Goal: Task Accomplishment & Management: Use online tool/utility

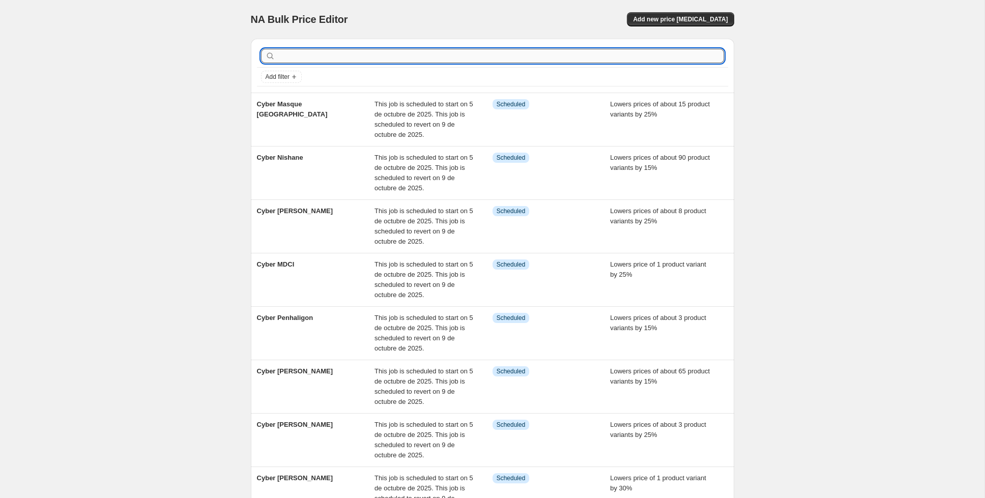
click at [324, 57] on input "text" at bounding box center [500, 56] width 447 height 14
type input "manc"
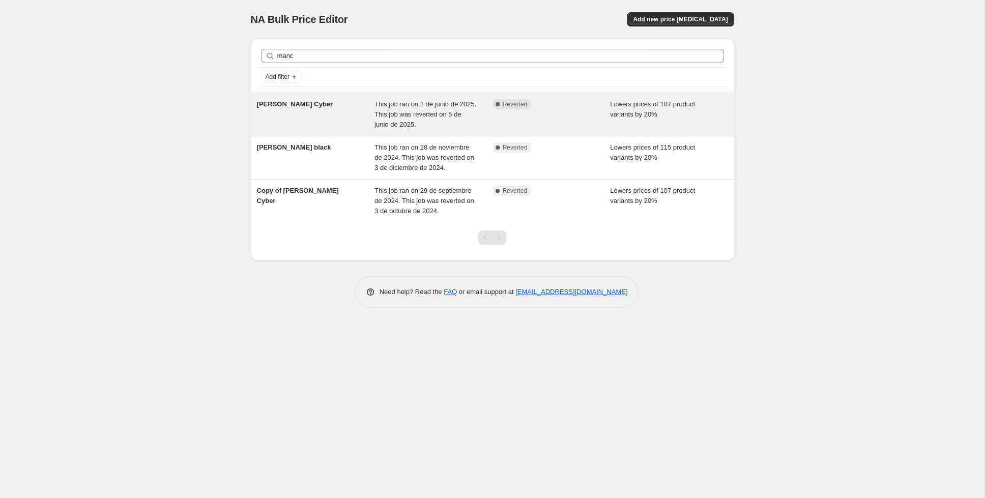
click at [319, 116] on div "[PERSON_NAME] Cyber" at bounding box center [316, 114] width 118 height 31
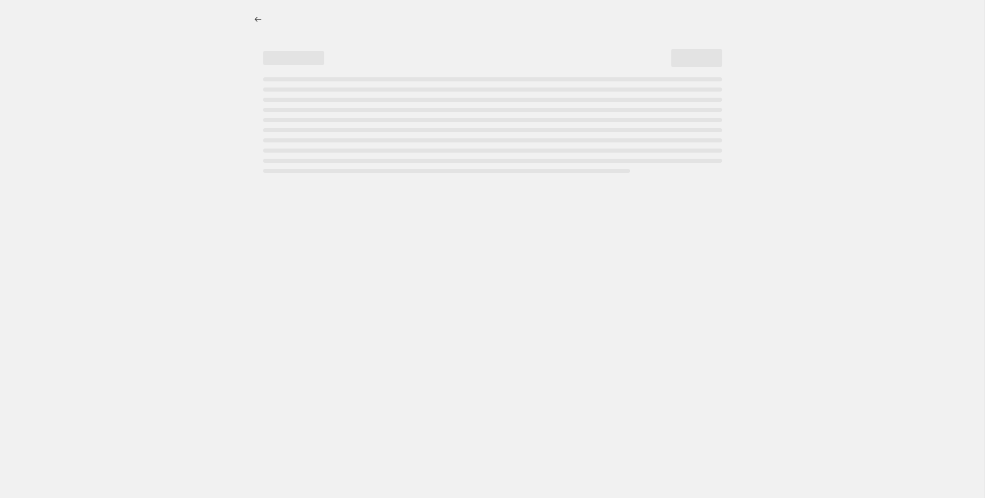
select select "percentage"
select select "collection"
select select "tag"
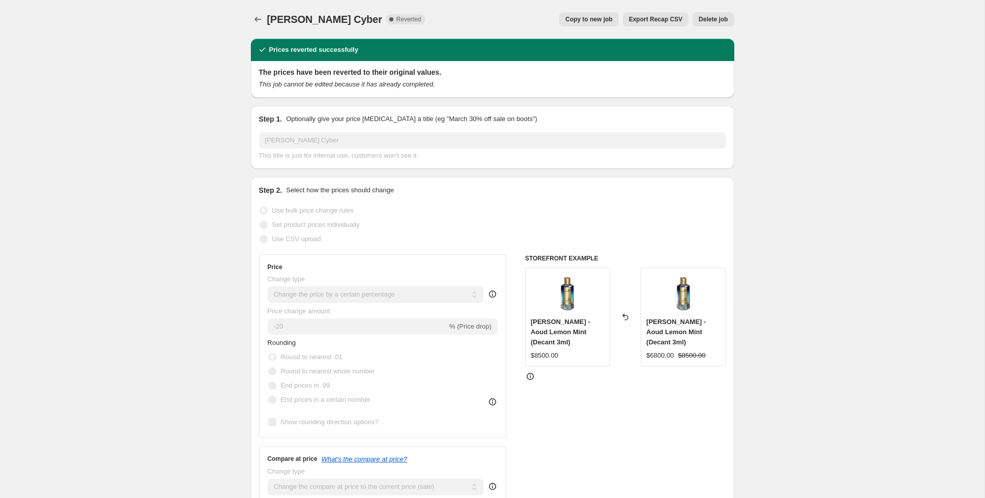
click at [574, 17] on span "Copy to new job" at bounding box center [588, 19] width 47 height 8
select select "percentage"
select select "collection"
select select "tag"
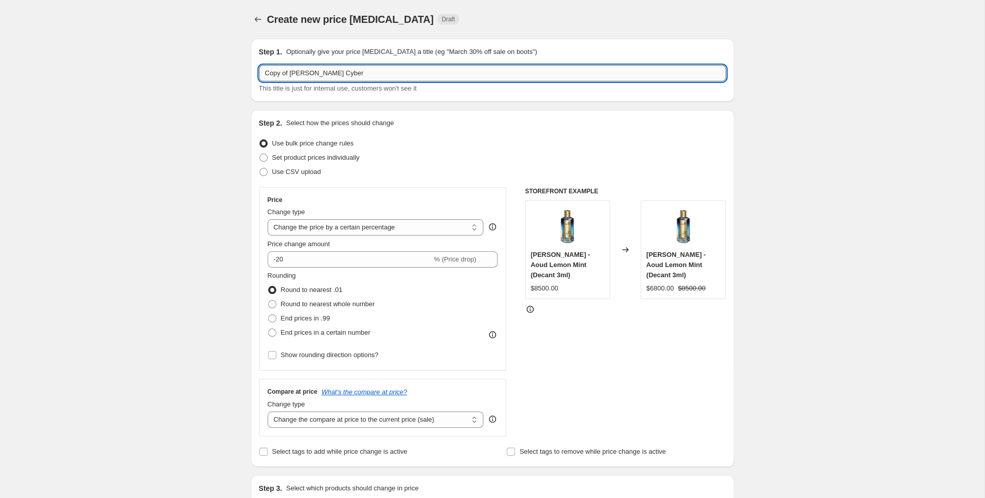
drag, startPoint x: 339, startPoint y: 76, endPoint x: 316, endPoint y: 76, distance: 22.4
click at [316, 76] on input "Copy of [PERSON_NAME] Cyber" at bounding box center [492, 73] width 467 height 16
drag, startPoint x: 287, startPoint y: 75, endPoint x: 260, endPoint y: 77, distance: 27.6
click at [260, 77] on input "Copy of [PERSON_NAME] Cyber" at bounding box center [492, 73] width 467 height 16
paste input "yber"
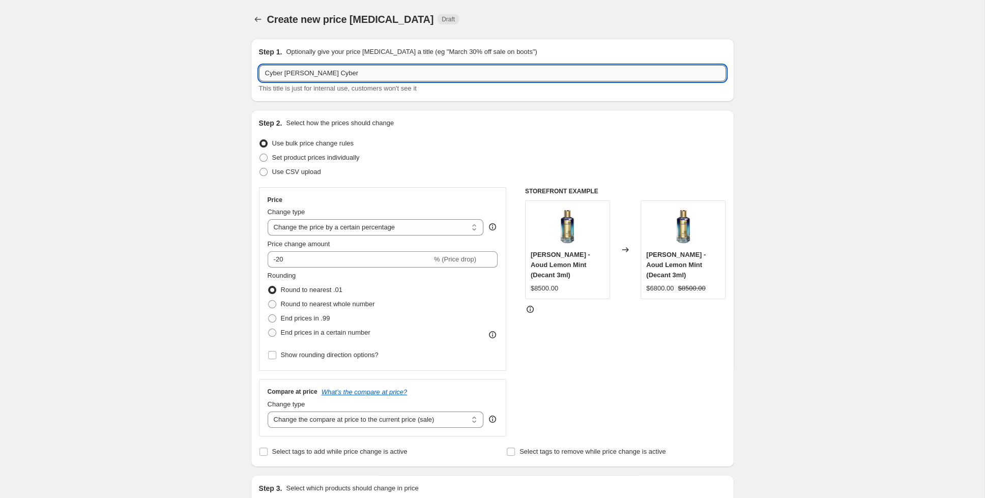
drag, startPoint x: 333, startPoint y: 73, endPoint x: 308, endPoint y: 74, distance: 24.4
click at [308, 74] on input "Cyber [PERSON_NAME] Cyber" at bounding box center [492, 73] width 467 height 16
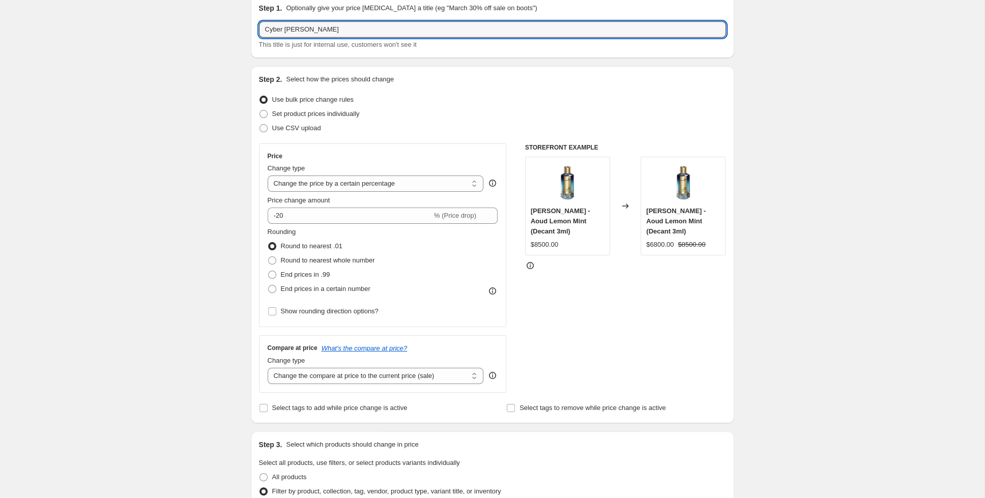
scroll to position [44, 0]
type input "Cyber [PERSON_NAME]"
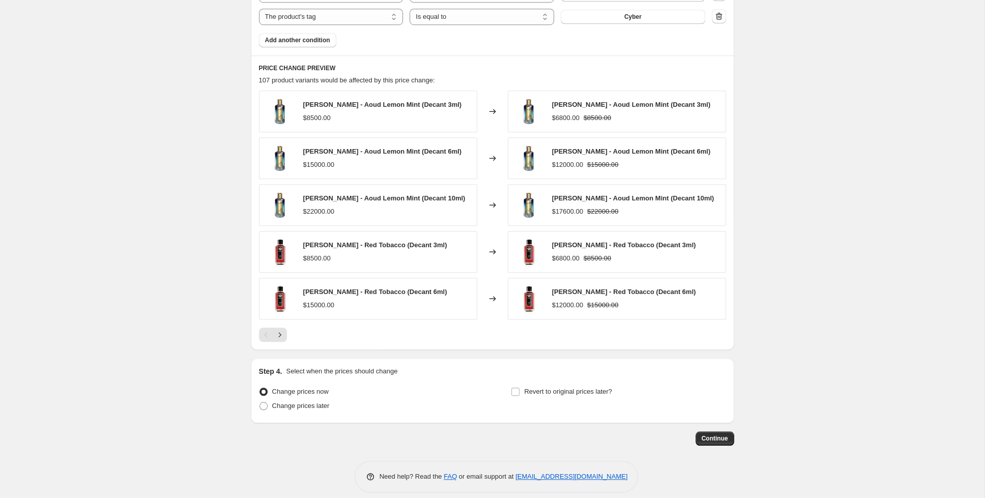
scroll to position [652, 0]
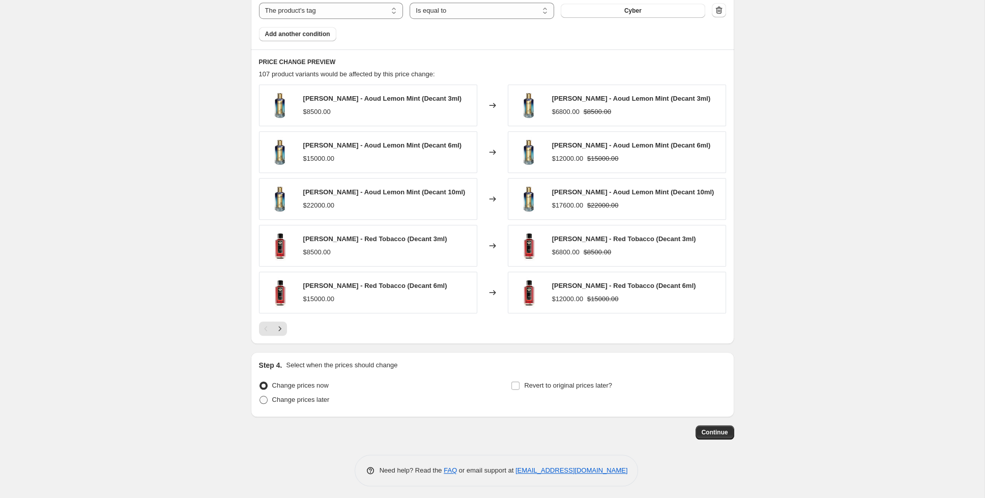
click at [260, 397] on span at bounding box center [263, 400] width 8 height 8
click at [260, 396] on input "Change prices later" at bounding box center [259, 396] width 1 height 1
radio input "true"
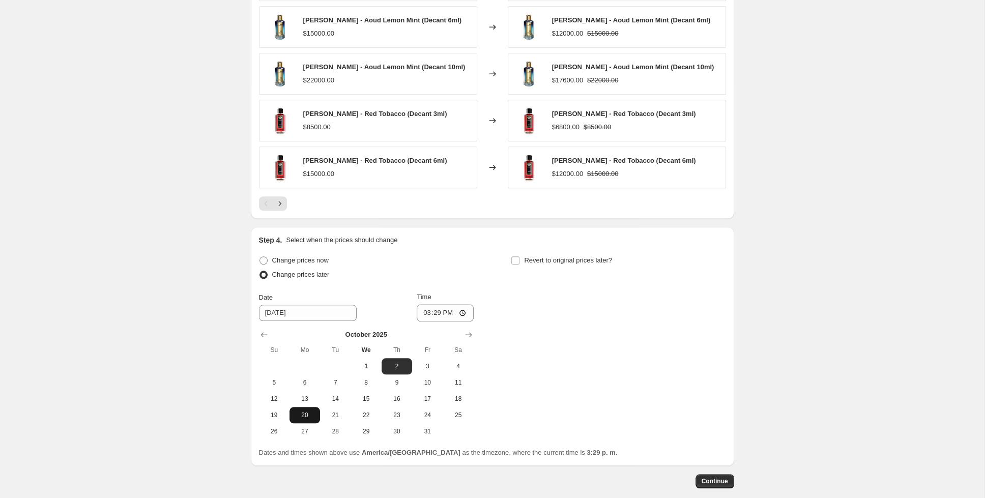
scroll to position [778, 0]
click at [274, 380] on span "5" at bounding box center [274, 382] width 22 height 8
type input "[DATE]"
click at [441, 308] on input "15:29" at bounding box center [445, 312] width 57 height 17
click at [427, 310] on input "15:29" at bounding box center [445, 312] width 57 height 17
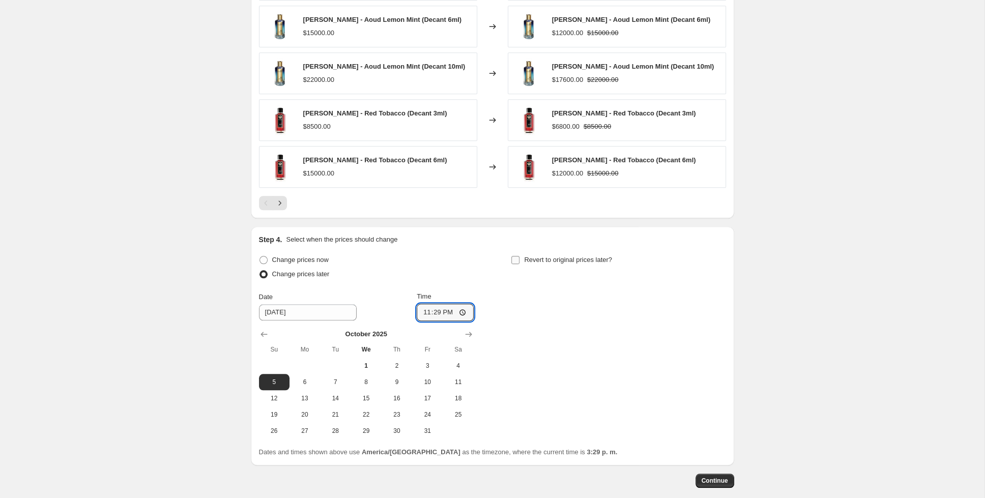
type input "23:00"
click at [519, 258] on input "Revert to original prices later?" at bounding box center [515, 260] width 8 height 8
checkbox input "true"
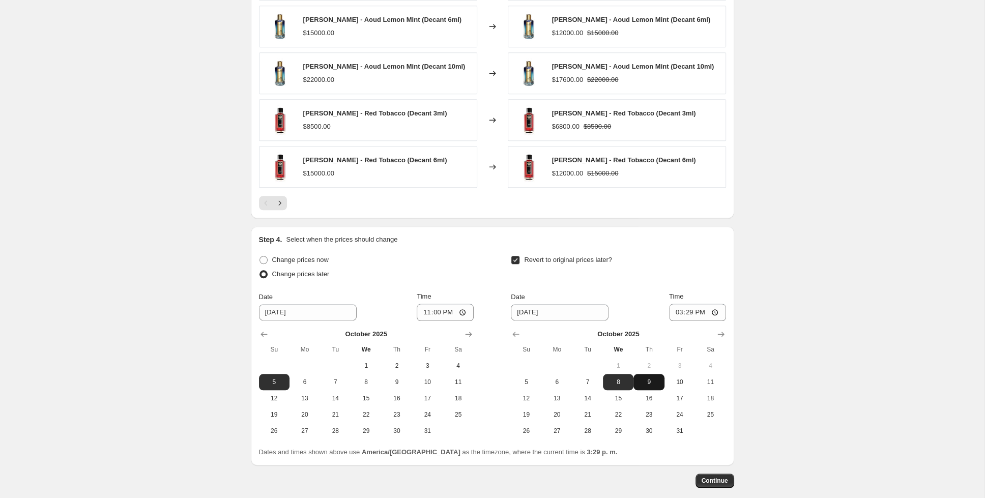
click at [652, 378] on span "9" at bounding box center [648, 382] width 22 height 8
type input "[DATE]"
click at [684, 307] on input "15:29" at bounding box center [697, 312] width 57 height 17
type input "20:00"
click at [723, 477] on span "Continue" at bounding box center [715, 481] width 26 height 8
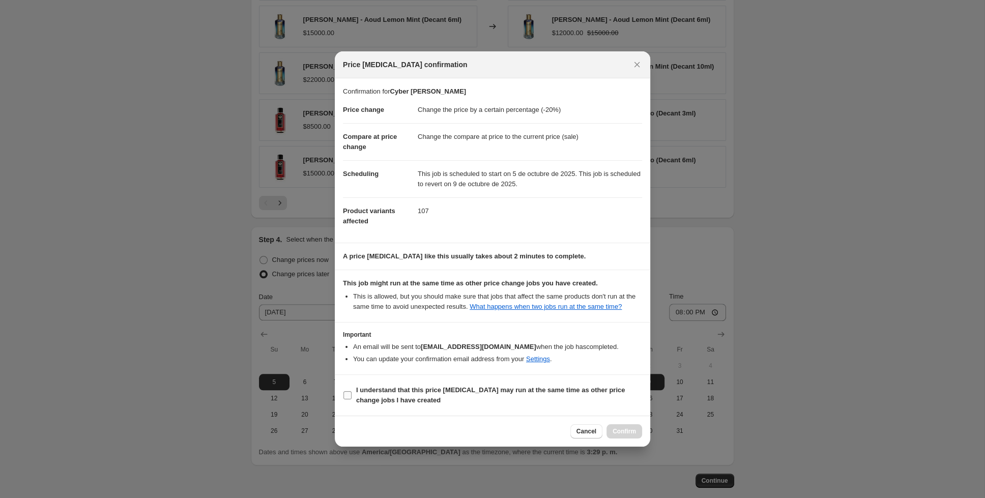
click at [351, 399] on input "I understand that this price [MEDICAL_DATA] may run at the same time as other p…" at bounding box center [347, 395] width 8 height 8
checkbox input "true"
click at [627, 433] on span "Confirm" at bounding box center [624, 431] width 23 height 8
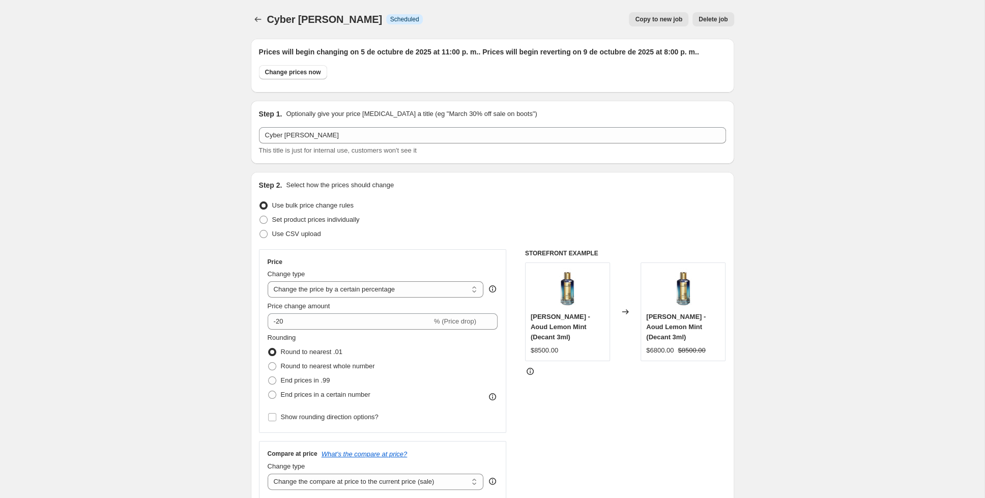
click at [260, 12] on div "Cyber [PERSON_NAME]. This page is ready Cyber [PERSON_NAME] Info Scheduled Copy…" at bounding box center [492, 19] width 483 height 39
click at [261, 21] on icon "Price change jobs" at bounding box center [258, 19] width 10 height 10
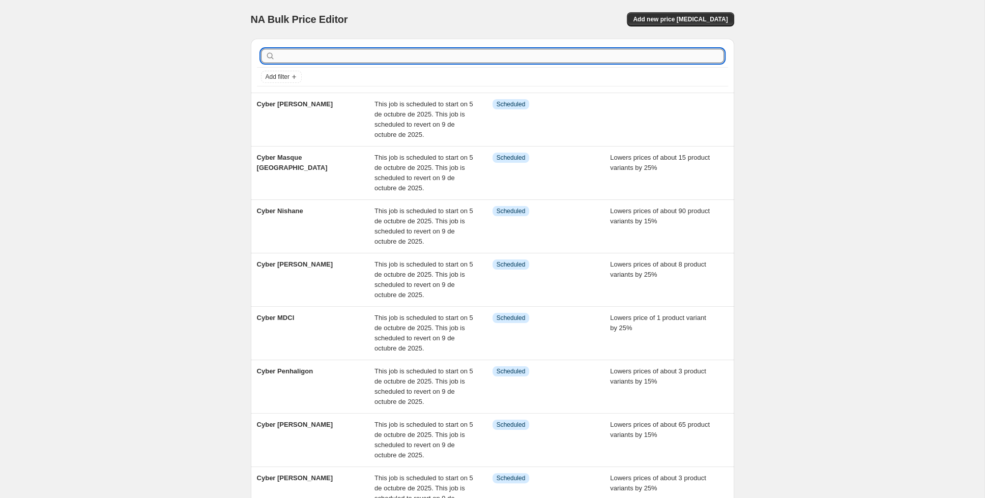
click at [514, 60] on input "text" at bounding box center [500, 56] width 447 height 14
type input "orto [PERSON_NAME]"
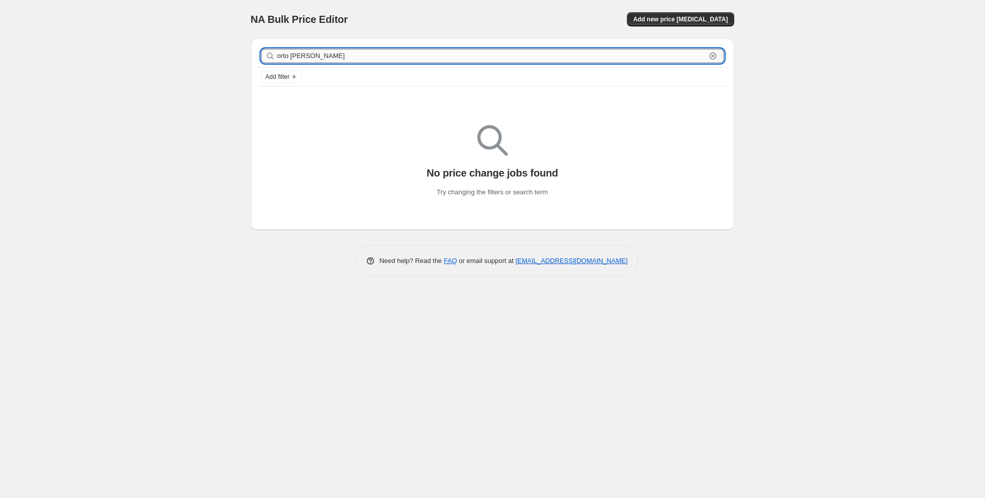
drag, startPoint x: 316, startPoint y: 59, endPoint x: 265, endPoint y: 55, distance: 51.5
click at [277, 55] on input "orto [PERSON_NAME]" at bounding box center [491, 56] width 428 height 14
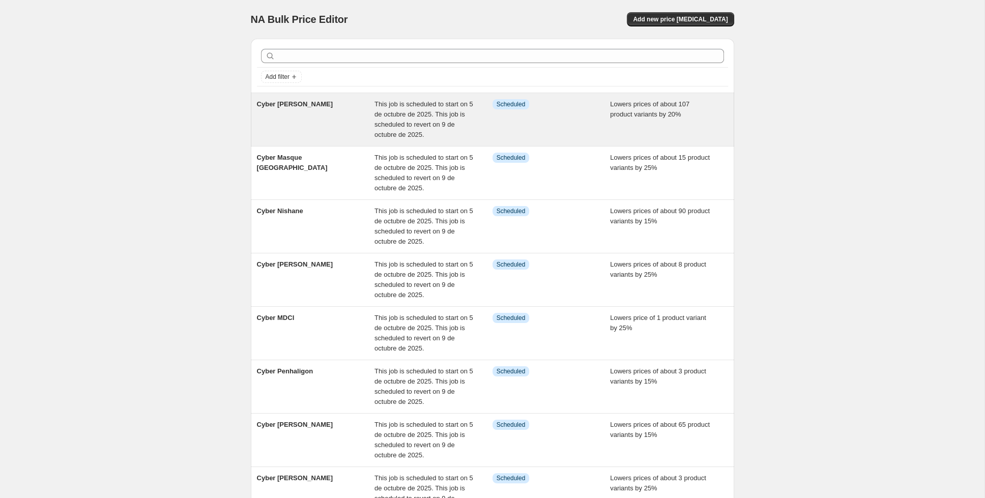
click at [308, 140] on div "Cyber [PERSON_NAME] This job is scheduled to start on 5 de octubre de 2025. Thi…" at bounding box center [492, 119] width 483 height 53
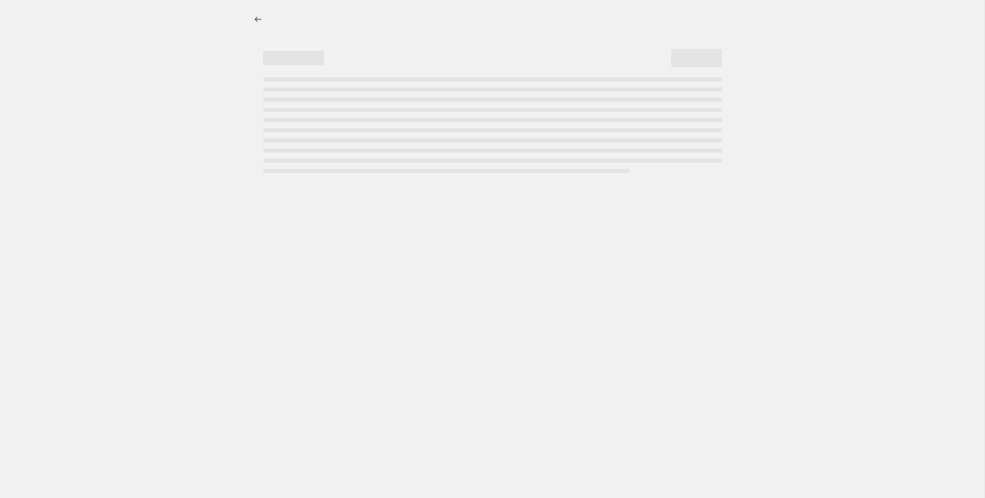
select select "percentage"
select select "collection"
select select "tag"
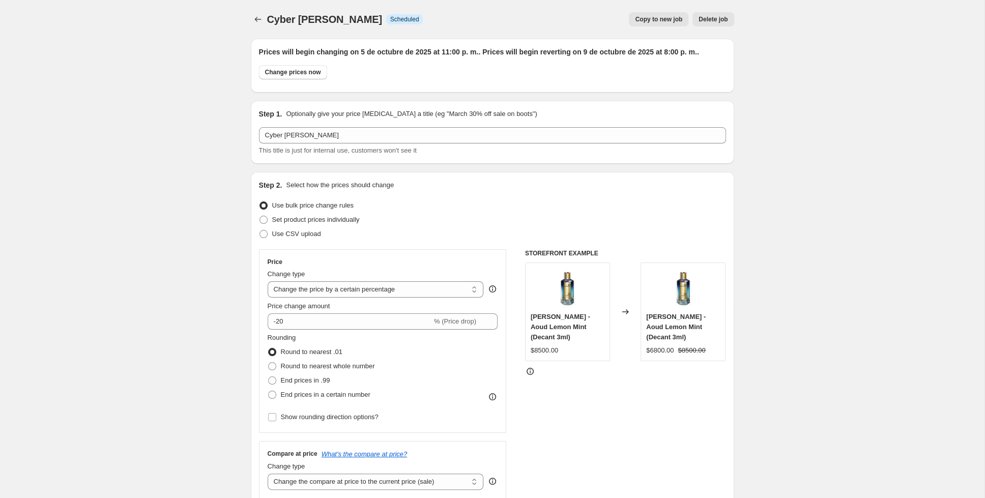
click at [656, 23] on button "Copy to new job" at bounding box center [659, 19] width 60 height 14
select select "percentage"
select select "collection"
select select "tag"
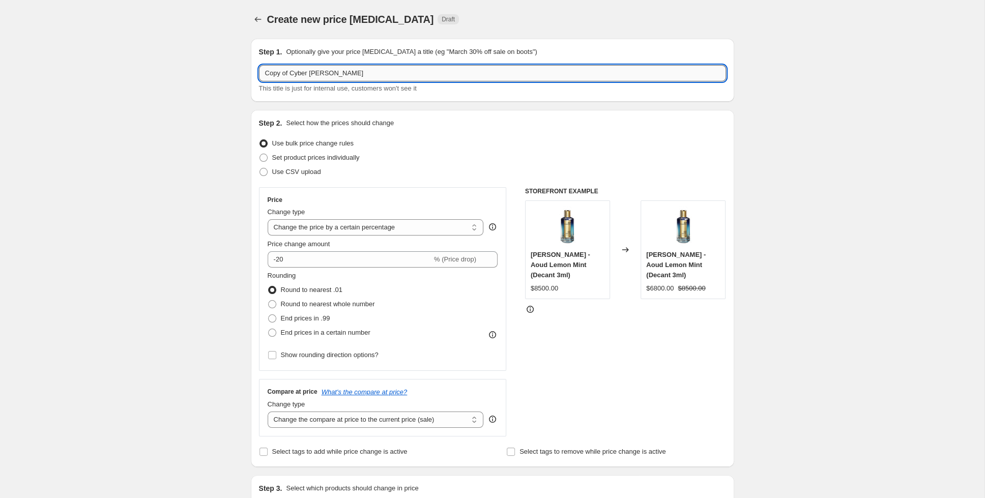
drag, startPoint x: 288, startPoint y: 74, endPoint x: 232, endPoint y: 74, distance: 56.5
click at [259, 74] on input "Copy of Cyber [PERSON_NAME]" at bounding box center [492, 73] width 467 height 16
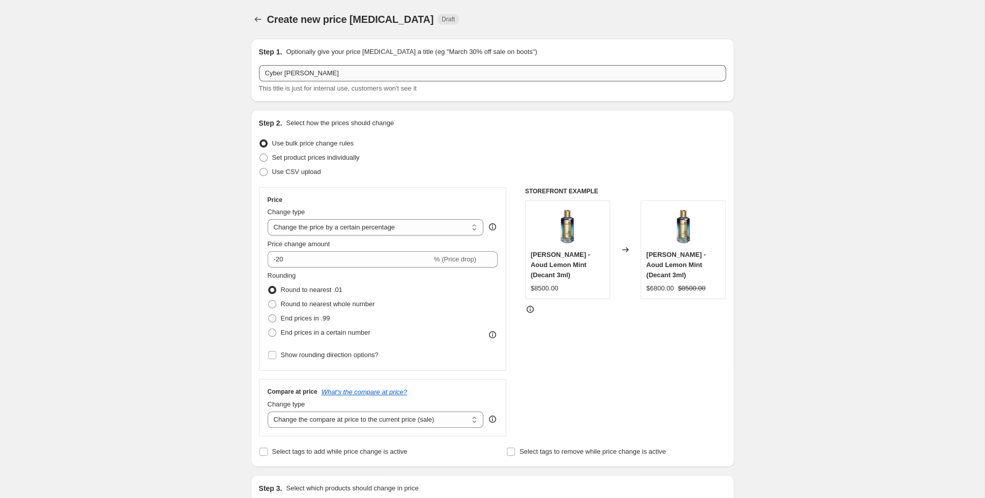
drag, startPoint x: 321, startPoint y: 62, endPoint x: 308, endPoint y: 68, distance: 13.4
click at [308, 68] on div "Step 1. Optionally give your price [MEDICAL_DATA] a title (eg "March 30% off sa…" at bounding box center [492, 70] width 467 height 47
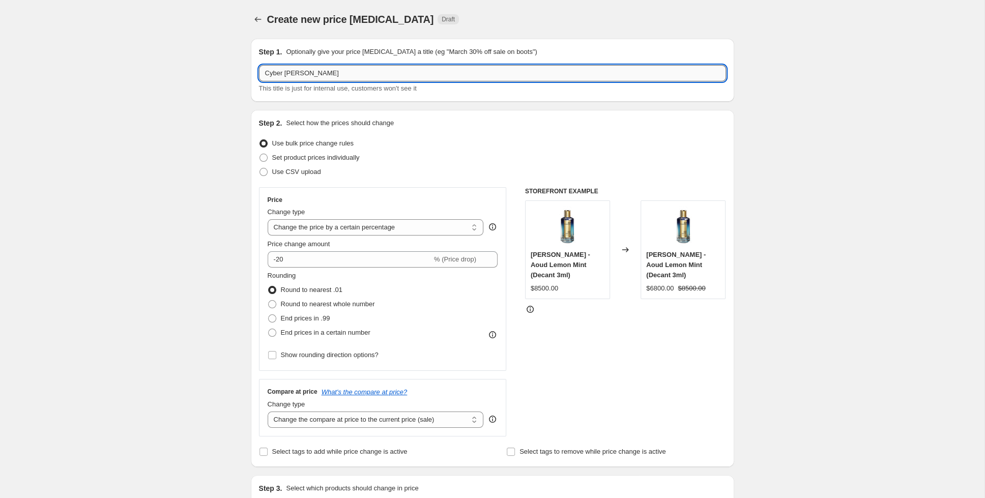
drag, startPoint x: 313, startPoint y: 73, endPoint x: 284, endPoint y: 73, distance: 29.5
click at [284, 73] on input "Cyber [PERSON_NAME]" at bounding box center [492, 73] width 467 height 16
type input "Cyber Orto [GEOGRAPHIC_DATA]"
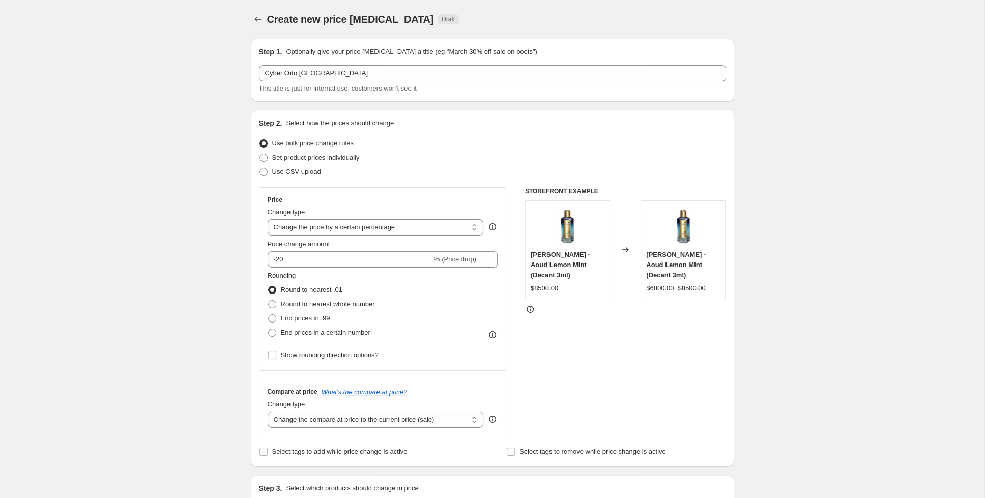
click at [280, 259] on input "-20" at bounding box center [350, 259] width 164 height 16
type input "-10"
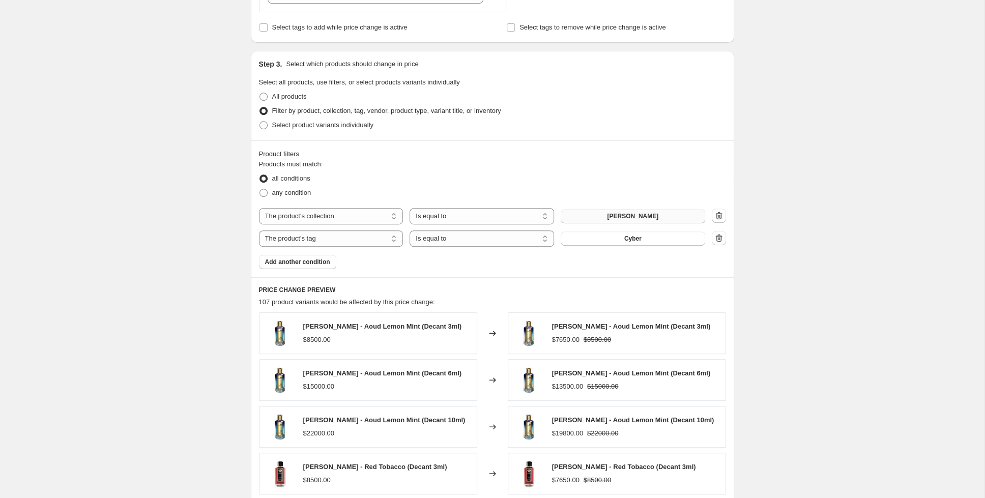
scroll to position [425, 0]
click at [676, 214] on button "[PERSON_NAME]" at bounding box center [633, 216] width 144 height 14
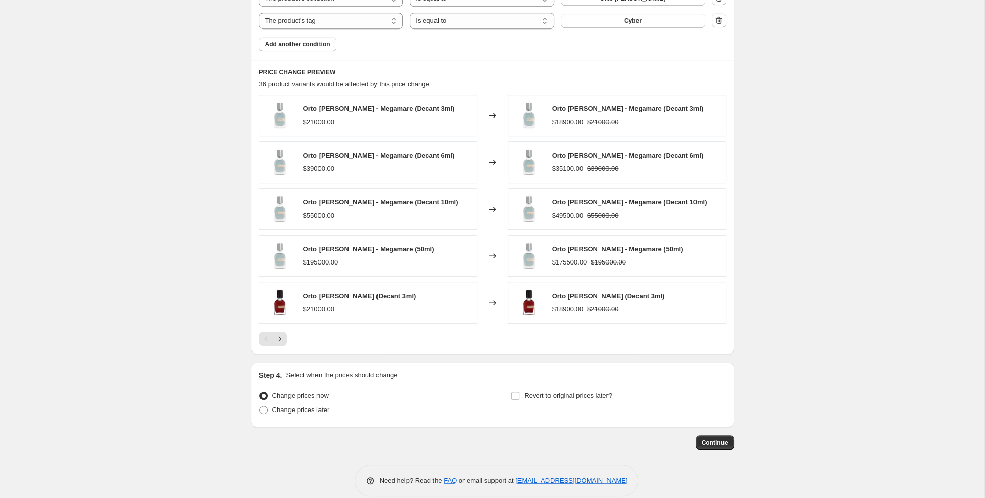
scroll to position [645, 0]
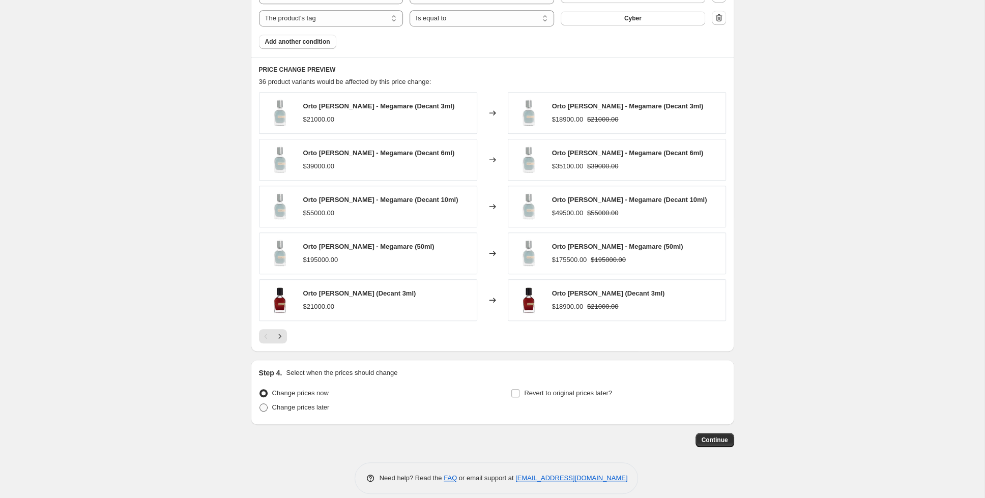
click at [293, 403] on span "Change prices later" at bounding box center [300, 407] width 57 height 8
click at [260, 403] on input "Change prices later" at bounding box center [259, 403] width 1 height 1
radio input "true"
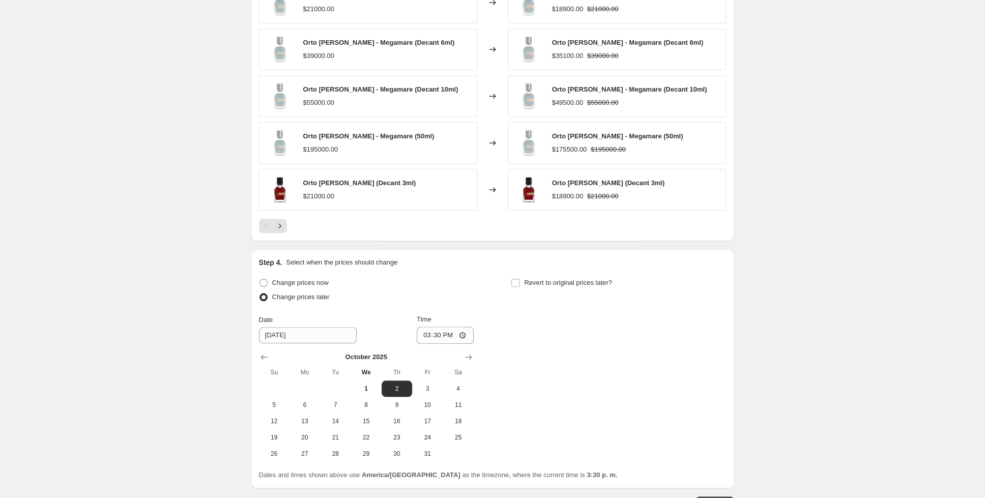
scroll to position [825, 0]
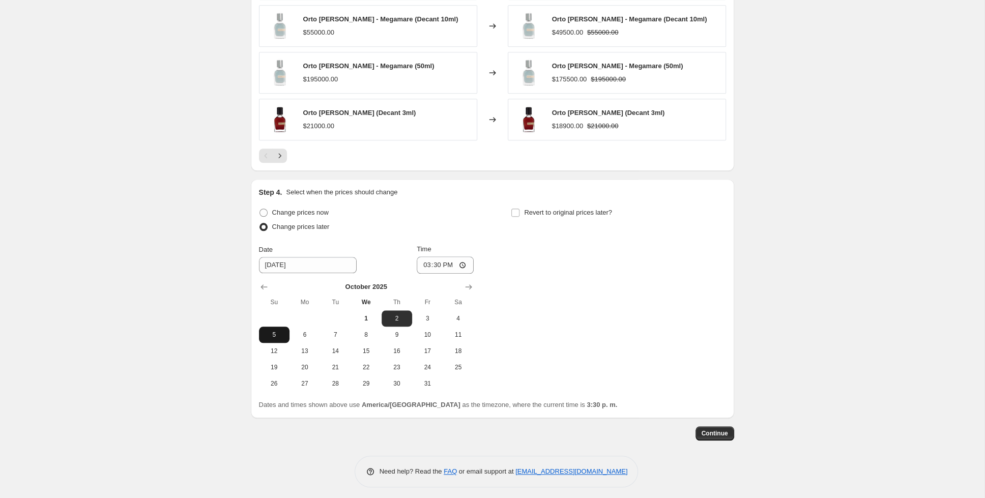
click at [282, 327] on button "5" at bounding box center [274, 335] width 31 height 16
type input "[DATE]"
click at [431, 263] on input "15:30" at bounding box center [445, 264] width 57 height 17
type input "23:00"
click at [516, 209] on input "Revert to original prices later?" at bounding box center [515, 213] width 8 height 8
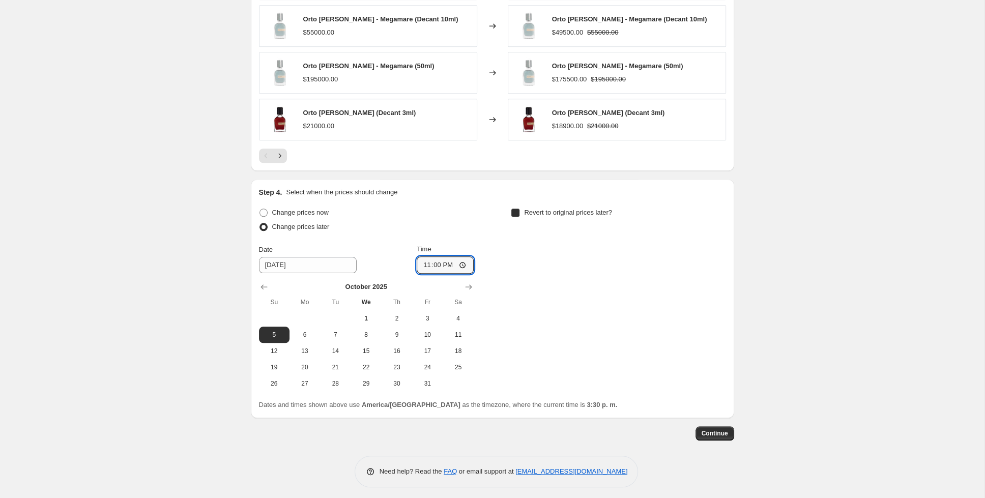
checkbox input "true"
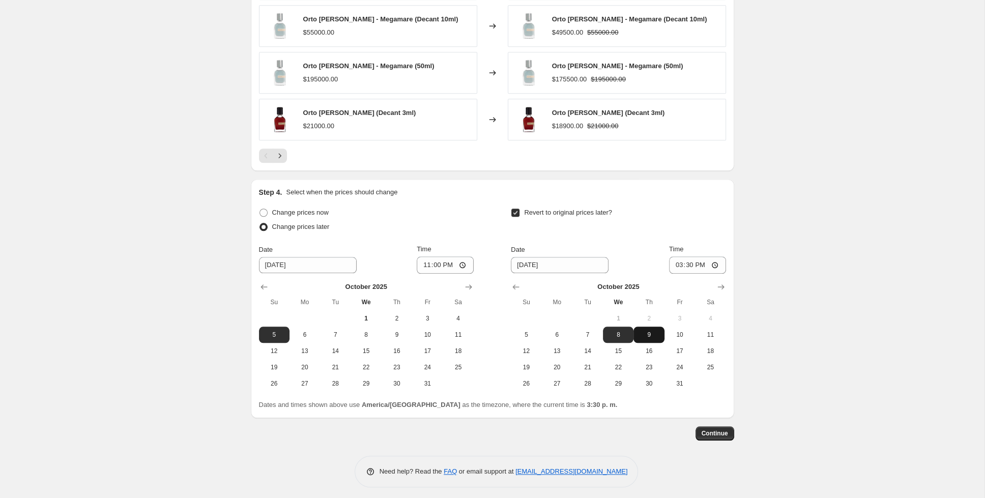
click at [637, 327] on button "9" at bounding box center [648, 335] width 31 height 16
type input "[DATE]"
click at [686, 261] on input "15:30" at bounding box center [697, 264] width 57 height 17
click at [705, 260] on input "13:00" at bounding box center [697, 264] width 57 height 17
type input "01:00"
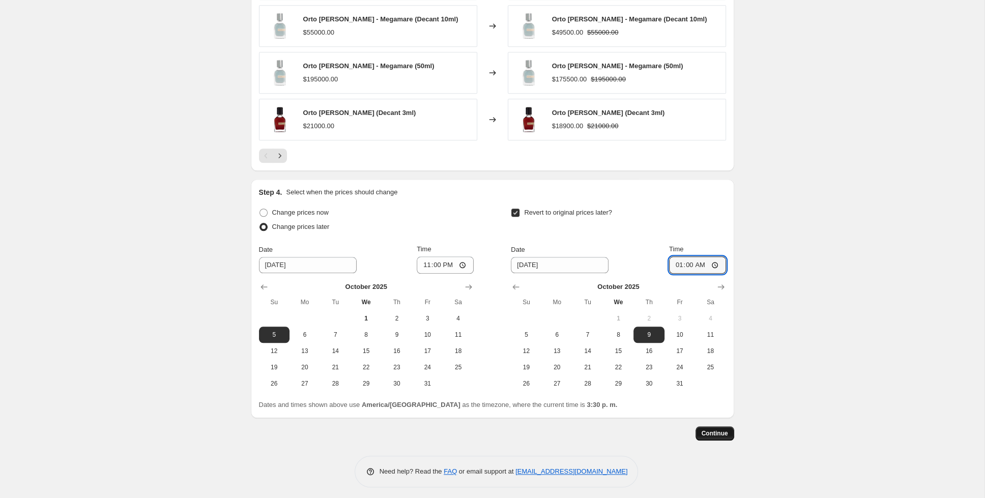
click at [721, 429] on span "Continue" at bounding box center [715, 433] width 26 height 8
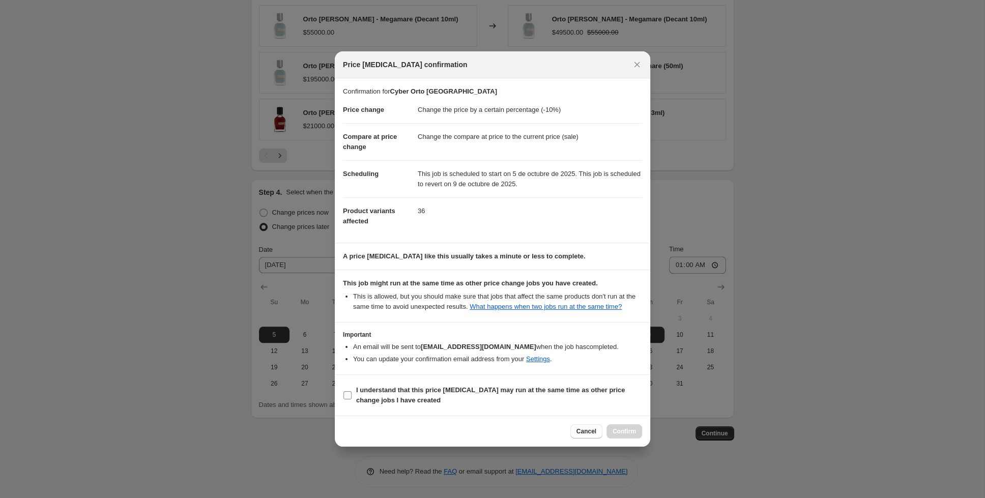
click at [355, 392] on label "I understand that this price [MEDICAL_DATA] may run at the same time as other p…" at bounding box center [492, 395] width 299 height 24
click at [352, 392] on input "I understand that this price [MEDICAL_DATA] may run at the same time as other p…" at bounding box center [347, 395] width 8 height 8
checkbox input "true"
click at [628, 435] on span "Confirm" at bounding box center [624, 431] width 23 height 8
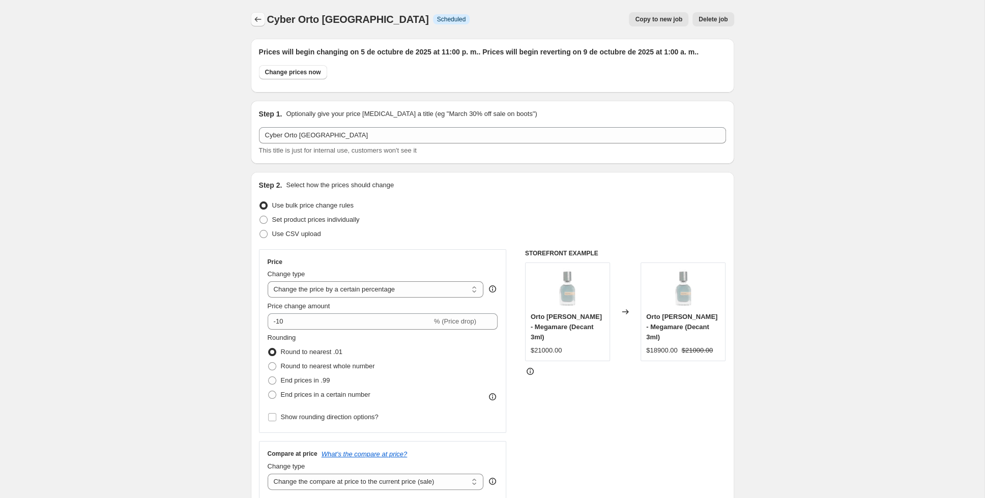
click at [255, 18] on icon "Price change jobs" at bounding box center [258, 19] width 10 height 10
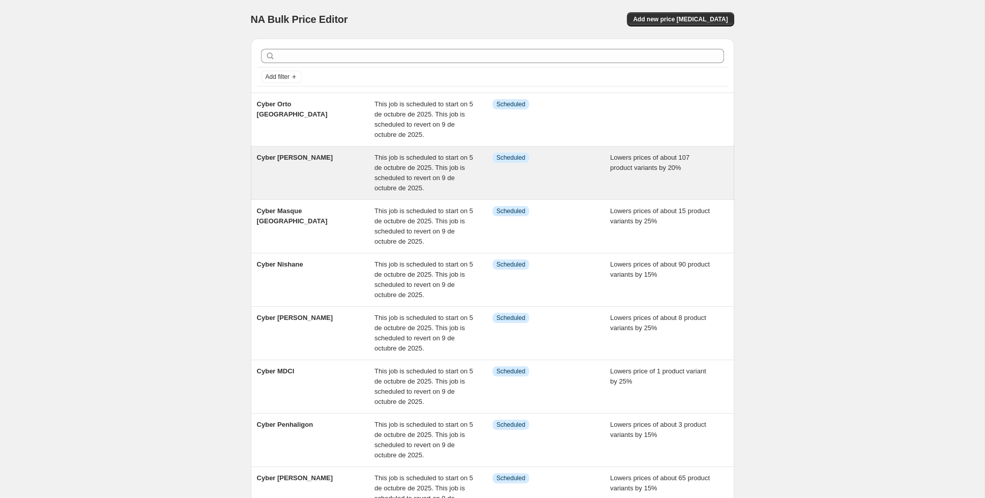
click at [337, 168] on div "Cyber [PERSON_NAME]" at bounding box center [316, 173] width 118 height 41
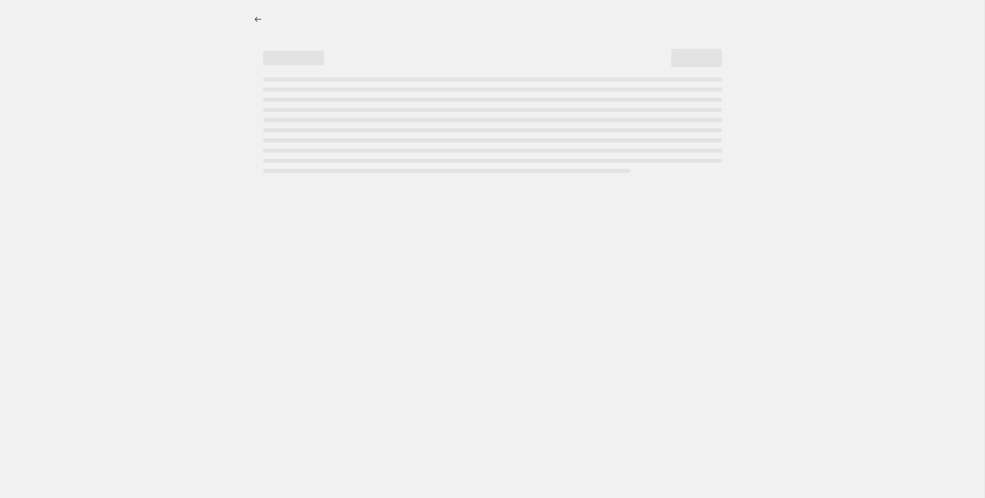
select select "percentage"
select select "collection"
select select "tag"
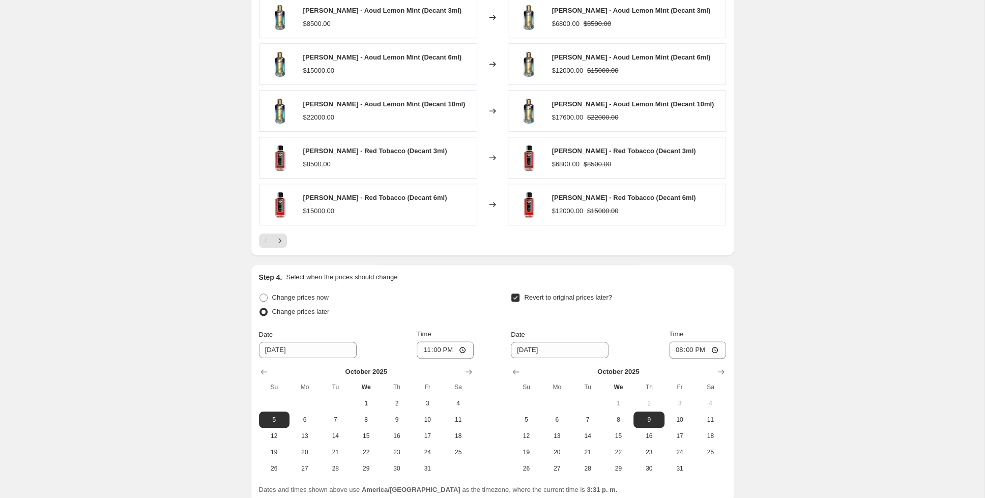
scroll to position [887, 0]
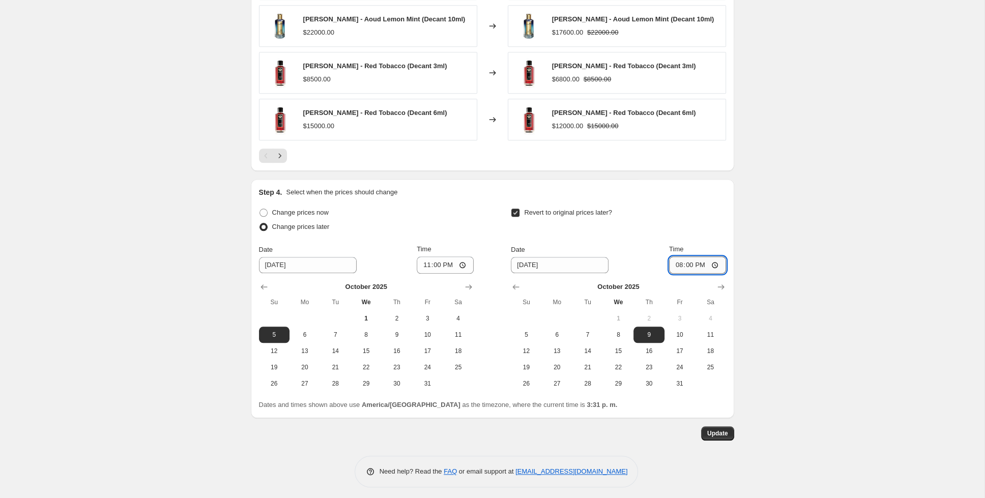
click at [704, 260] on input "20:00" at bounding box center [697, 264] width 57 height 17
click at [704, 262] on input "20:00" at bounding box center [697, 264] width 57 height 17
click at [706, 260] on input "20:00" at bounding box center [697, 264] width 57 height 17
type input "08:00"
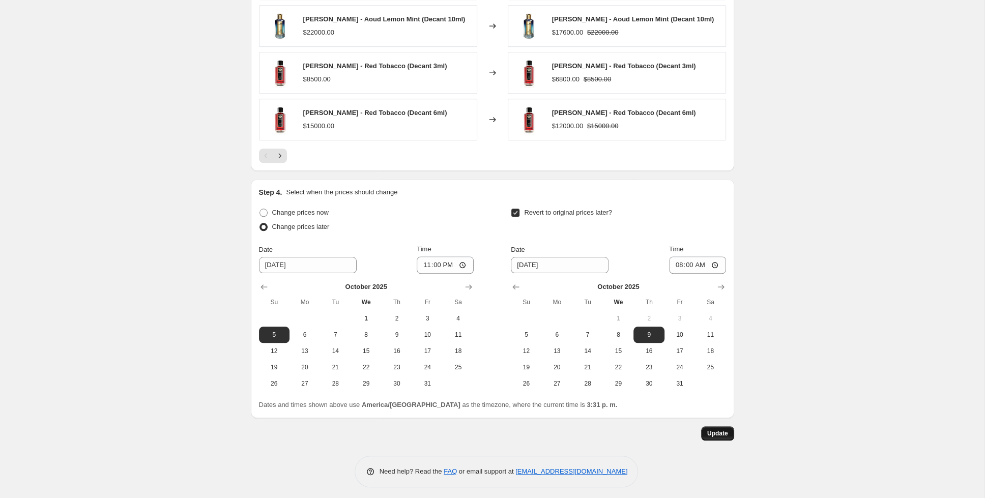
click at [725, 431] on span "Update" at bounding box center [717, 433] width 21 height 8
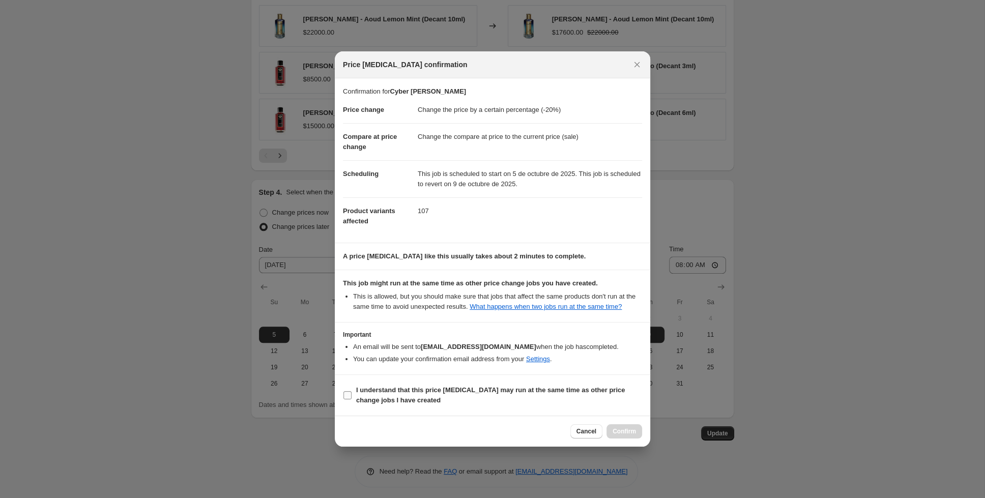
click at [348, 399] on input "I understand that this price [MEDICAL_DATA] may run at the same time as other p…" at bounding box center [347, 395] width 8 height 8
checkbox input "true"
click at [625, 436] on button "Confirm" at bounding box center [624, 431] width 36 height 14
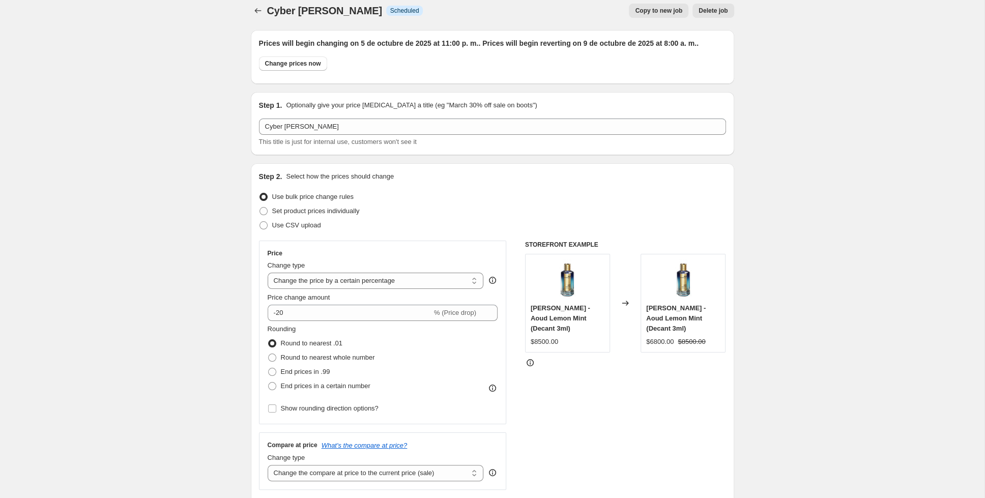
scroll to position [0, 0]
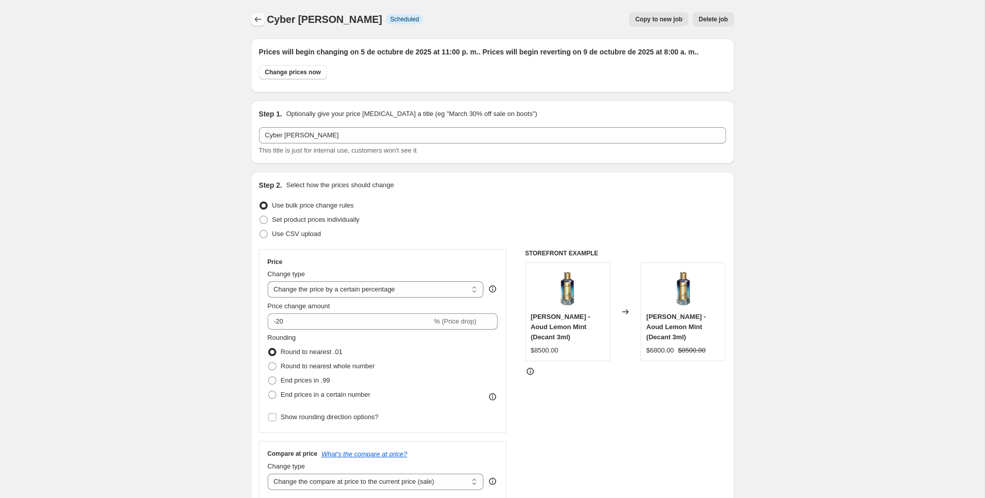
click at [258, 22] on icon "Price change jobs" at bounding box center [258, 19] width 10 height 10
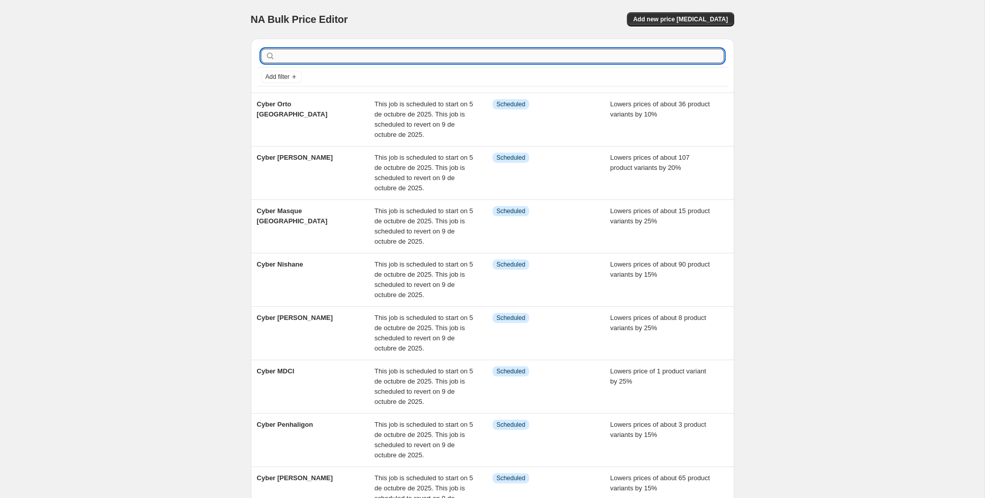
click at [340, 57] on input "text" at bounding box center [500, 56] width 447 height 14
type input "kajal"
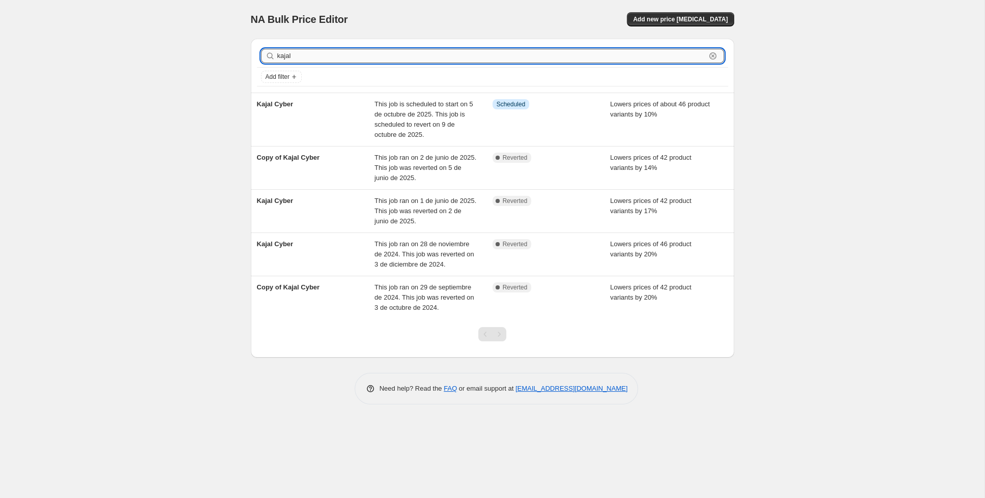
drag, startPoint x: 302, startPoint y: 57, endPoint x: 216, endPoint y: 59, distance: 86.0
click at [277, 59] on input "kajal" at bounding box center [491, 56] width 428 height 14
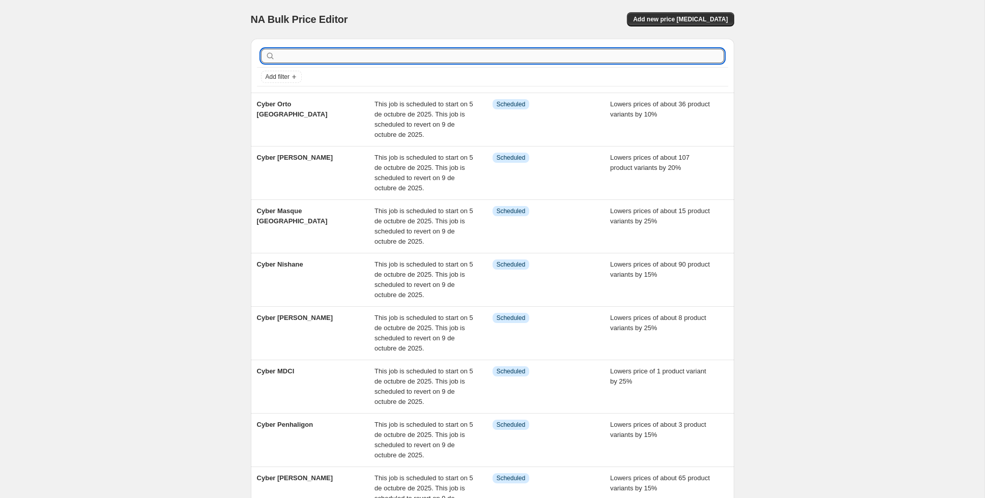
click at [309, 59] on input "text" at bounding box center [500, 56] width 447 height 14
type input "[PERSON_NAME]"
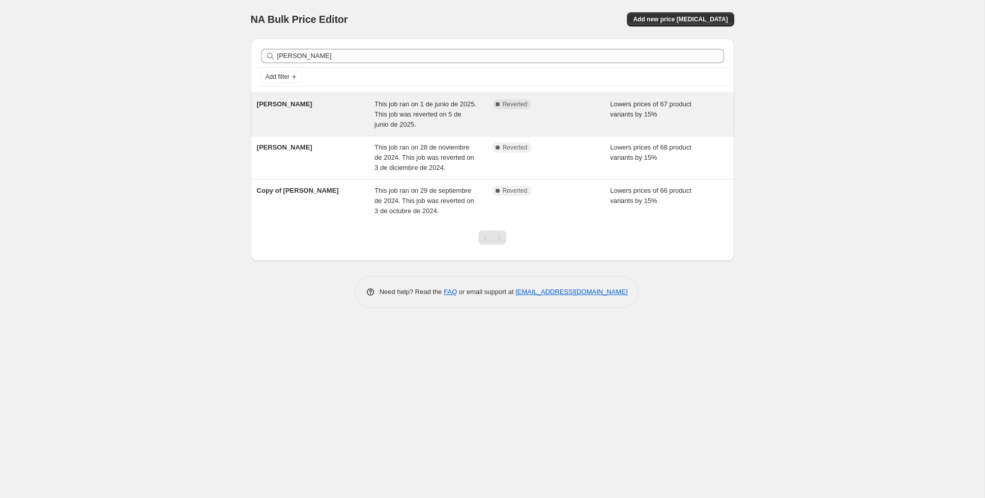
click at [306, 108] on div "[PERSON_NAME]" at bounding box center [316, 114] width 118 height 31
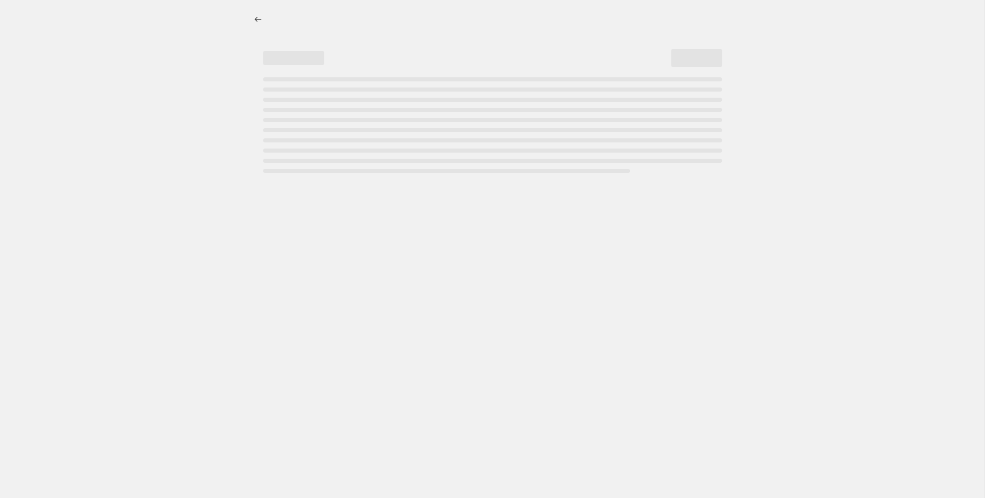
select select "percentage"
select select "collection"
select select "tag"
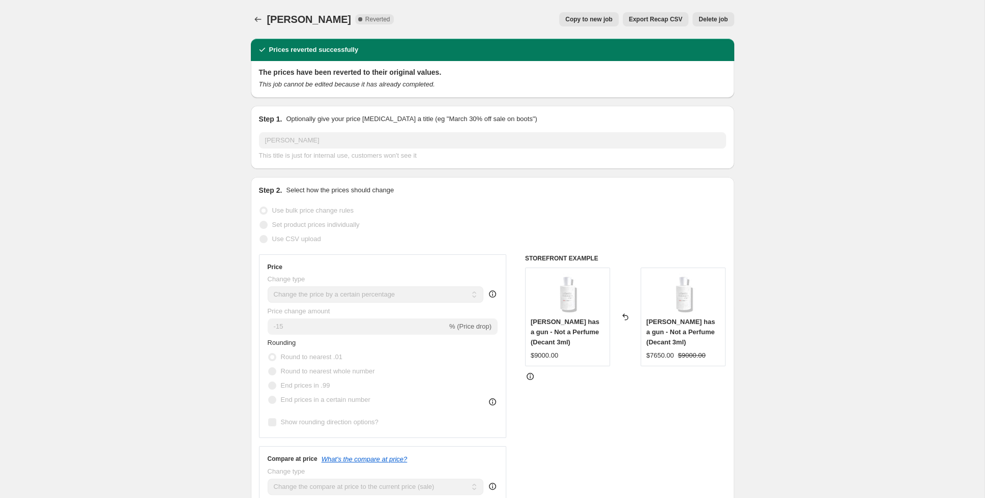
click at [604, 18] on span "Copy to new job" at bounding box center [588, 19] width 47 height 8
select select "percentage"
select select "collection"
select select "tag"
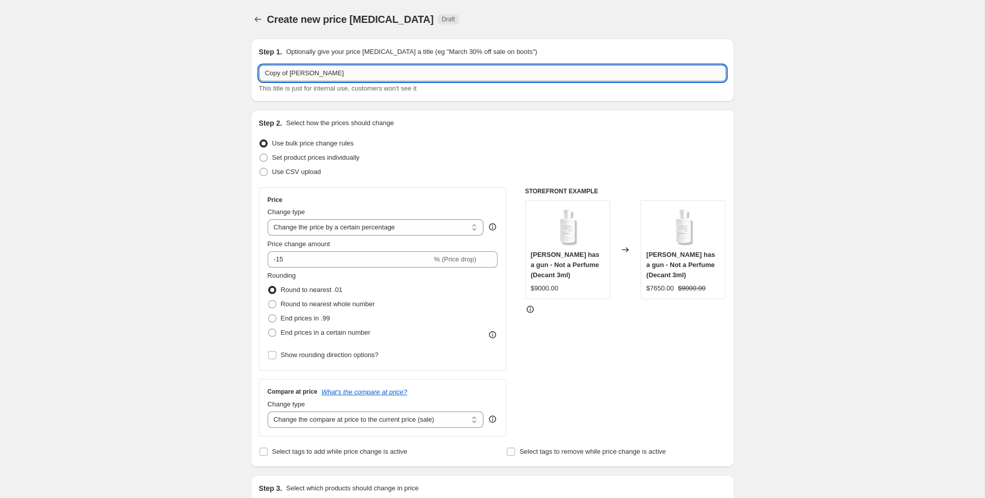
drag, startPoint x: 335, startPoint y: 77, endPoint x: 312, endPoint y: 74, distance: 22.6
click at [312, 74] on input "Copy of [PERSON_NAME]" at bounding box center [492, 73] width 467 height 16
drag, startPoint x: 287, startPoint y: 73, endPoint x: 262, endPoint y: 68, distance: 25.9
click at [262, 68] on input "Copy of Juliette" at bounding box center [492, 73] width 467 height 16
paste input "yber"
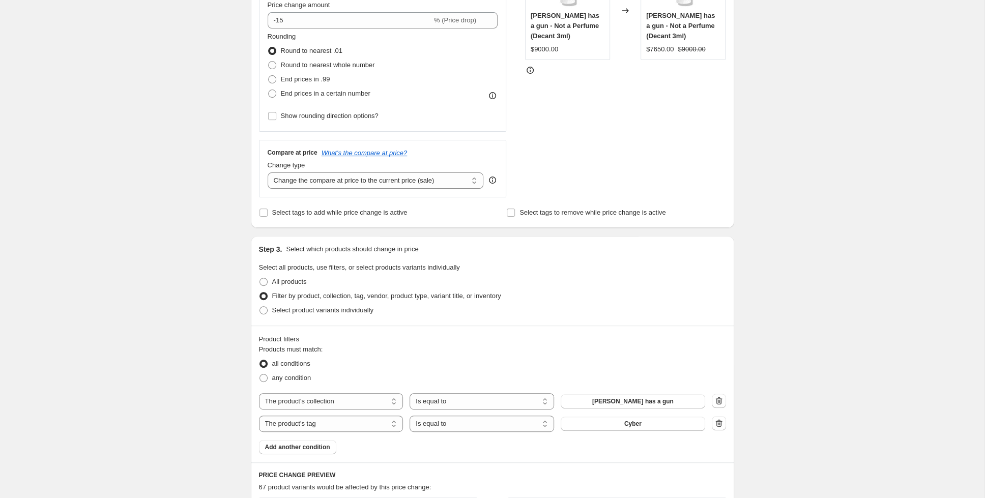
scroll to position [239, 0]
type input "Cyber Juliette"
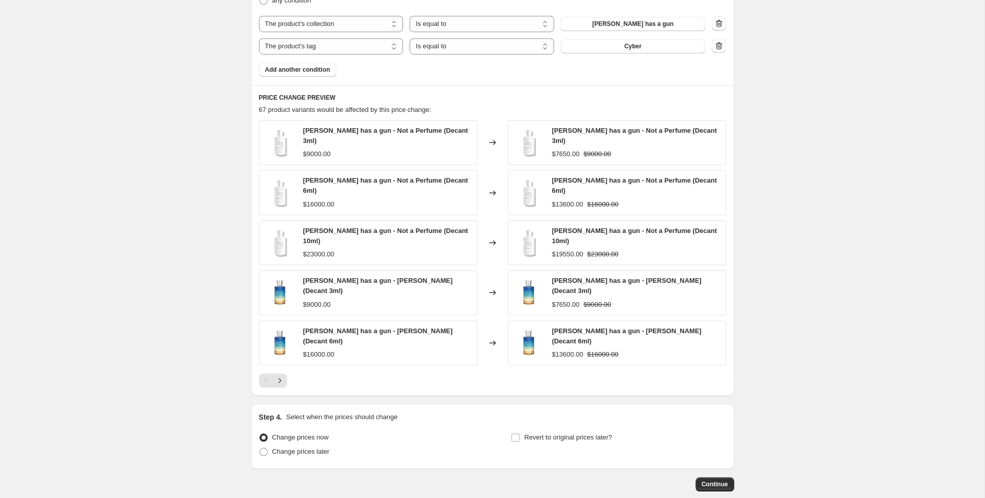
scroll to position [652, 0]
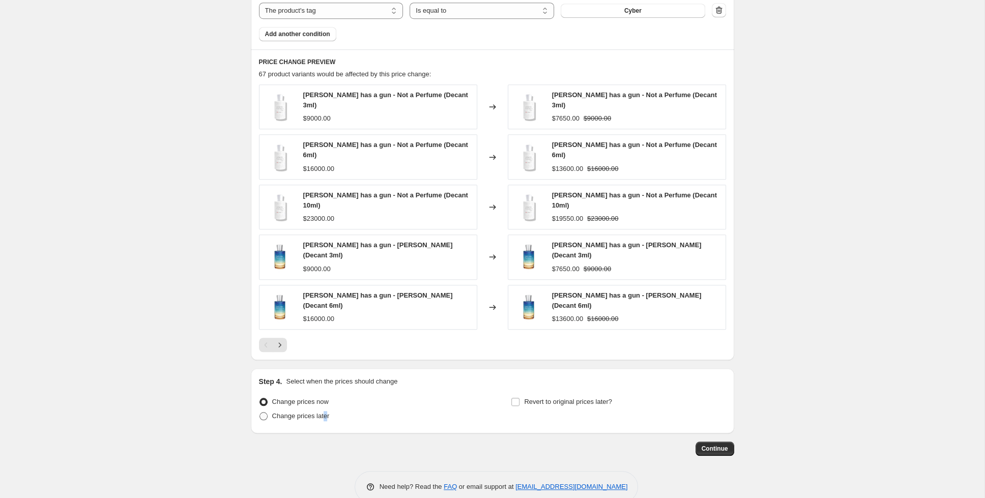
click at [324, 412] on span "Change prices later" at bounding box center [300, 416] width 57 height 8
click at [271, 409] on label "Change prices later" at bounding box center [294, 416] width 71 height 14
click at [260, 412] on input "Change prices later" at bounding box center [259, 412] width 1 height 1
radio input "true"
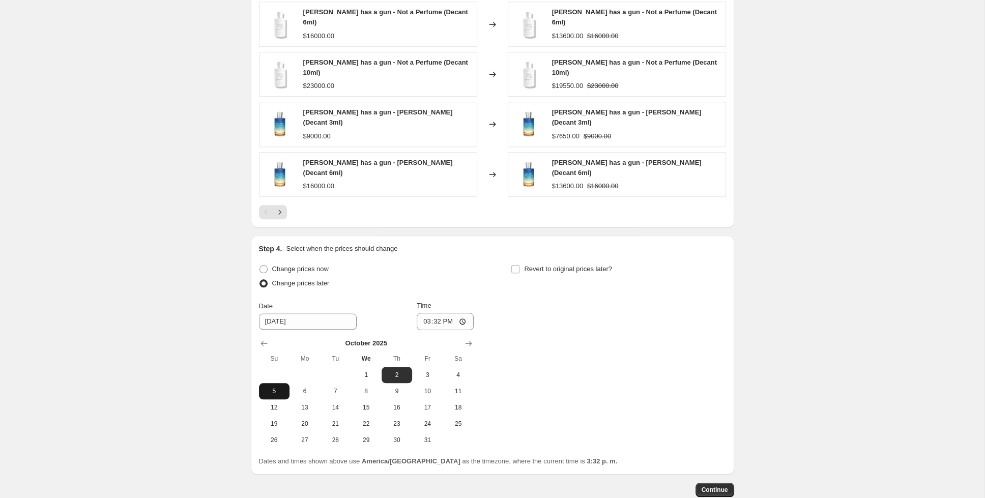
click at [274, 383] on button "5" at bounding box center [274, 391] width 31 height 16
type input "[DATE]"
click at [429, 312] on input "15:32" at bounding box center [445, 320] width 57 height 17
type input "23:00"
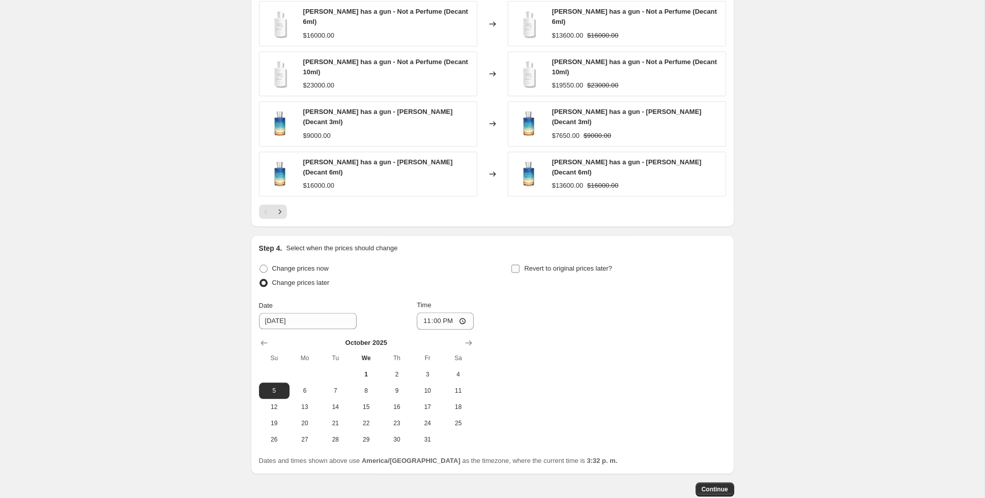
click at [520, 264] on span at bounding box center [515, 268] width 9 height 9
click at [519, 265] on input "Revert to original prices later?" at bounding box center [515, 269] width 8 height 8
checkbox input "true"
click at [639, 387] on span "9" at bounding box center [648, 391] width 22 height 8
type input "[DATE]"
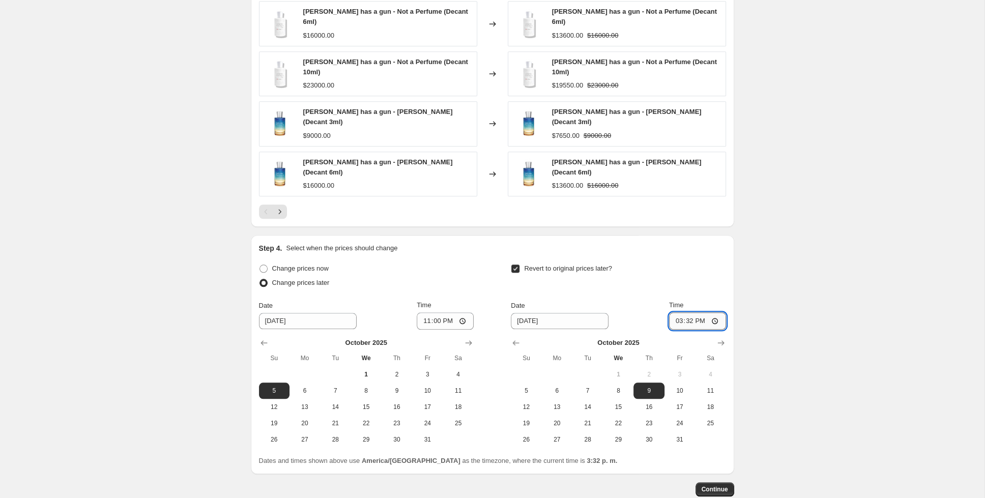
click at [681, 312] on input "15:32" at bounding box center [697, 320] width 57 height 17
click at [713, 312] on input "13:00" at bounding box center [697, 320] width 57 height 17
type input "01:00"
click at [715, 485] on span "Continue" at bounding box center [715, 489] width 26 height 8
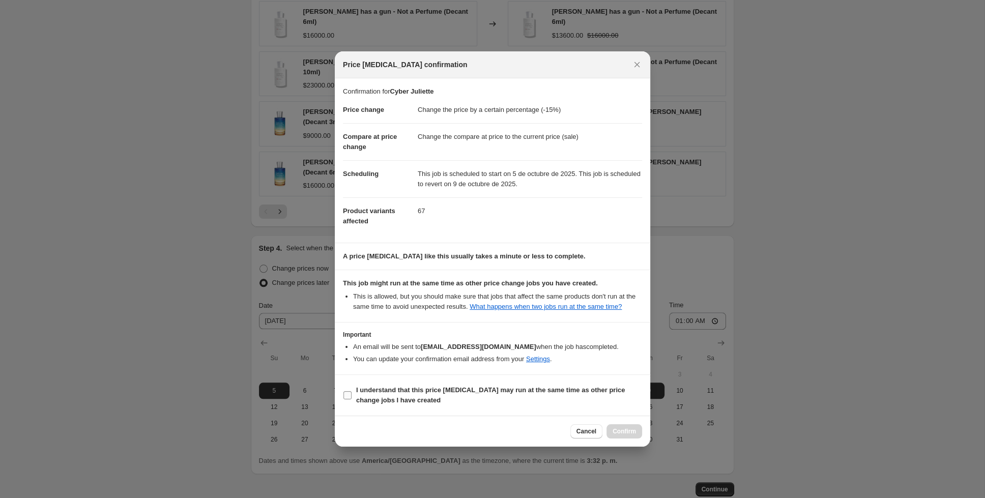
click at [351, 393] on input "I understand that this price [MEDICAL_DATA] may run at the same time as other p…" at bounding box center [347, 395] width 8 height 8
checkbox input "true"
click at [630, 433] on span "Confirm" at bounding box center [624, 431] width 23 height 8
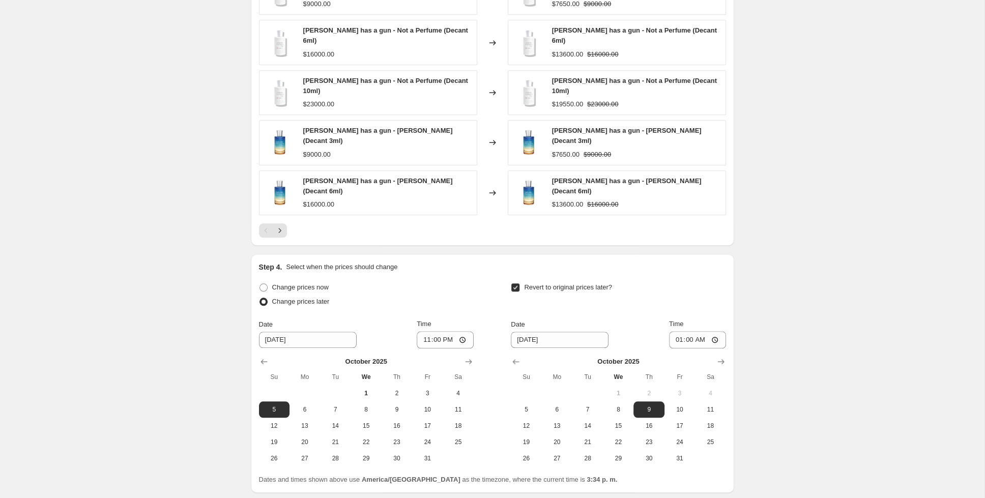
scroll to position [887, 0]
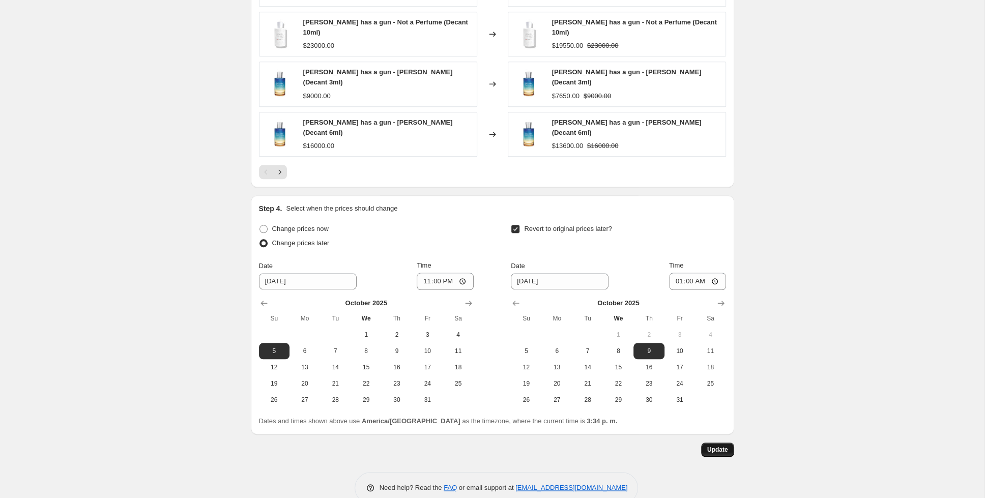
click at [724, 446] on span "Update" at bounding box center [717, 450] width 21 height 8
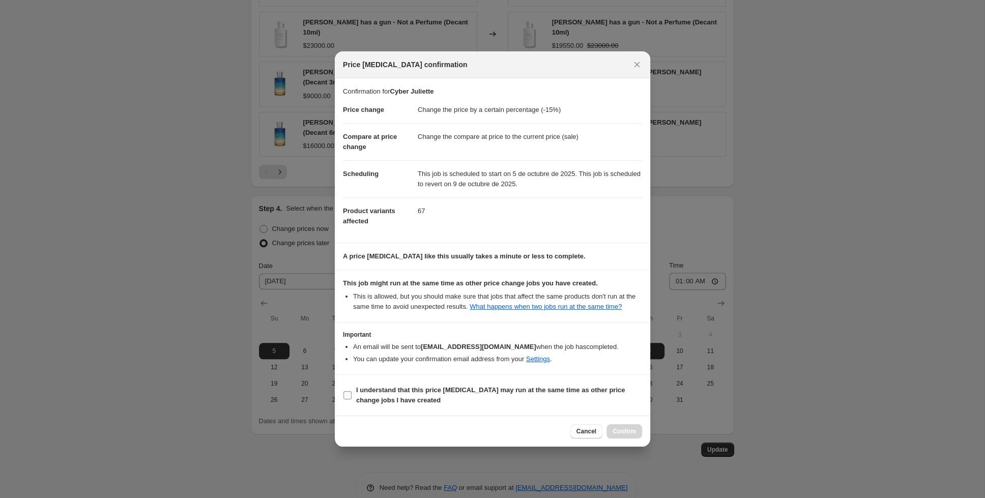
click at [348, 395] on input "I understand that this price [MEDICAL_DATA] may run at the same time as other p…" at bounding box center [347, 395] width 8 height 8
checkbox input "true"
click at [630, 429] on span "Confirm" at bounding box center [624, 431] width 23 height 8
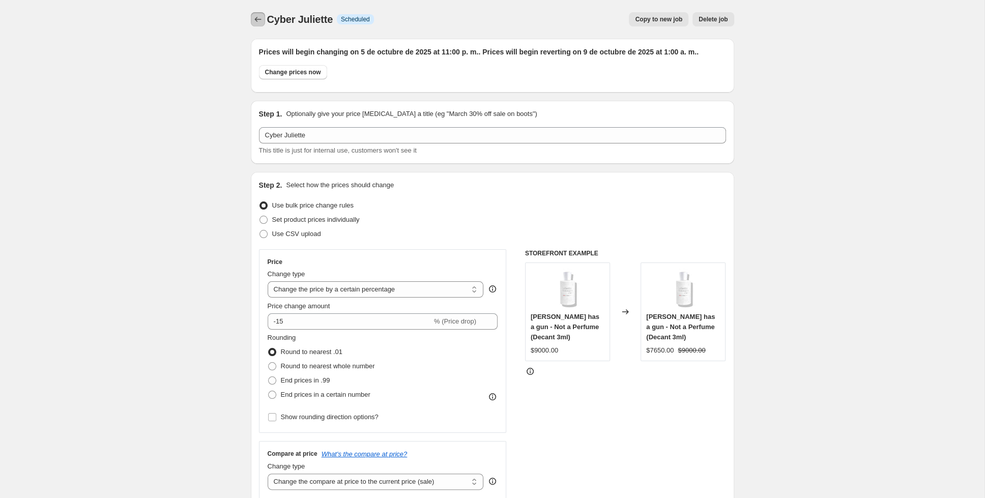
click at [257, 22] on icon "Price change jobs" at bounding box center [258, 19] width 10 height 10
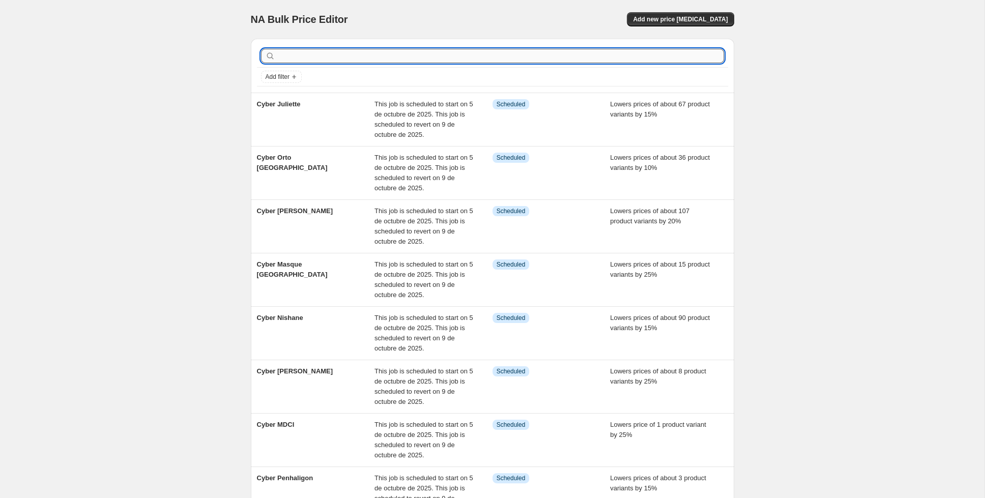
click at [657, 59] on input "text" at bounding box center [500, 56] width 447 height 14
type input "initio"
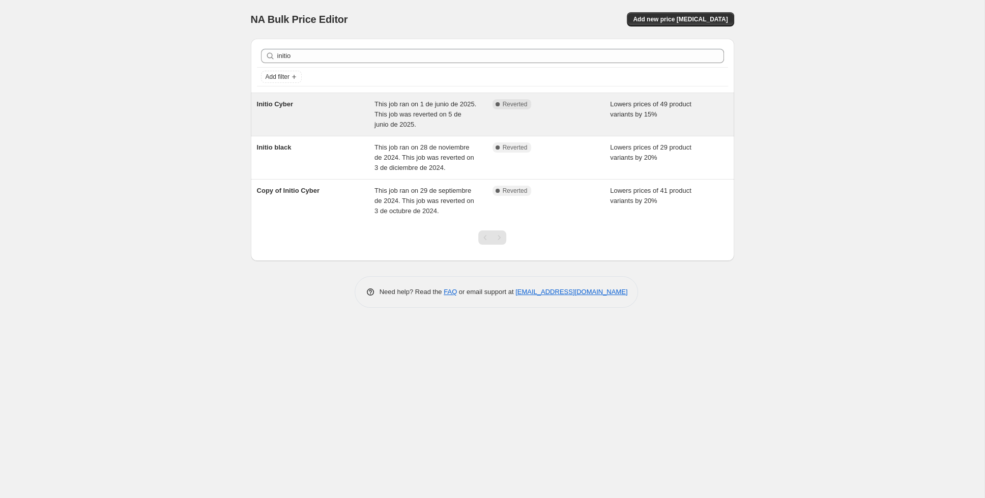
click at [350, 121] on div "Initio Cyber" at bounding box center [316, 114] width 118 height 31
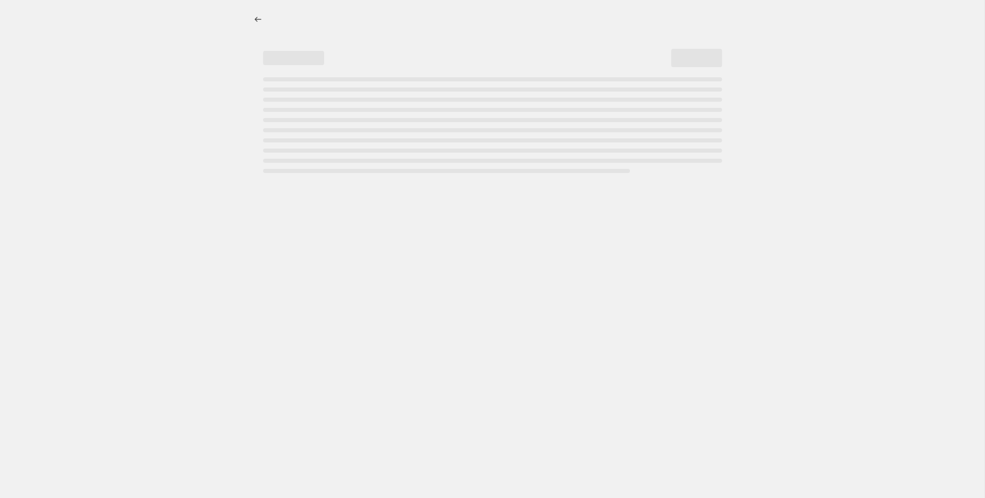
select select "percentage"
select select "collection"
select select "tag"
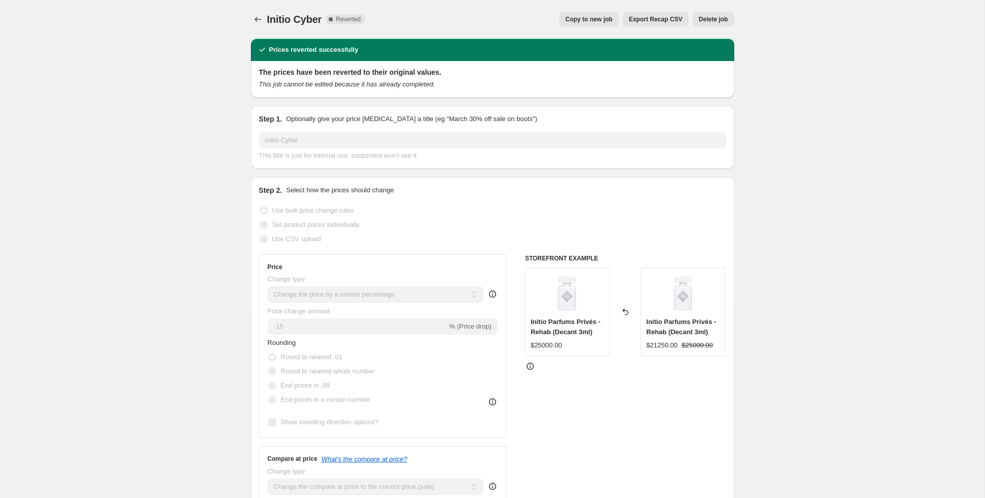
click at [582, 23] on span "Copy to new job" at bounding box center [588, 19] width 47 height 8
select select "percentage"
select select "collection"
select select "tag"
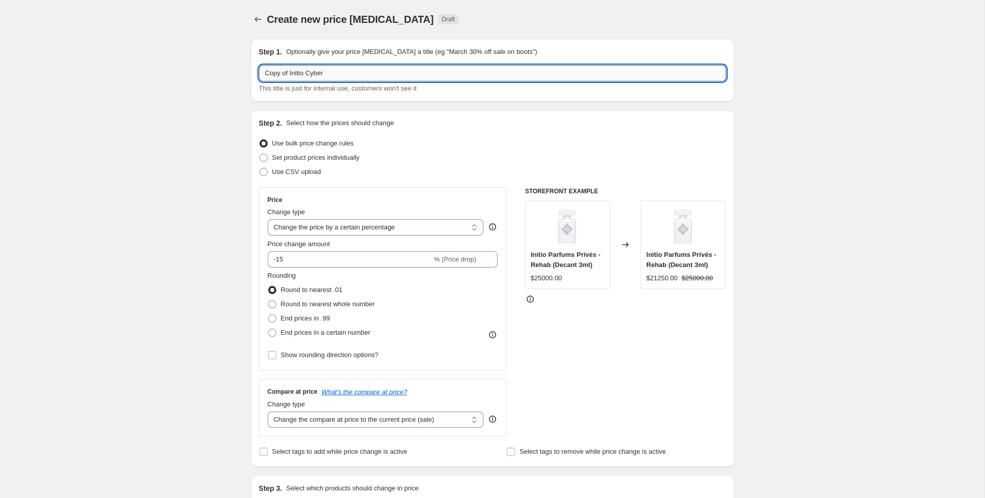
drag, startPoint x: 331, startPoint y: 77, endPoint x: 305, endPoint y: 79, distance: 25.5
click at [305, 79] on input "Copy of Initio Cyber" at bounding box center [492, 73] width 467 height 16
drag, startPoint x: 288, startPoint y: 72, endPoint x: 259, endPoint y: 76, distance: 29.8
click at [259, 76] on input "Copy of Initio" at bounding box center [492, 73] width 467 height 16
paste input "yber"
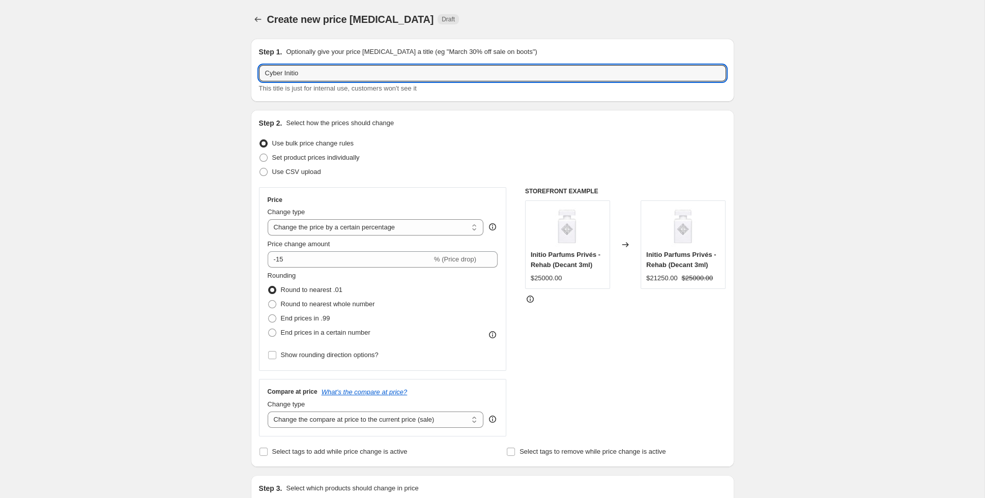
type input "Cyber Initio"
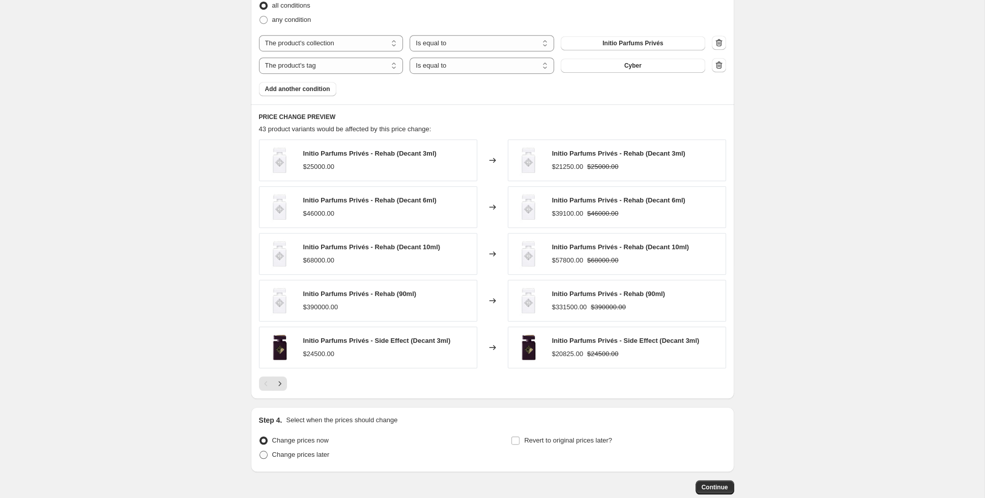
scroll to position [652, 0]
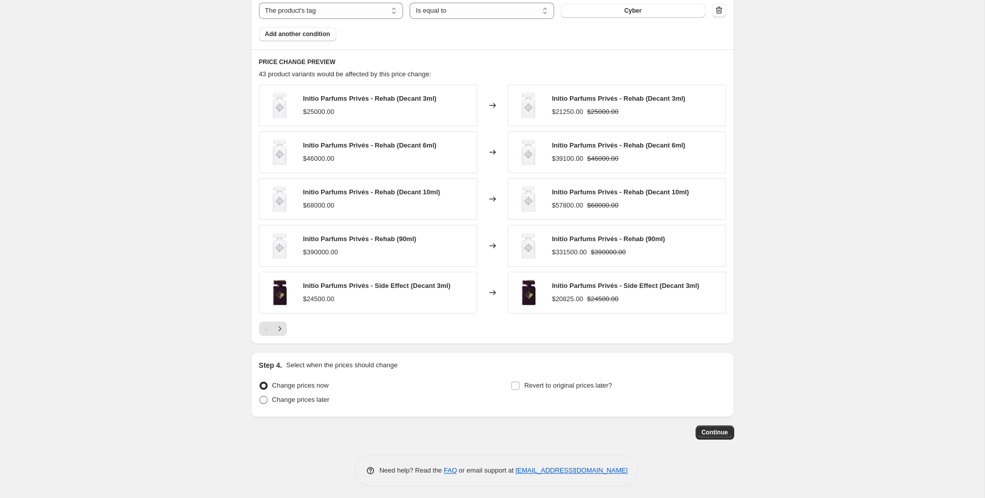
click at [287, 399] on span "Change prices later" at bounding box center [300, 400] width 57 height 8
click at [260, 396] on input "Change prices later" at bounding box center [259, 396] width 1 height 1
radio input "true"
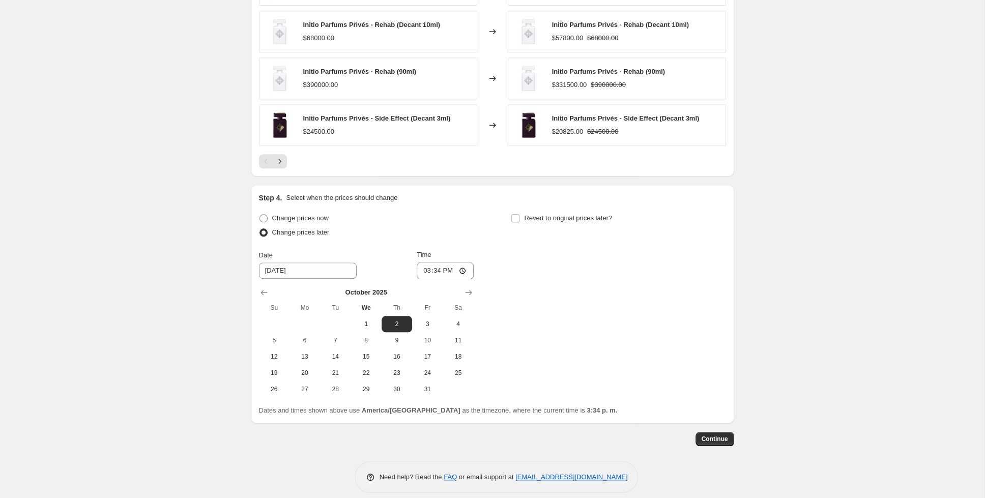
scroll to position [825, 0]
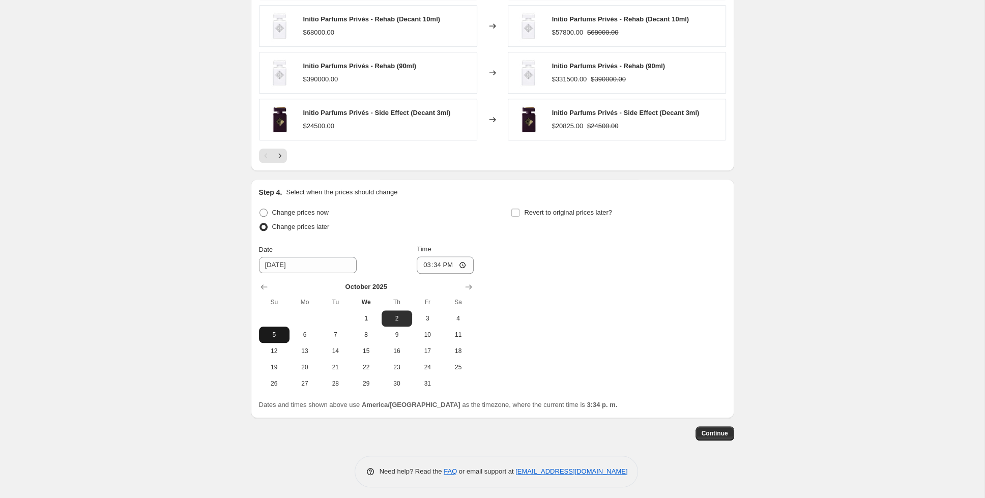
click at [272, 331] on span "5" at bounding box center [274, 335] width 22 height 8
type input "[DATE]"
click at [434, 264] on input "15:34" at bounding box center [445, 264] width 57 height 17
type input "23:00"
click at [512, 206] on label "Revert to original prices later?" at bounding box center [561, 213] width 101 height 14
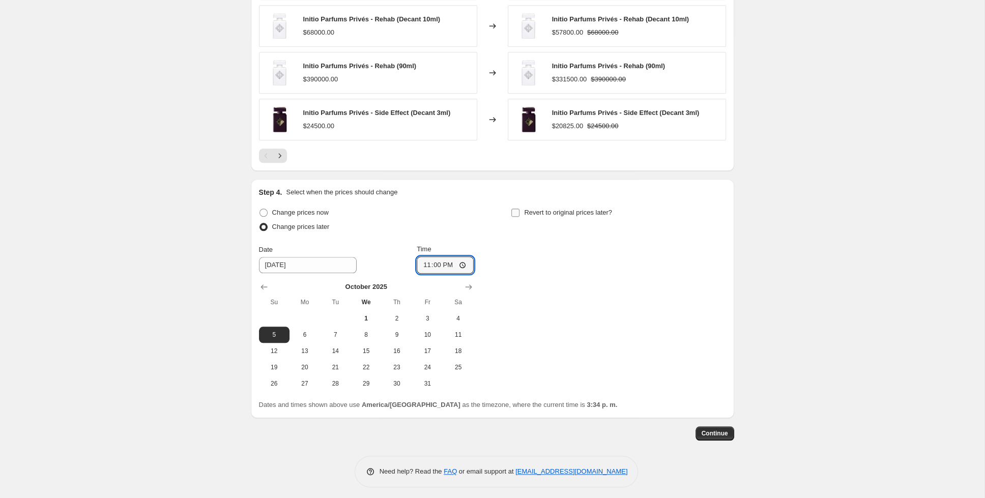
click at [512, 209] on input "Revert to original prices later?" at bounding box center [515, 213] width 8 height 8
checkbox input "true"
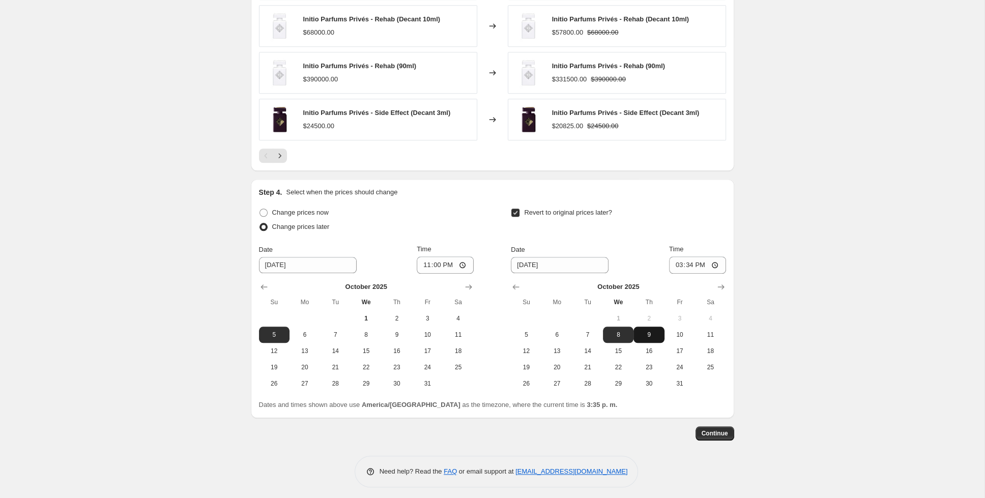
click at [647, 327] on button "9" at bounding box center [648, 335] width 31 height 16
type input "[DATE]"
click at [680, 260] on input "15:34" at bounding box center [697, 264] width 57 height 17
click at [705, 263] on input "13:00" at bounding box center [697, 264] width 57 height 17
type input "01:00"
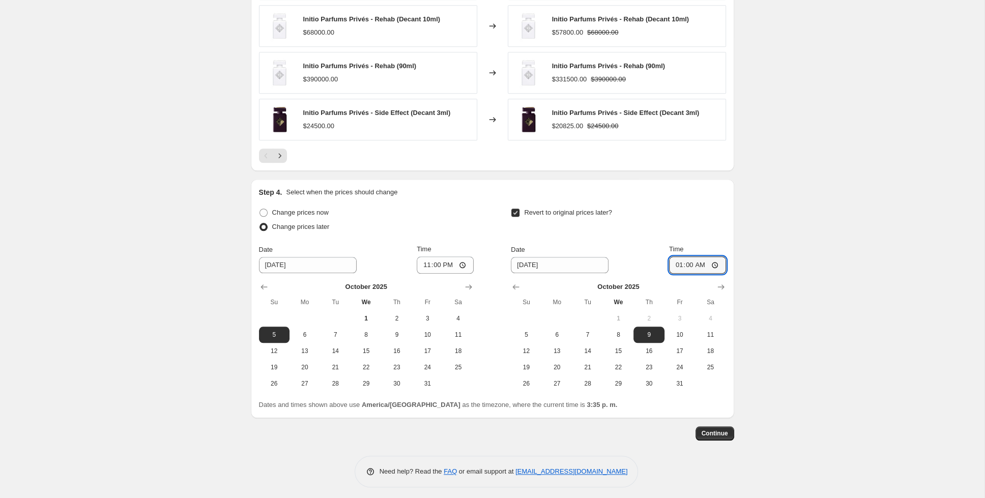
click at [726, 431] on span "Continue" at bounding box center [715, 433] width 26 height 8
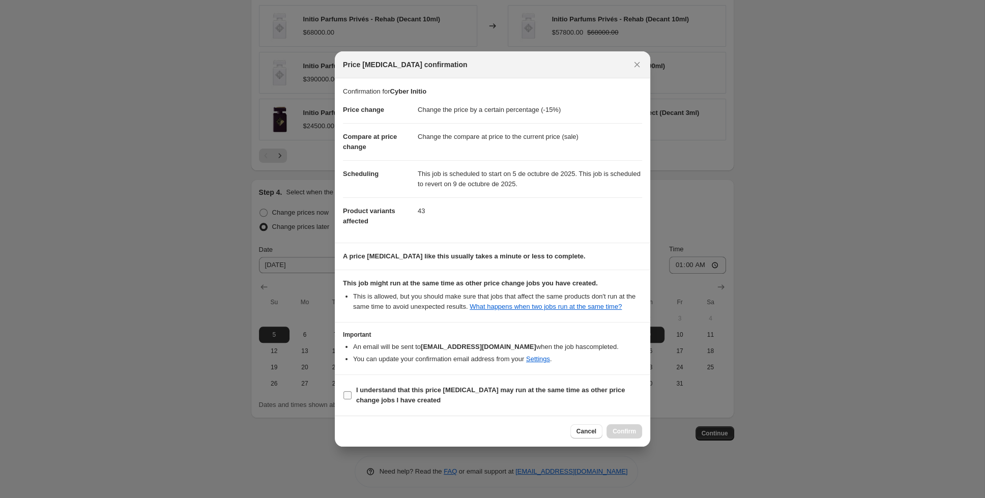
click at [349, 391] on span ":rn1:" at bounding box center [347, 395] width 9 height 9
click at [349, 391] on input "I understand that this price [MEDICAL_DATA] may run at the same time as other p…" at bounding box center [347, 395] width 8 height 8
checkbox input "true"
click at [624, 431] on span "Confirm" at bounding box center [624, 431] width 23 height 8
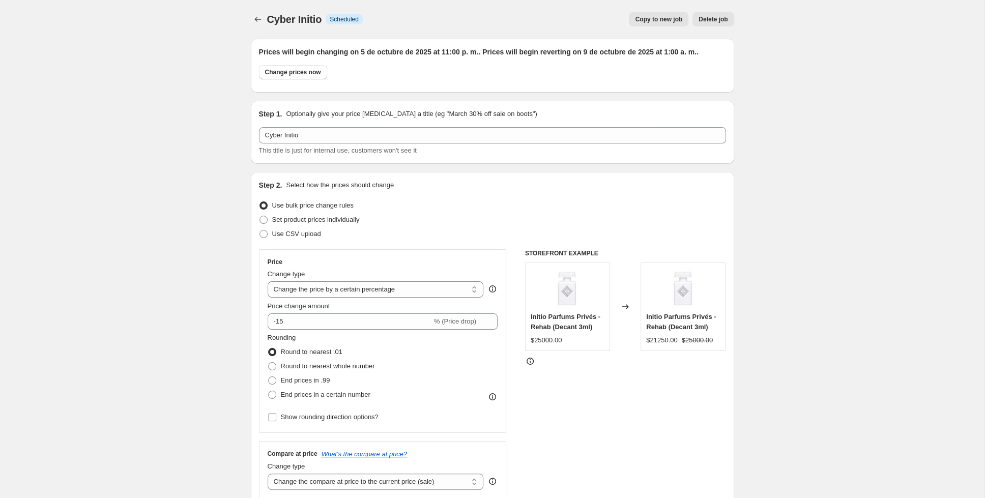
click at [267, 16] on div at bounding box center [259, 19] width 16 height 14
click at [252, 16] on button "Price change jobs" at bounding box center [258, 19] width 14 height 14
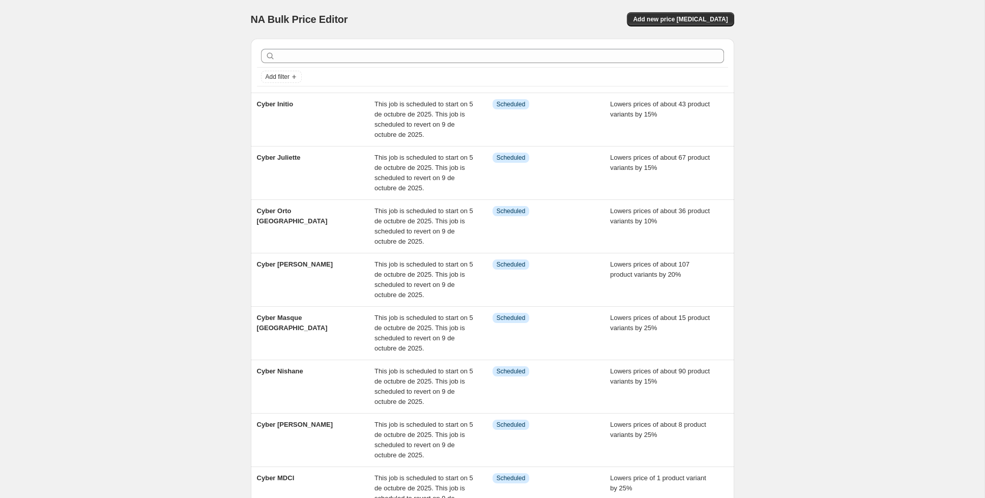
click at [329, 44] on div "Add filter" at bounding box center [492, 66] width 483 height 54
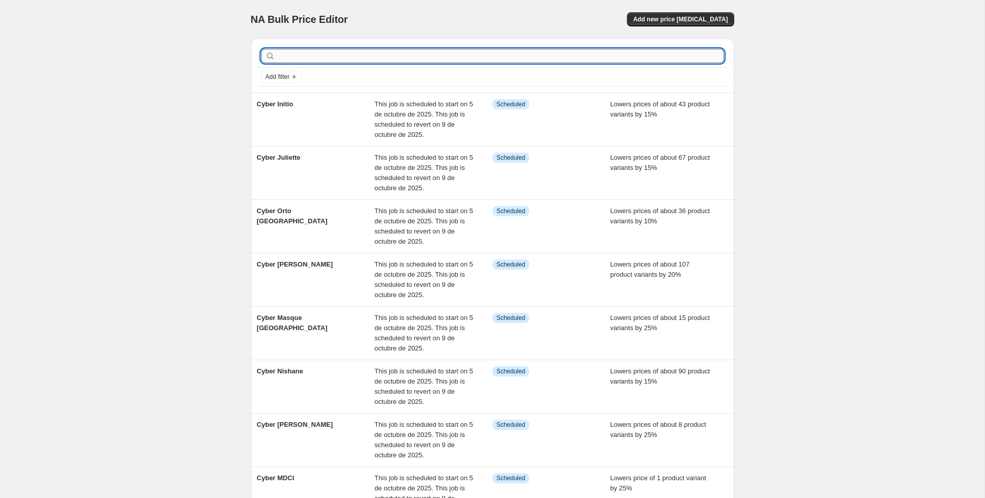
drag, startPoint x: 332, startPoint y: 49, endPoint x: 332, endPoint y: 55, distance: 5.6
click at [332, 54] on input "text" at bounding box center [500, 56] width 447 height 14
type input "escentr"
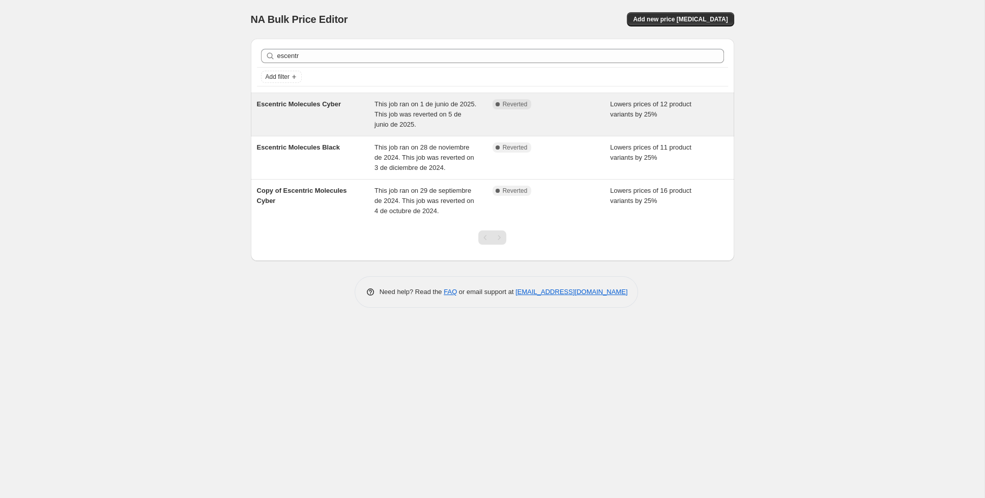
click at [338, 111] on div "Escentric Molecules Cyber" at bounding box center [316, 114] width 118 height 31
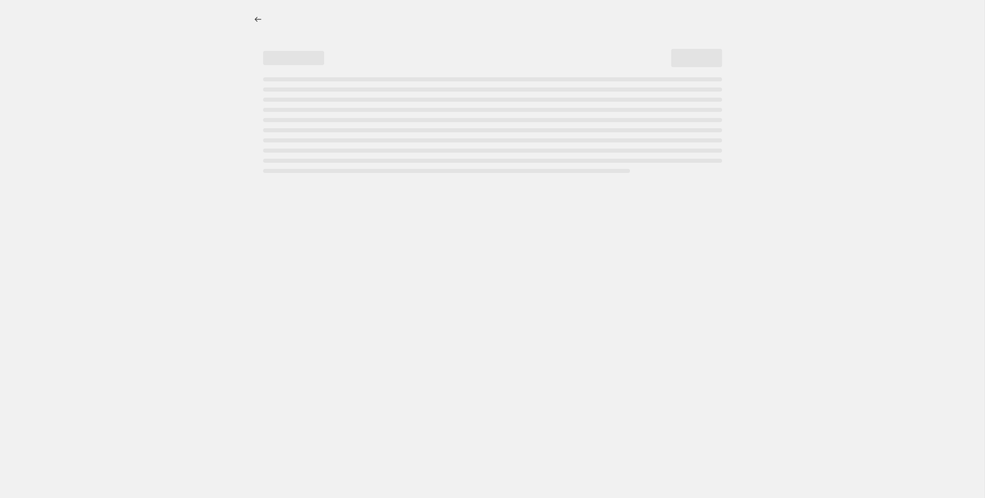
select select "percentage"
select select "collection"
select select "tag"
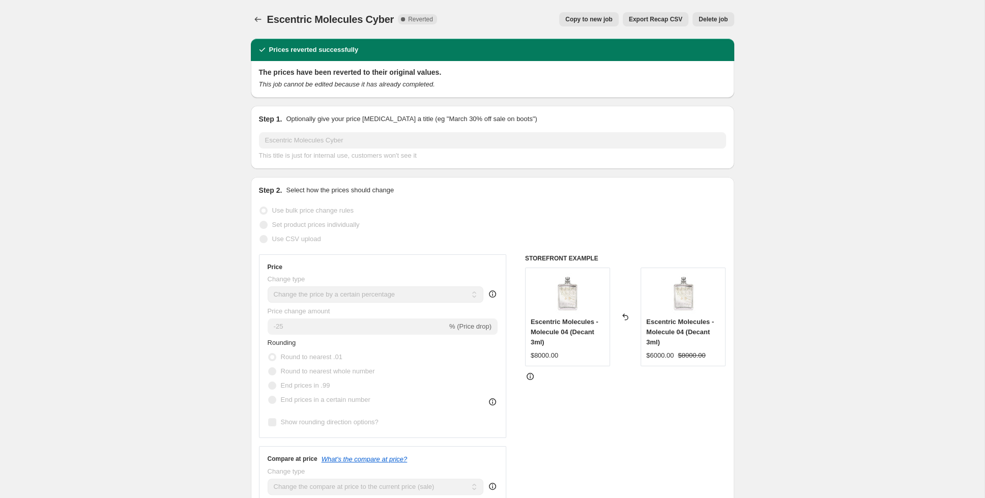
click at [607, 15] on button "Copy to new job" at bounding box center [589, 19] width 60 height 14
select select "percentage"
select select "collection"
select select "tag"
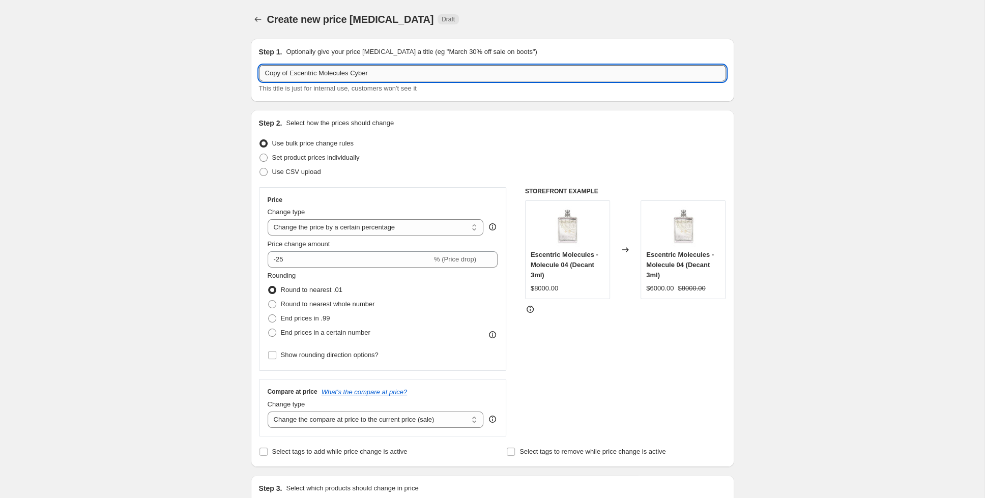
drag, startPoint x: 366, startPoint y: 73, endPoint x: 349, endPoint y: 77, distance: 17.8
click at [349, 77] on input "Copy of Escentric Molecules Cyber" at bounding box center [492, 73] width 467 height 16
drag, startPoint x: 316, startPoint y: 72, endPoint x: 263, endPoint y: 75, distance: 53.5
click at [263, 75] on input "Copy of Escentric Molecules Cyber" at bounding box center [492, 73] width 467 height 16
paste input "yber"
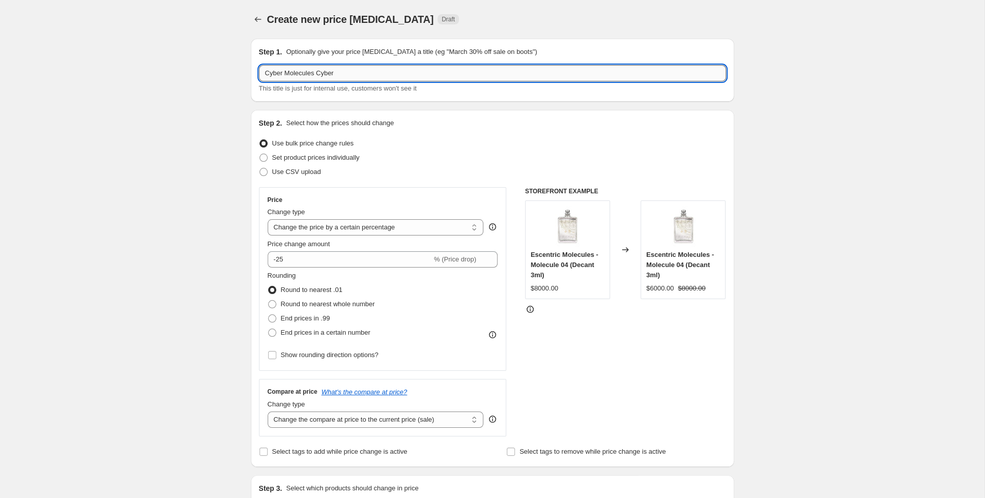
drag, startPoint x: 342, startPoint y: 74, endPoint x: 314, endPoint y: 75, distance: 28.5
click at [314, 75] on input "Cyber Molecules Cyber" at bounding box center [492, 73] width 467 height 16
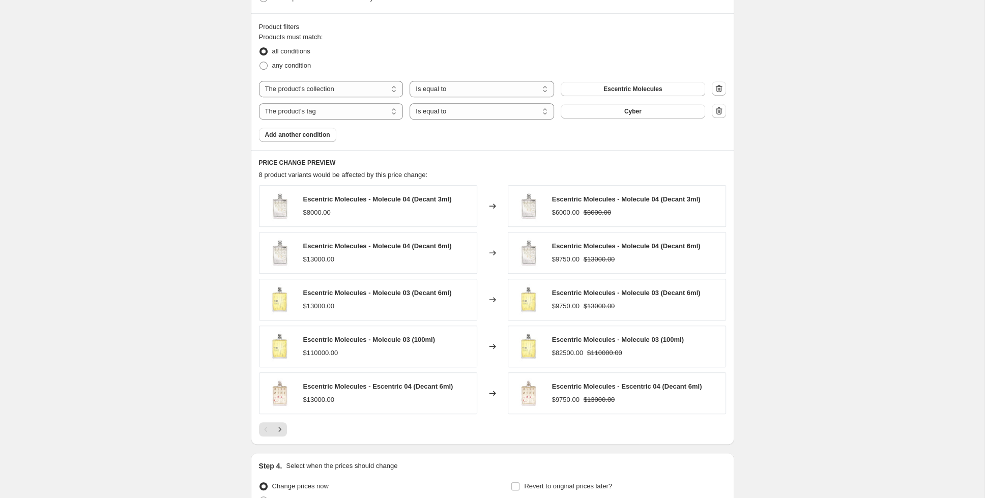
scroll to position [652, 0]
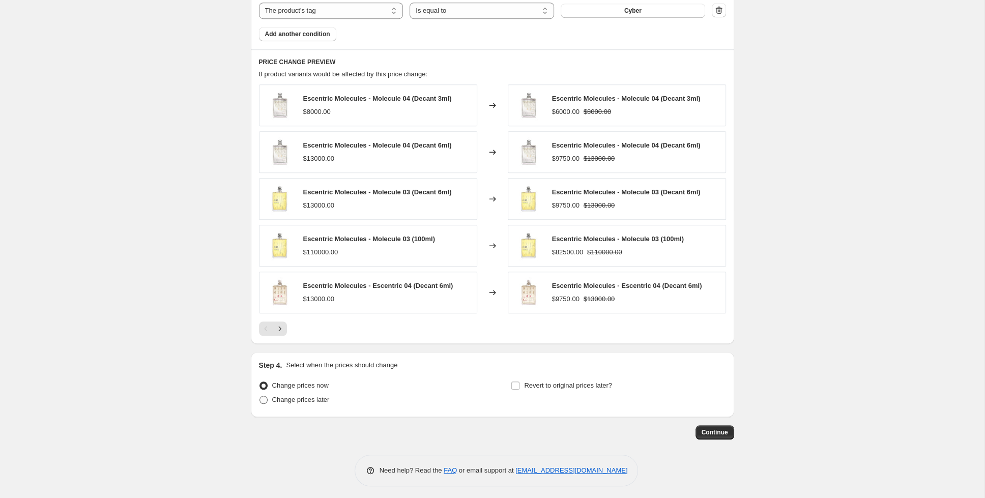
type input "Cyber Molecules"
click at [293, 401] on span "Change prices later" at bounding box center [300, 400] width 57 height 8
click at [260, 396] on input "Change prices later" at bounding box center [259, 396] width 1 height 1
radio input "true"
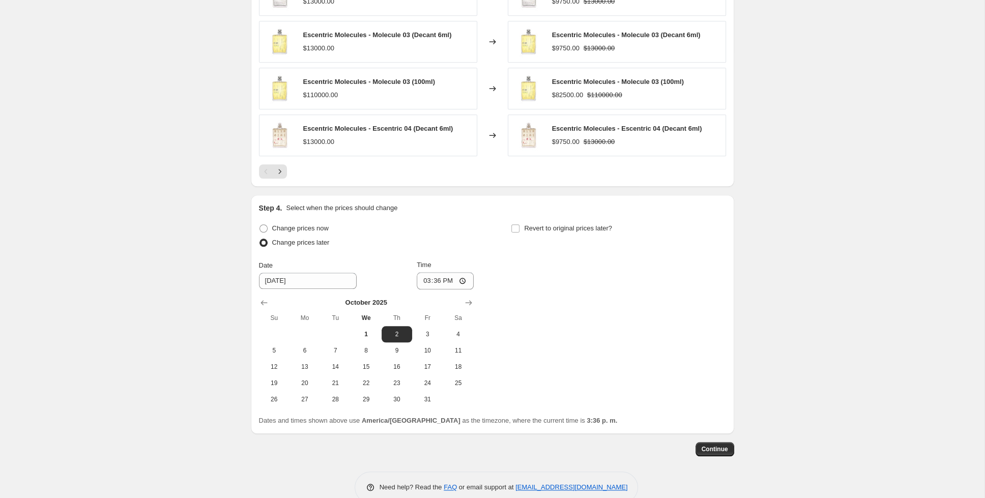
scroll to position [825, 0]
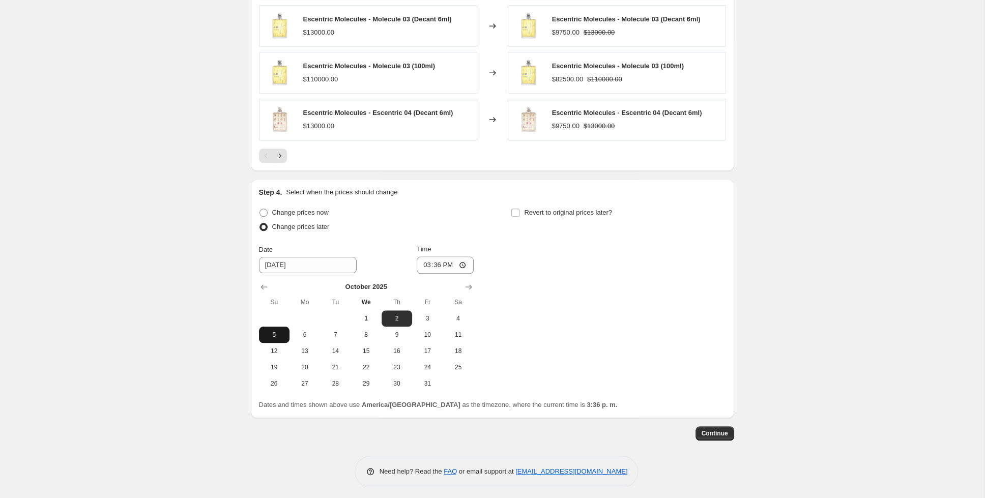
click at [264, 335] on button "5" at bounding box center [274, 335] width 31 height 16
type input "[DATE]"
click at [429, 261] on input "15:36" at bounding box center [445, 264] width 57 height 17
type input "23:00"
drag, startPoint x: 520, startPoint y: 207, endPoint x: 520, endPoint y: 216, distance: 9.2
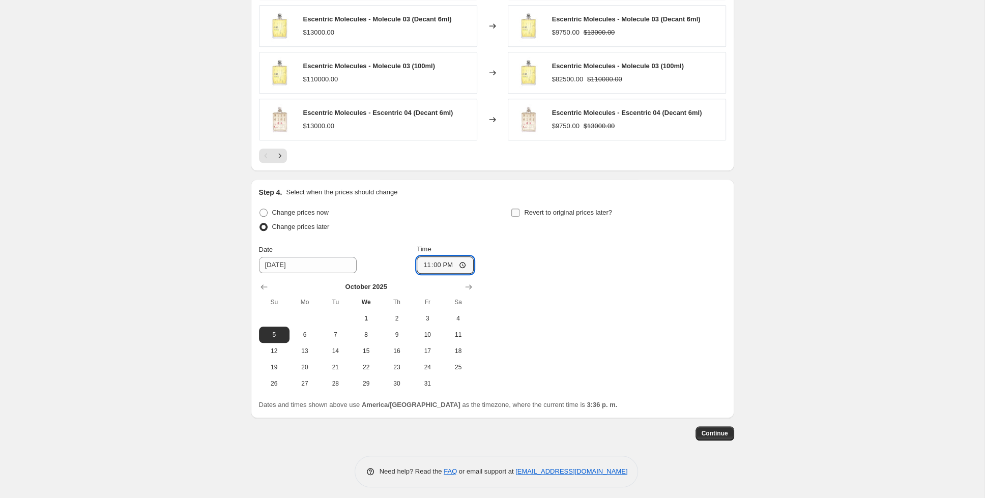
click at [520, 207] on label "Revert to original prices later?" at bounding box center [561, 213] width 101 height 14
click at [519, 209] on input "Revert to original prices later?" at bounding box center [515, 213] width 8 height 8
checkbox input "true"
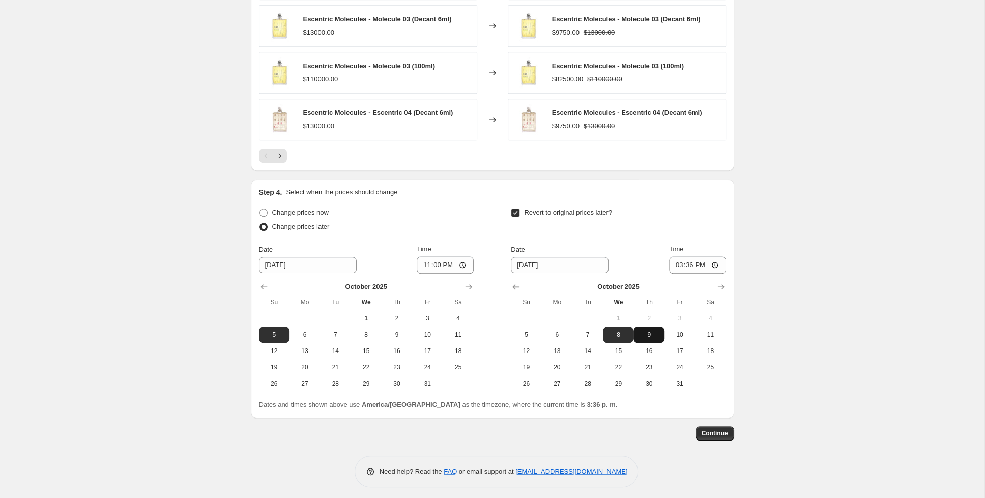
click at [639, 332] on span "9" at bounding box center [648, 335] width 22 height 8
type input "[DATE]"
click at [685, 260] on input "15:36" at bounding box center [697, 264] width 57 height 17
click at [705, 261] on input "20:00" at bounding box center [697, 264] width 57 height 17
click at [704, 263] on input "20:00" at bounding box center [697, 264] width 57 height 17
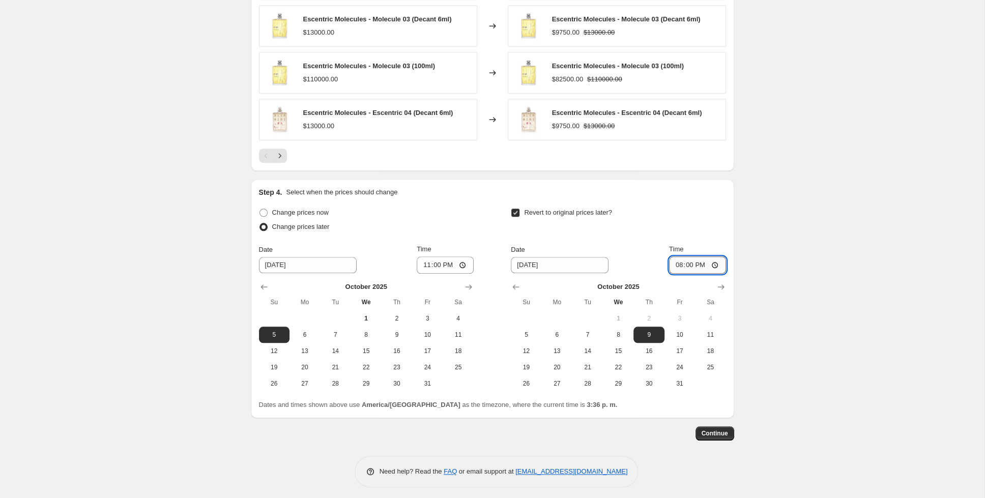
type input "08:00"
click at [710, 429] on span "Continue" at bounding box center [715, 433] width 26 height 8
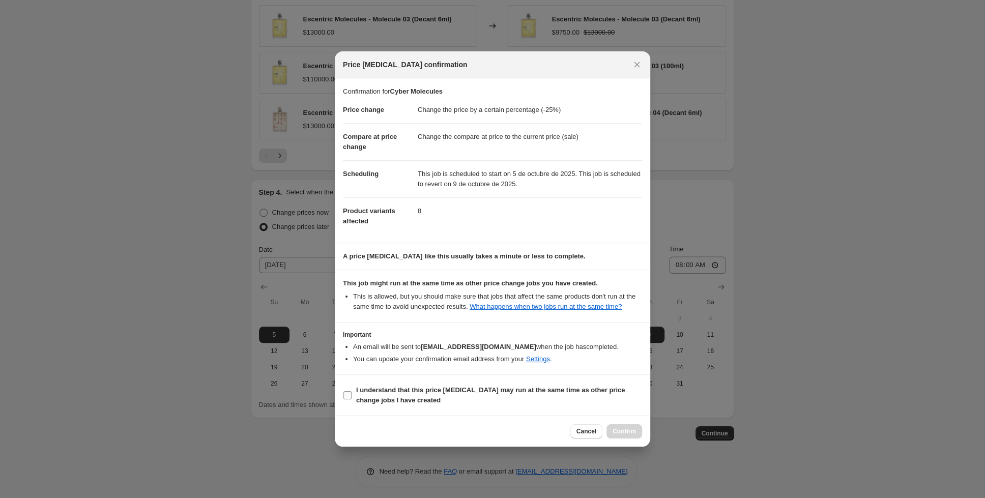
click at [345, 390] on label "I understand that this price [MEDICAL_DATA] may run at the same time as other p…" at bounding box center [492, 395] width 299 height 24
click at [345, 391] on input "I understand that this price [MEDICAL_DATA] may run at the same time as other p…" at bounding box center [347, 395] width 8 height 8
checkbox input "true"
click at [637, 439] on div "Cancel Confirm" at bounding box center [492, 431] width 315 height 31
click at [632, 435] on button "Confirm" at bounding box center [624, 431] width 36 height 14
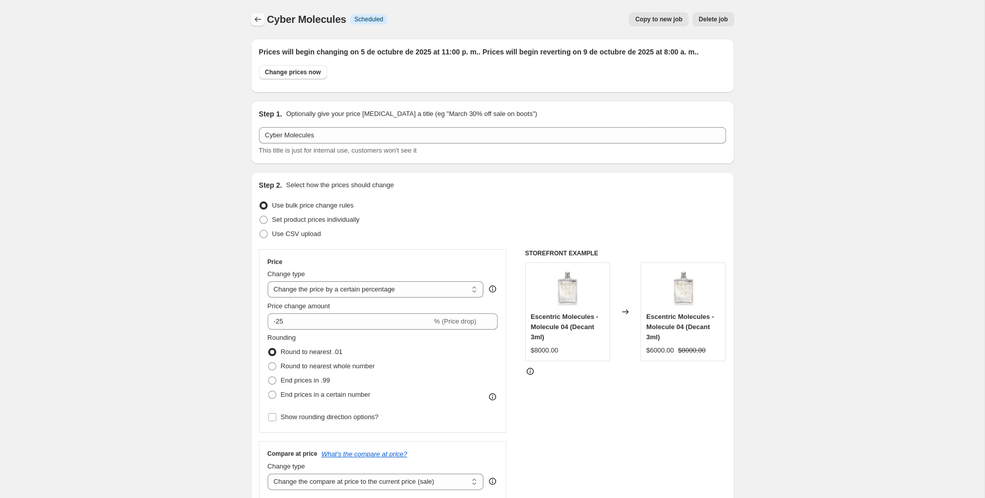
click at [254, 18] on icon "Price change jobs" at bounding box center [258, 19] width 10 height 10
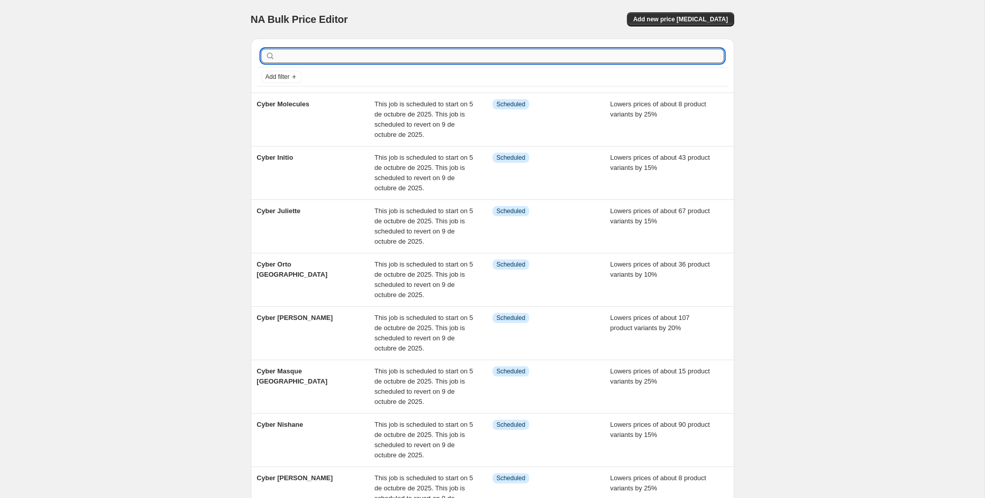
click at [623, 56] on input "text" at bounding box center [500, 56] width 447 height 14
type input "creed"
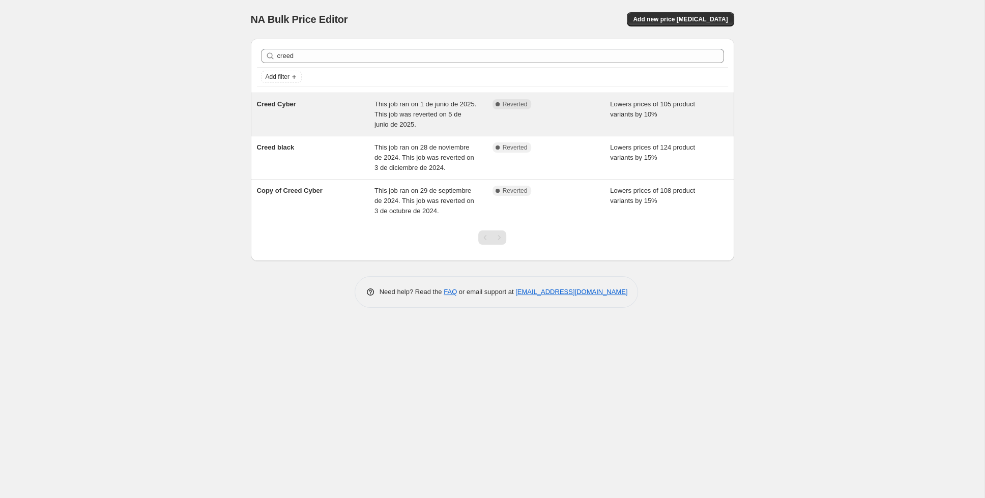
click at [339, 111] on div "Creed Cyber" at bounding box center [316, 114] width 118 height 31
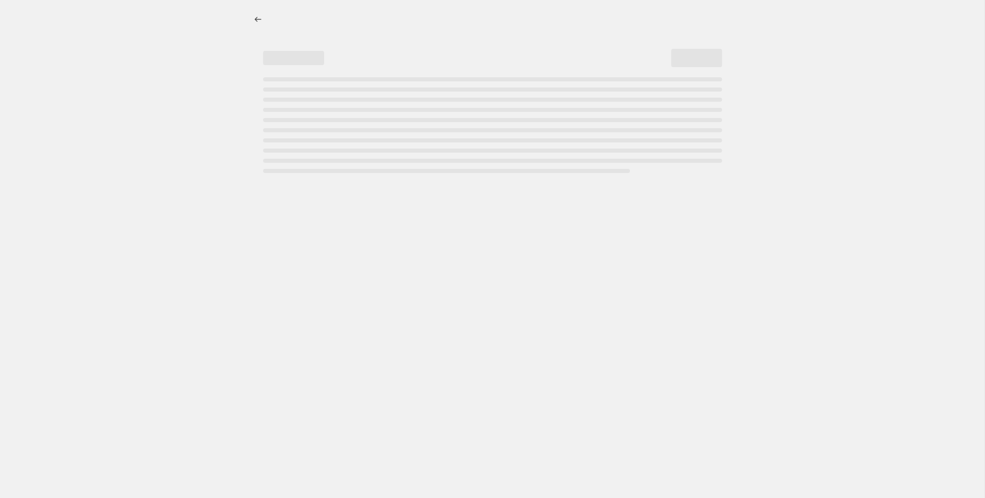
select select "percentage"
select select "collection"
select select "tag"
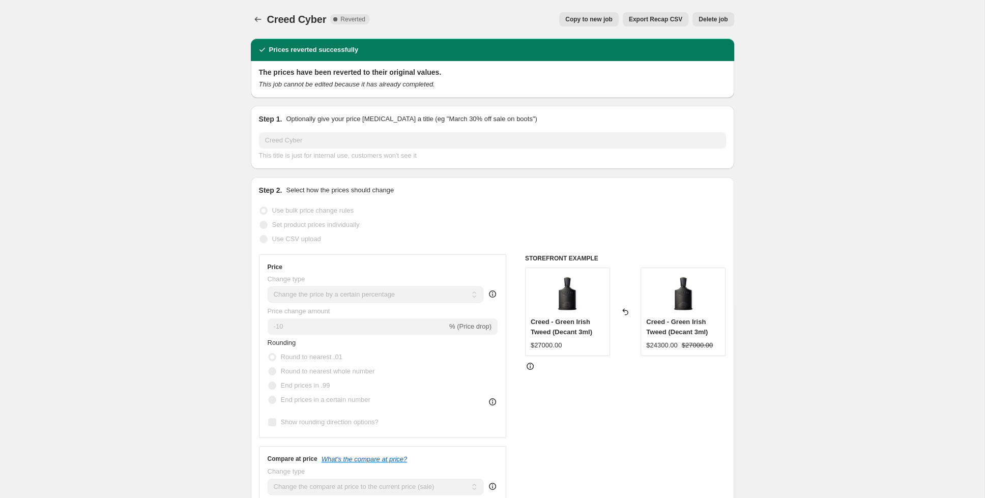
click at [596, 20] on span "Copy to new job" at bounding box center [588, 19] width 47 height 8
select select "percentage"
select select "collection"
select select "tag"
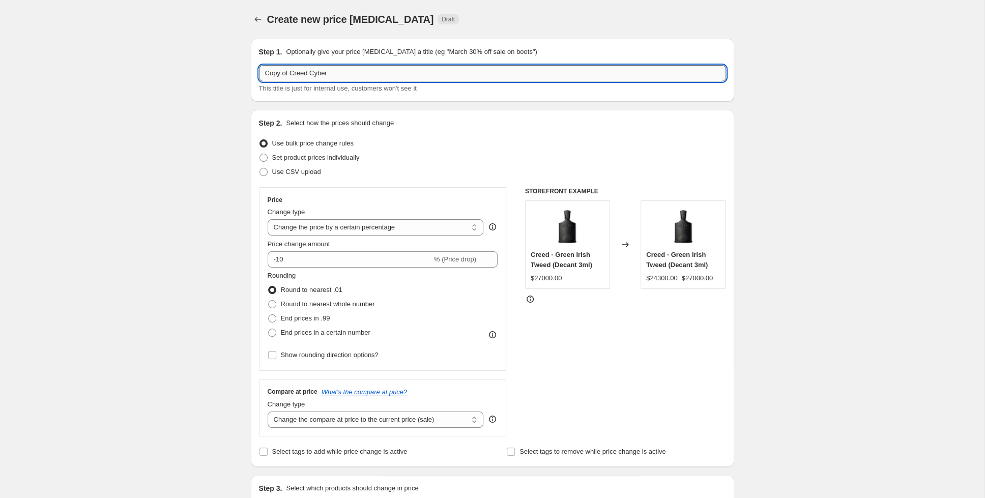
drag, startPoint x: 331, startPoint y: 75, endPoint x: 309, endPoint y: 75, distance: 21.9
click at [309, 75] on input "Copy of Creed Cyber" at bounding box center [492, 73] width 467 height 16
drag, startPoint x: 288, startPoint y: 72, endPoint x: 242, endPoint y: 74, distance: 46.3
click at [259, 74] on input "Copy of Creed" at bounding box center [492, 73] width 467 height 16
paste input "yber"
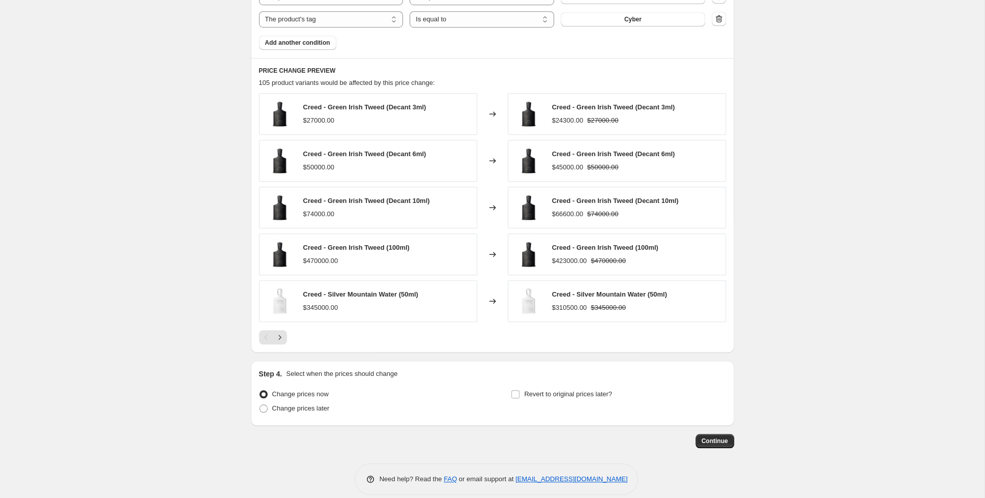
scroll to position [652, 0]
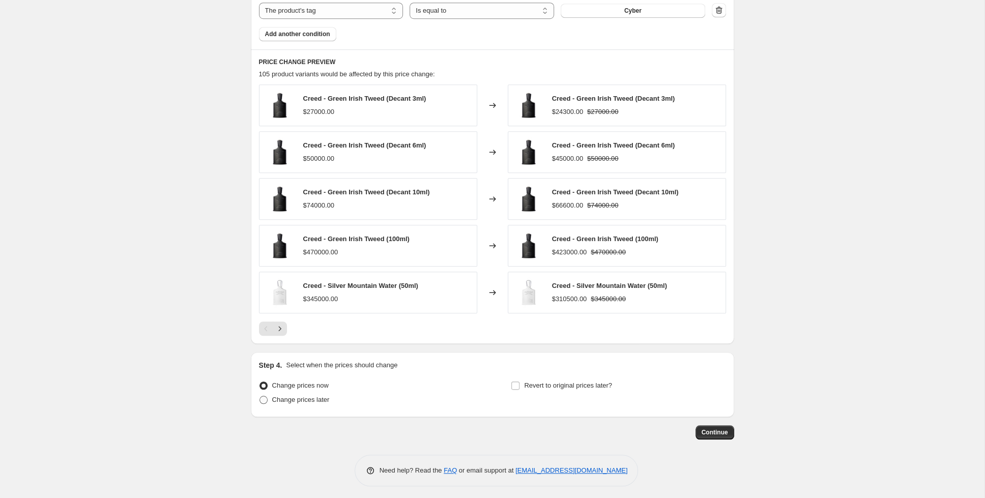
type input "Cyber Creed"
click at [279, 396] on span "Change prices later" at bounding box center [300, 400] width 57 height 8
click at [260, 396] on input "Change prices later" at bounding box center [259, 396] width 1 height 1
radio input "true"
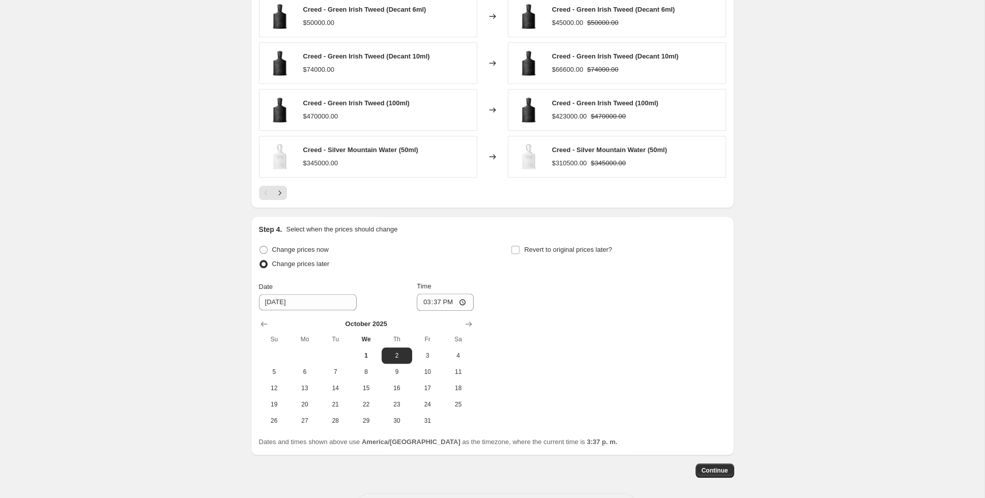
scroll to position [825, 0]
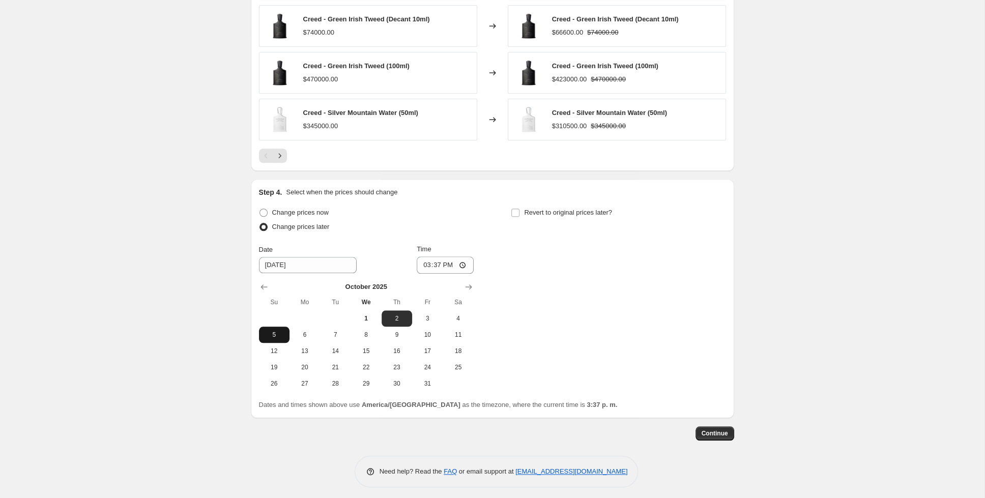
click at [270, 327] on button "5" at bounding box center [274, 335] width 31 height 16
type input "[DATE]"
click at [427, 259] on input "15:37" at bounding box center [445, 264] width 57 height 17
type input "23:00"
click at [516, 209] on input "Revert to original prices later?" at bounding box center [515, 213] width 8 height 8
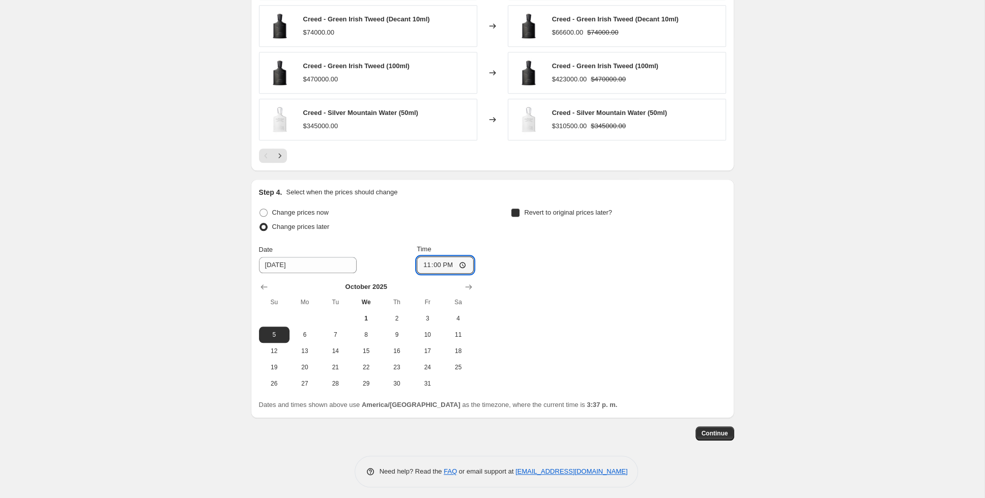
checkbox input "true"
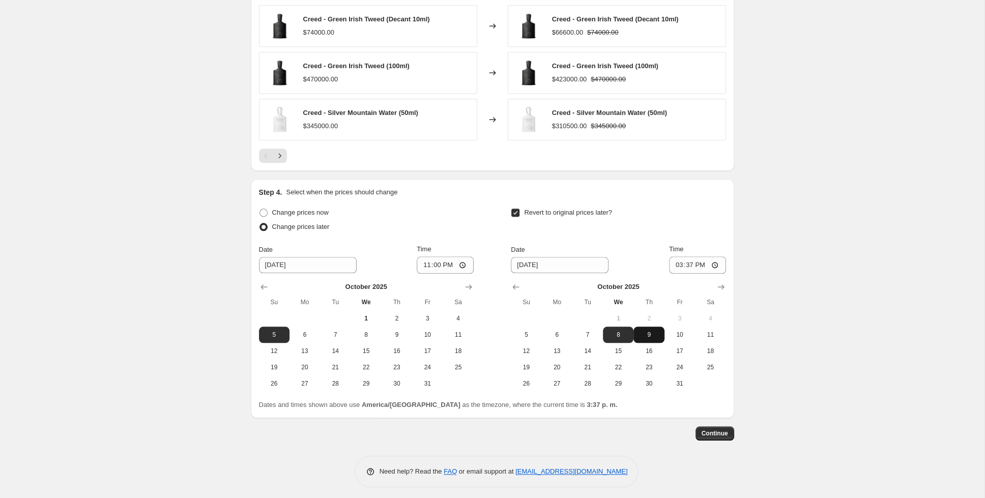
click at [648, 331] on span "9" at bounding box center [648, 335] width 22 height 8
type input "[DATE]"
click at [687, 259] on input "15:37" at bounding box center [697, 264] width 57 height 17
click at [704, 263] on input "13:00" at bounding box center [697, 264] width 57 height 17
type input "01:00"
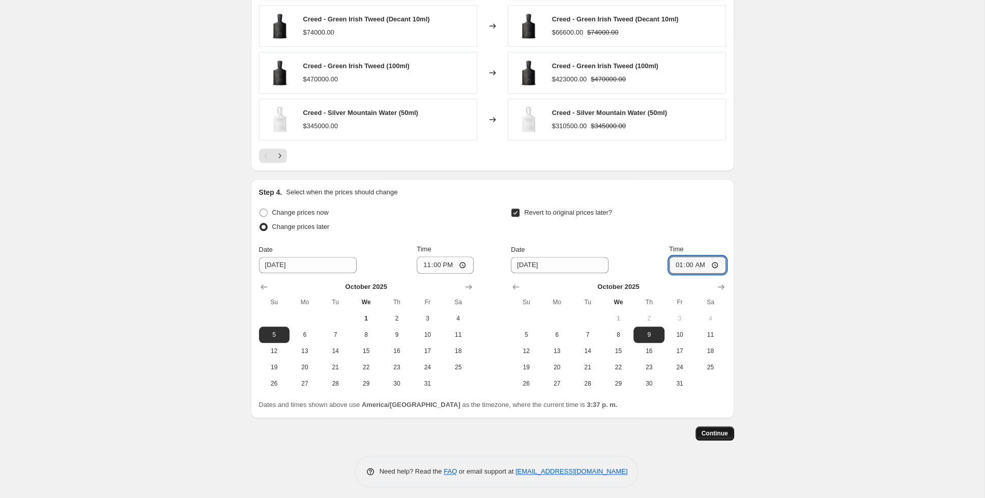
click at [719, 432] on span "Continue" at bounding box center [715, 433] width 26 height 8
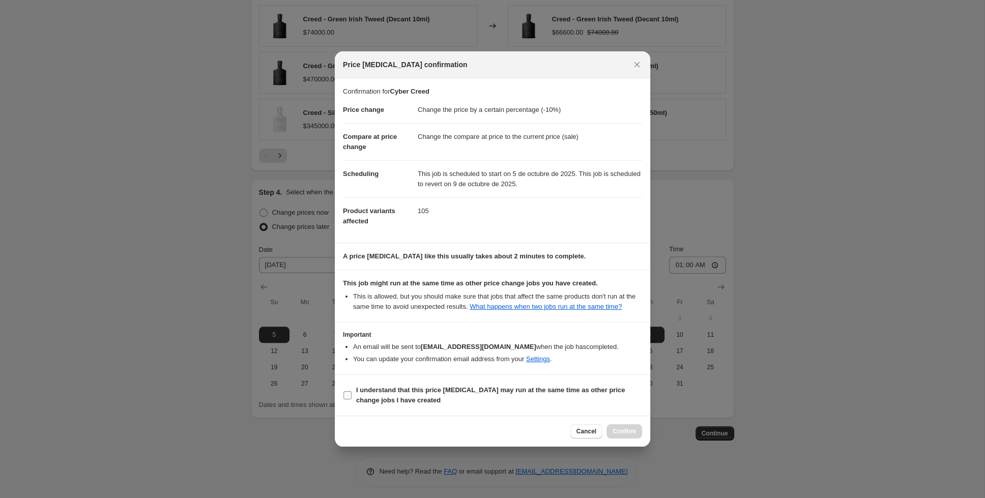
click at [345, 394] on input "I understand that this price [MEDICAL_DATA] may run at the same time as other p…" at bounding box center [347, 395] width 8 height 8
checkbox input "true"
click at [629, 432] on span "Confirm" at bounding box center [624, 431] width 23 height 8
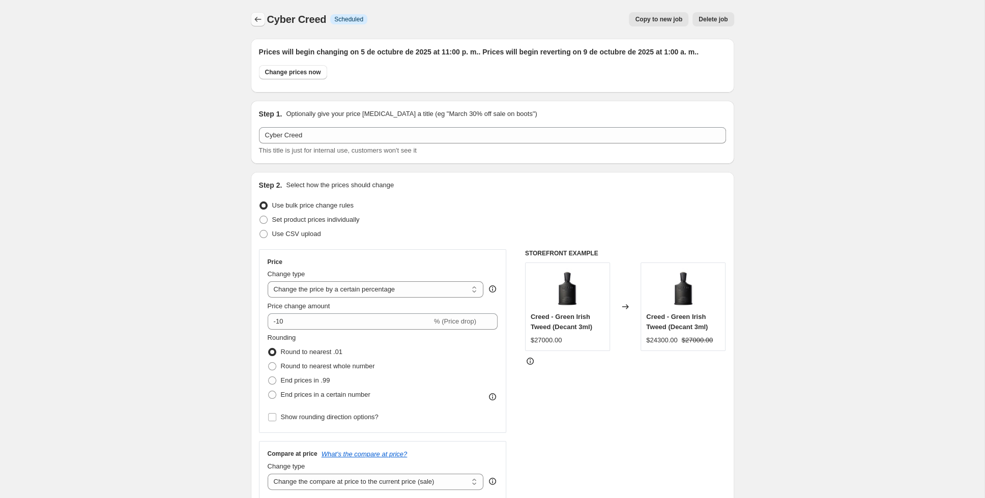
click at [252, 20] on button "Price change jobs" at bounding box center [258, 19] width 14 height 14
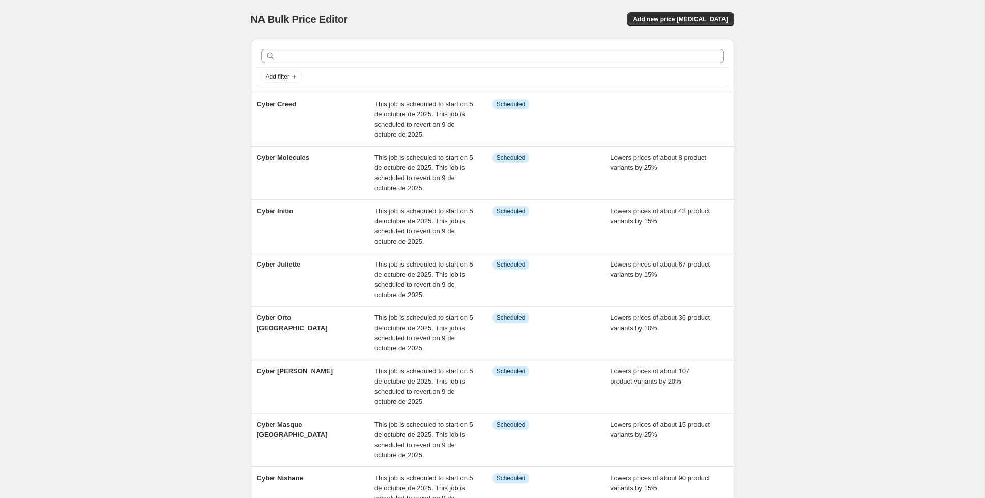
click at [602, 64] on div at bounding box center [492, 56] width 471 height 22
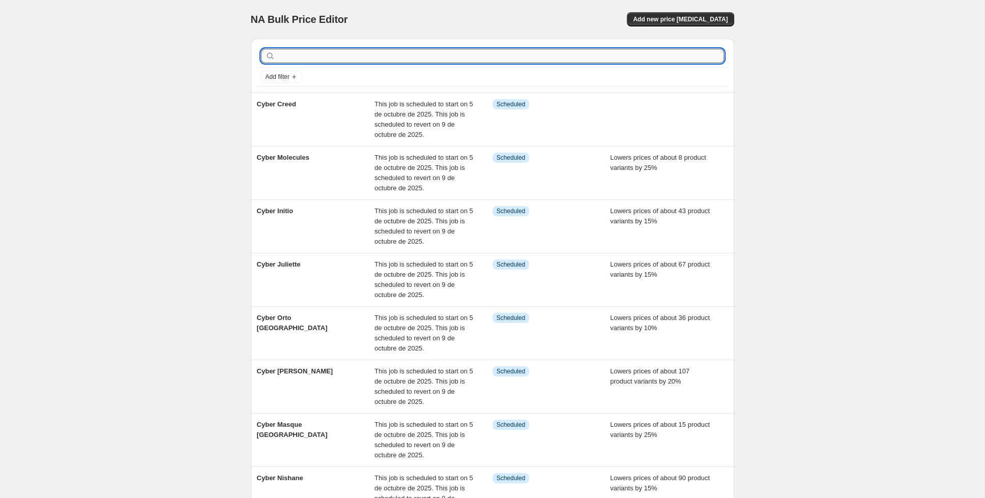
click at [598, 53] on input "text" at bounding box center [500, 56] width 447 height 14
type input "[PERSON_NAME]"
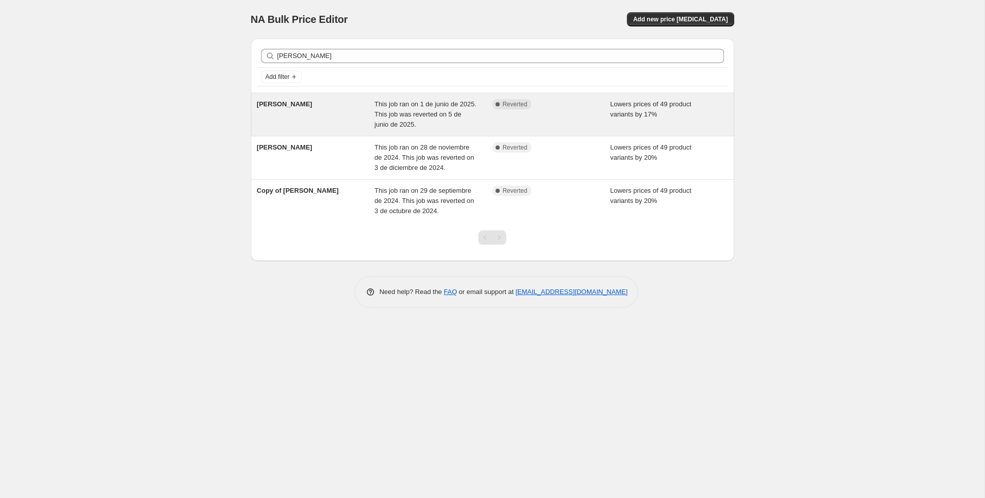
click at [299, 108] on div "[PERSON_NAME]" at bounding box center [316, 114] width 118 height 31
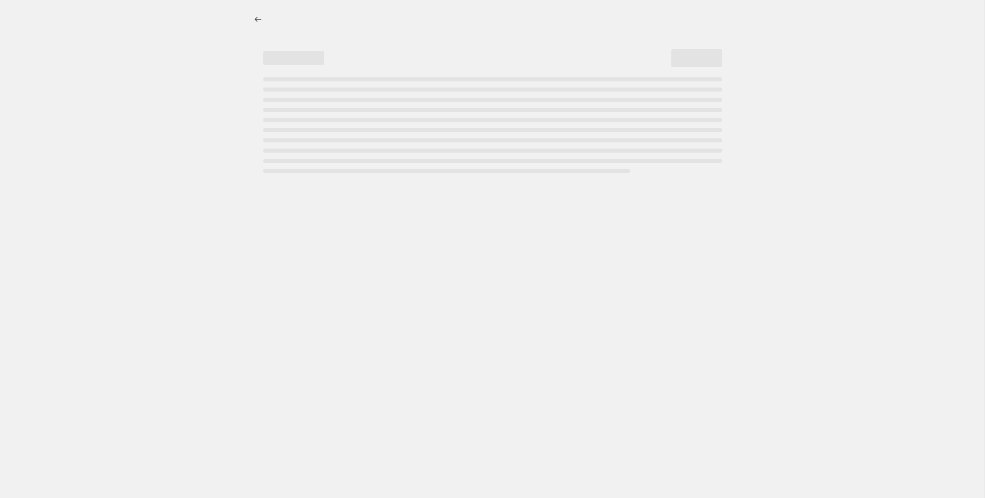
select select "percentage"
select select "collection"
select select "tag"
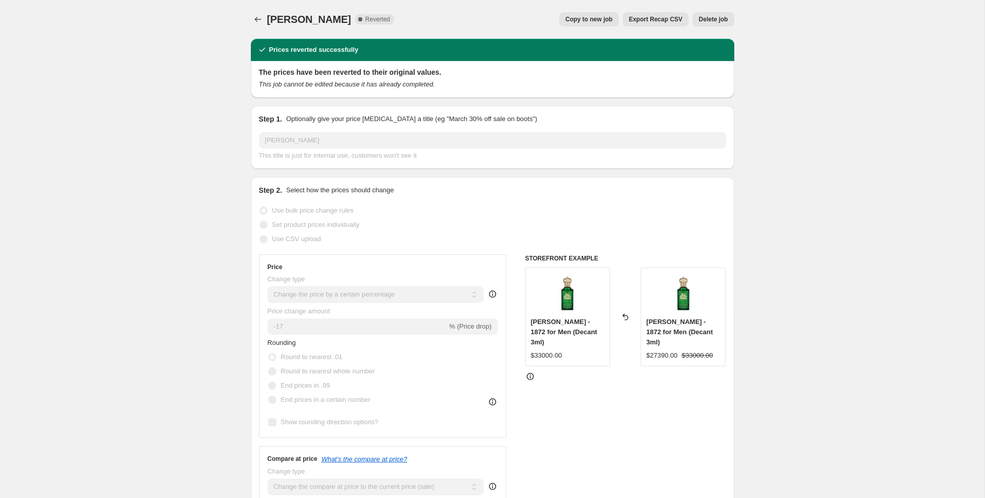
click at [598, 22] on span "Copy to new job" at bounding box center [588, 19] width 47 height 8
select select "percentage"
select select "collection"
select select "tag"
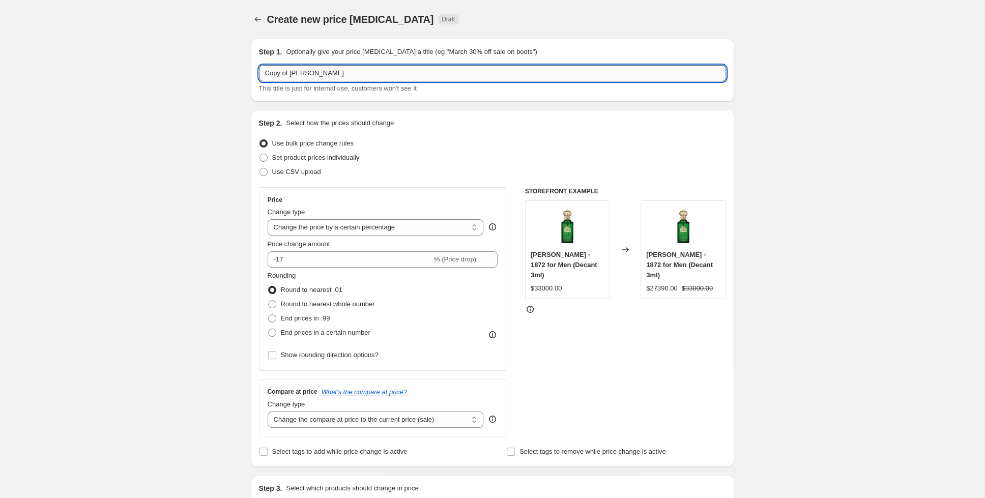
drag, startPoint x: 331, startPoint y: 78, endPoint x: 304, endPoint y: 79, distance: 26.5
click at [304, 79] on input "Copy of [PERSON_NAME]" at bounding box center [492, 73] width 467 height 16
drag, startPoint x: 287, startPoint y: 75, endPoint x: 247, endPoint y: 73, distance: 39.7
click at [259, 73] on input "Copy of [PERSON_NAME]" at bounding box center [492, 73] width 467 height 16
paste input "yber"
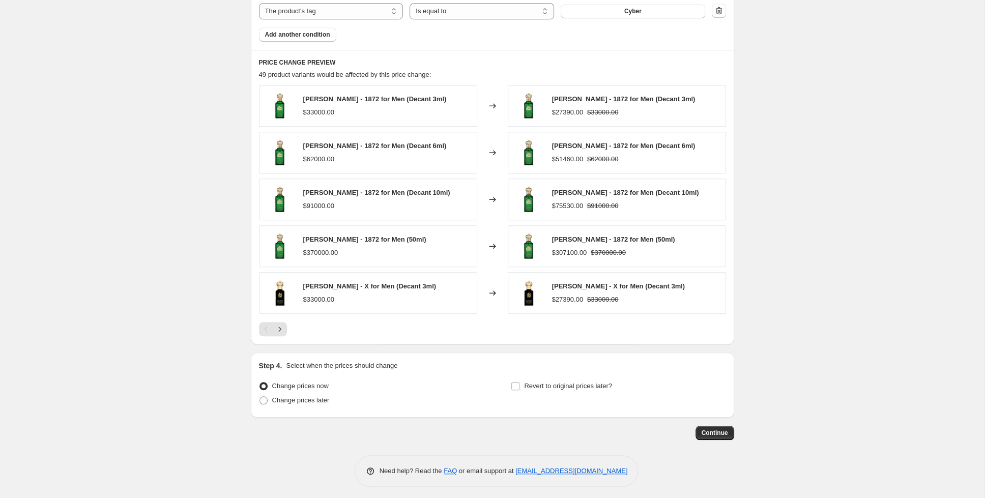
scroll to position [652, 0]
type input "Cyber Clive"
click at [310, 397] on span "Change prices later" at bounding box center [300, 400] width 57 height 8
click at [260, 396] on input "Change prices later" at bounding box center [259, 396] width 1 height 1
radio input "true"
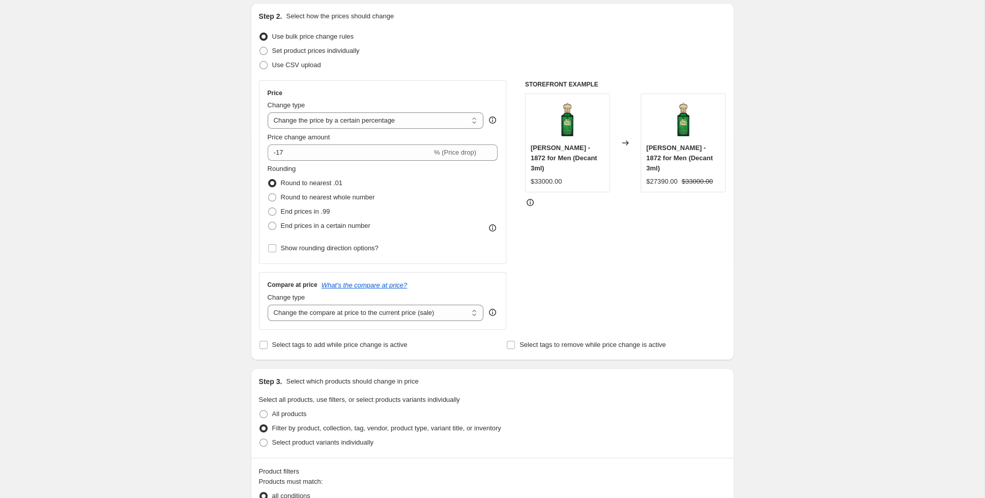
scroll to position [107, 0]
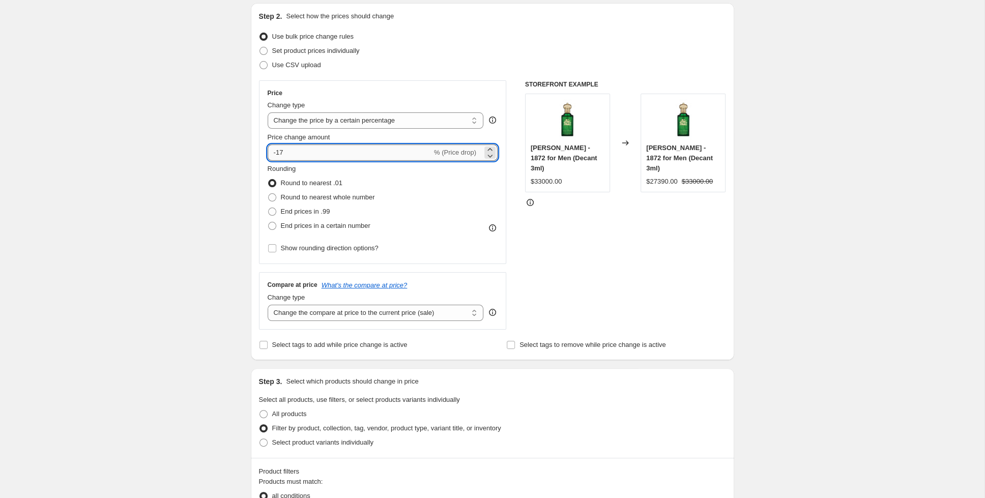
click at [288, 152] on input "-17" at bounding box center [350, 152] width 164 height 16
type input "-1"
type input "-20"
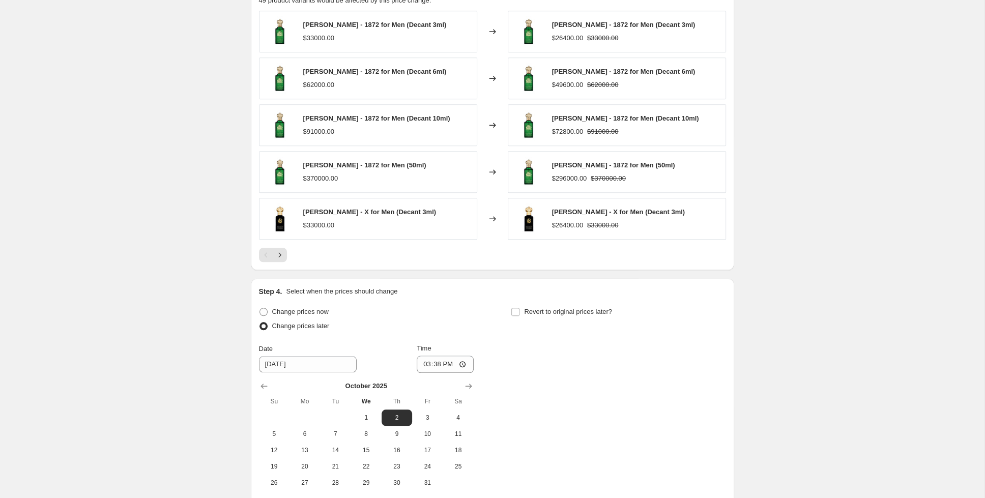
scroll to position [825, 0]
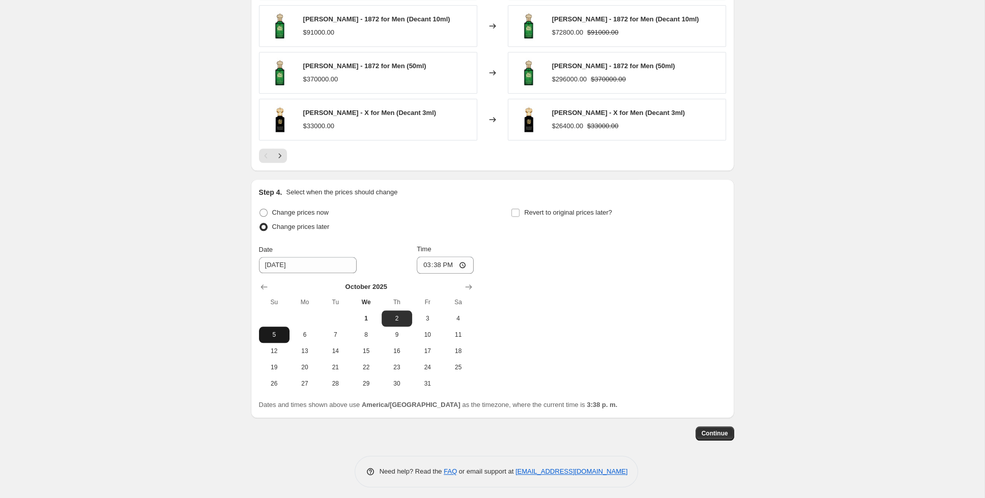
click at [280, 327] on button "5" at bounding box center [274, 335] width 31 height 16
type input "[DATE]"
click at [427, 261] on input "15:38" at bounding box center [445, 264] width 57 height 17
type input "23:00"
click at [516, 213] on input "Revert to original prices later?" at bounding box center [515, 213] width 8 height 8
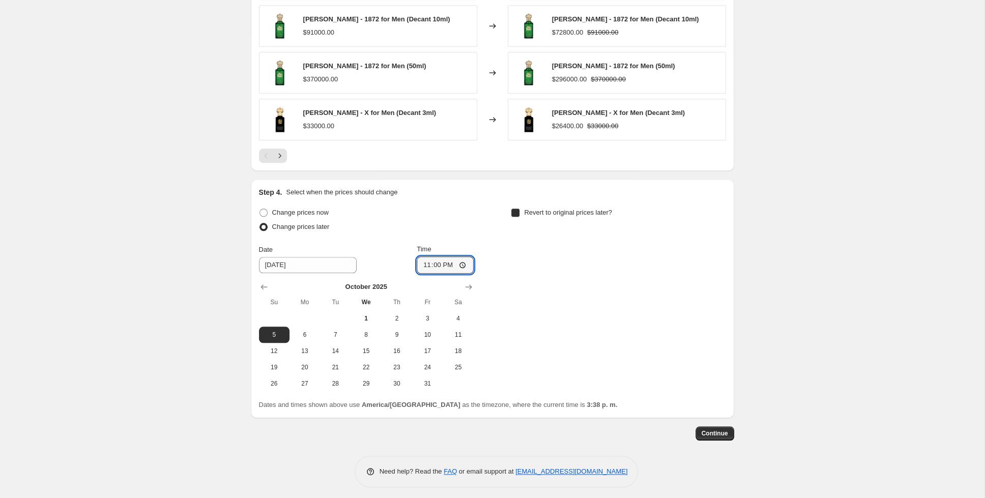
checkbox input "true"
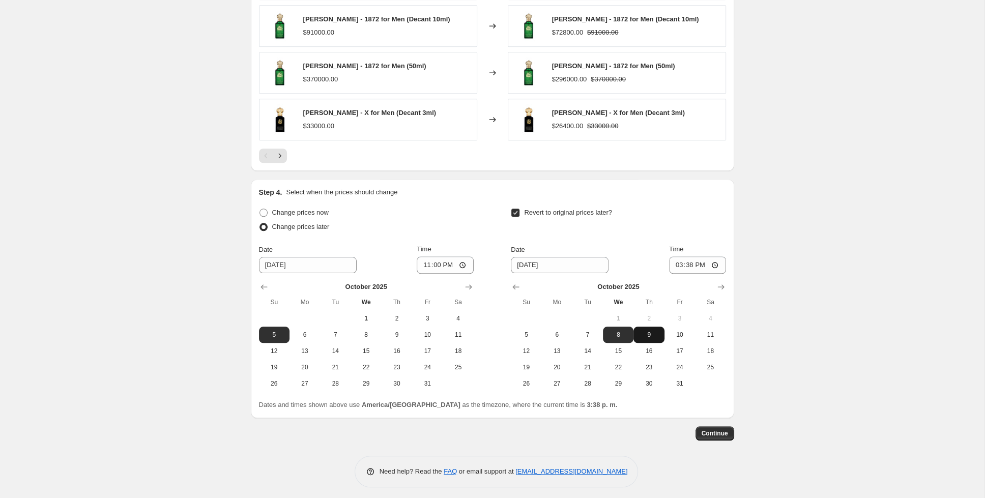
click at [648, 327] on button "9" at bounding box center [648, 335] width 31 height 16
type input "[DATE]"
click at [683, 261] on input "15:38" at bounding box center [697, 264] width 57 height 17
type input "08:00"
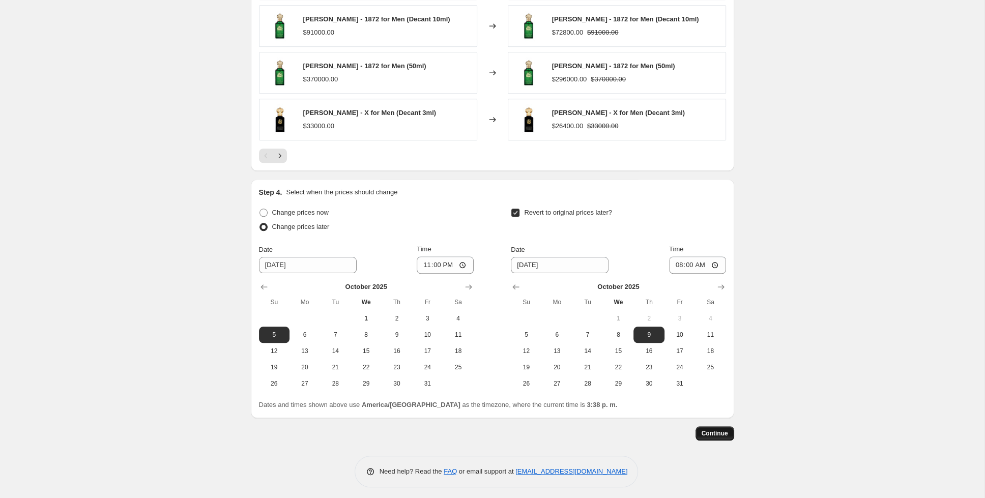
click at [715, 430] on span "Continue" at bounding box center [715, 433] width 26 height 8
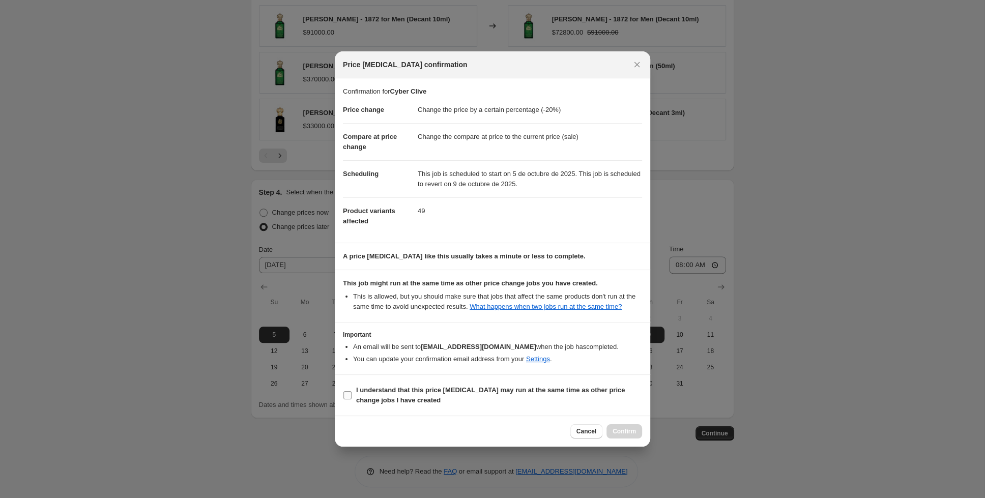
click at [346, 397] on input "I understand that this price [MEDICAL_DATA] may run at the same time as other p…" at bounding box center [347, 395] width 8 height 8
checkbox input "true"
click at [623, 435] on span "Confirm" at bounding box center [624, 431] width 23 height 8
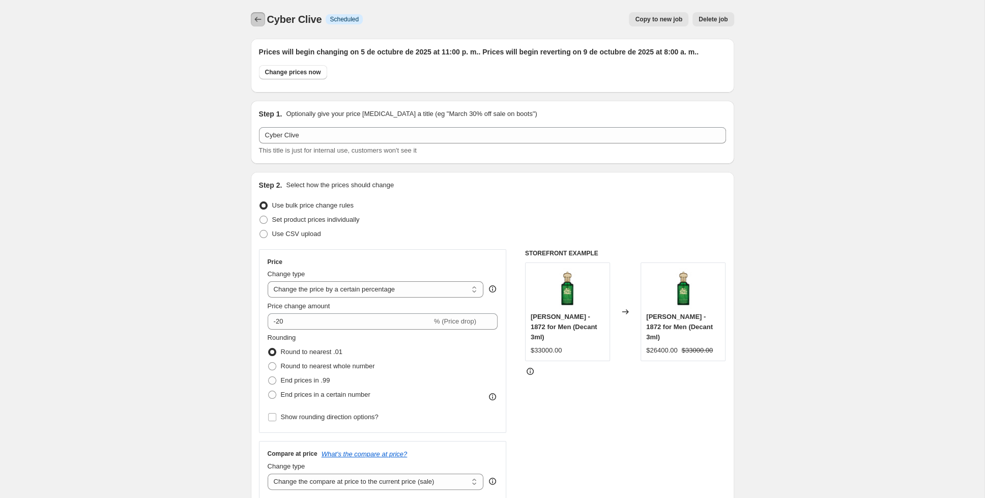
click at [253, 17] on icon "Price change jobs" at bounding box center [258, 19] width 10 height 10
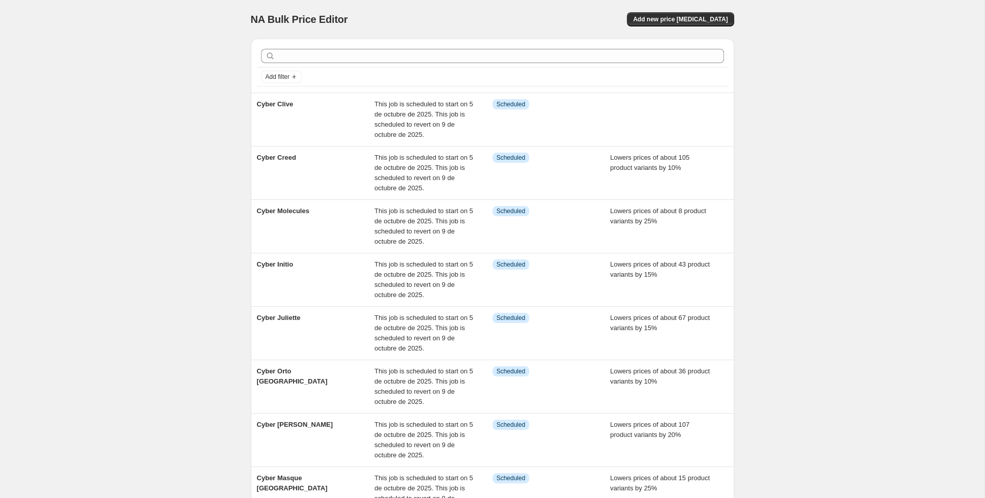
scroll to position [1, 0]
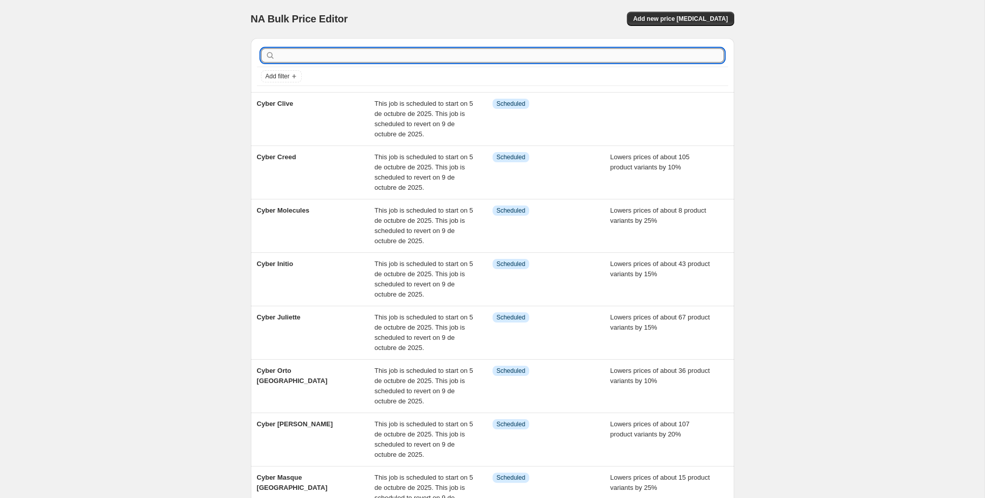
click at [517, 57] on input "text" at bounding box center [500, 55] width 447 height 14
type input "[PERSON_NAME]"
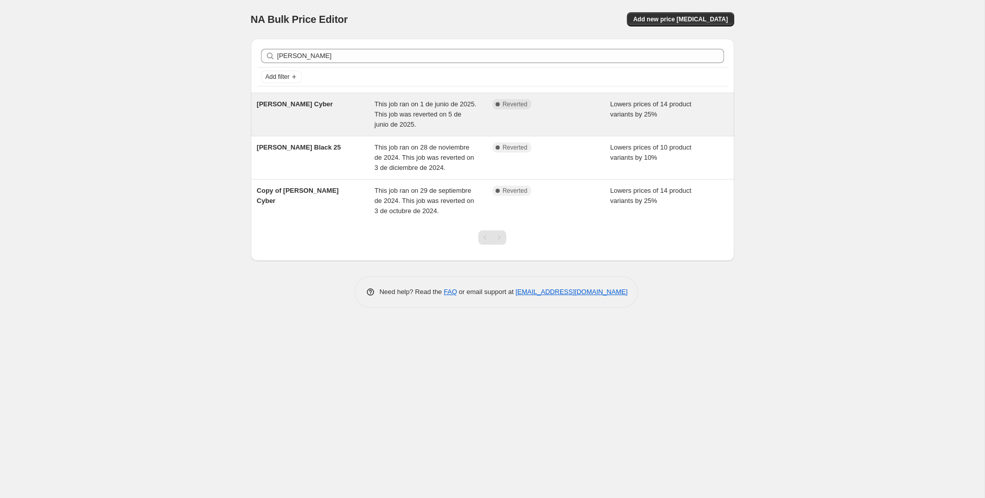
click at [311, 113] on div "[PERSON_NAME] Cyber" at bounding box center [316, 114] width 118 height 31
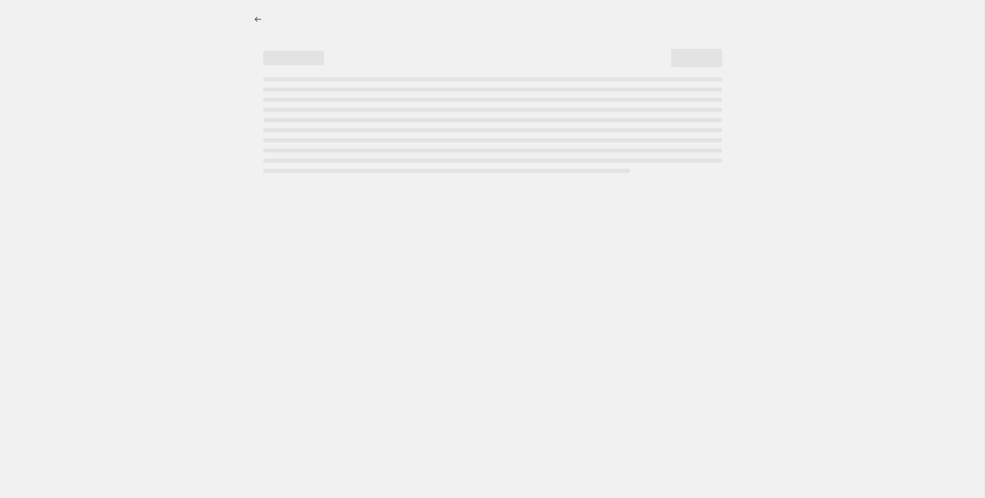
select select "percentage"
select select "collection"
select select "tag"
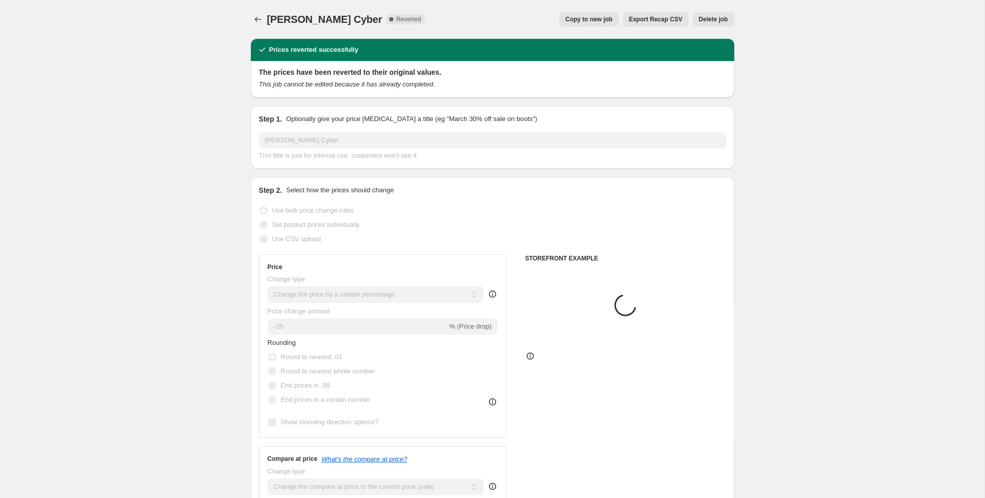
click at [593, 15] on button "Copy to new job" at bounding box center [589, 19] width 60 height 14
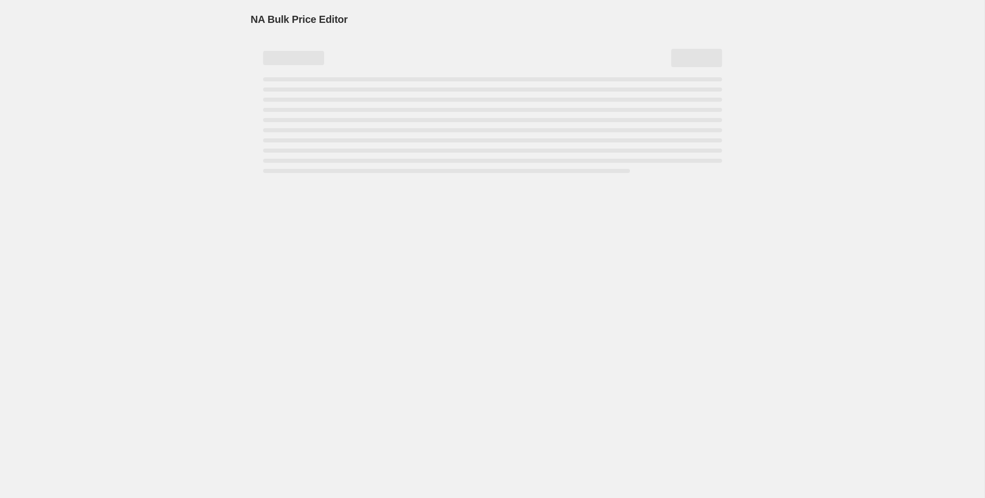
select select "percentage"
select select "collection"
select select "tag"
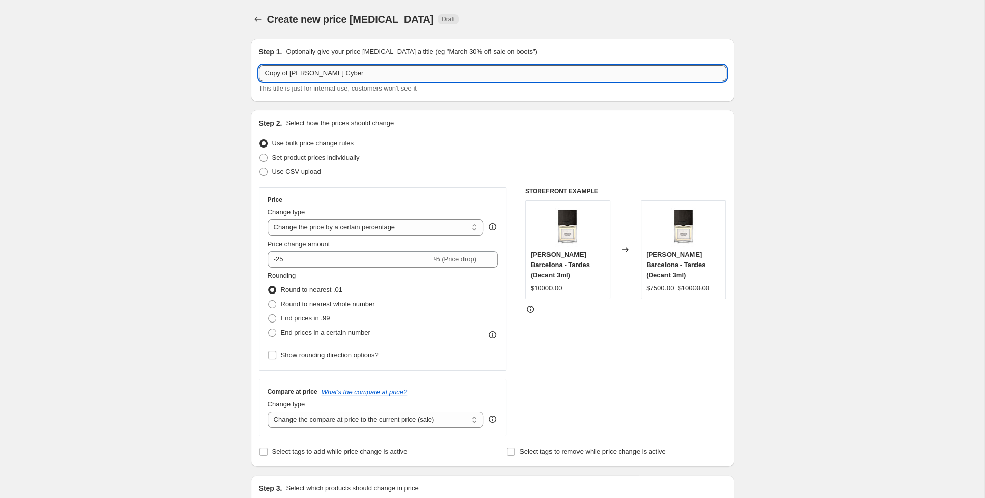
drag, startPoint x: 336, startPoint y: 76, endPoint x: 309, endPoint y: 78, distance: 27.0
click at [309, 78] on input "Copy of [PERSON_NAME] Cyber" at bounding box center [492, 73] width 467 height 16
click at [332, 69] on input "Copy of [PERSON_NAME] Cyber" at bounding box center [492, 73] width 467 height 16
drag, startPoint x: 332, startPoint y: 69, endPoint x: 324, endPoint y: 72, distance: 8.7
click at [324, 72] on input "Copy of [PERSON_NAME] Cyber" at bounding box center [492, 73] width 467 height 16
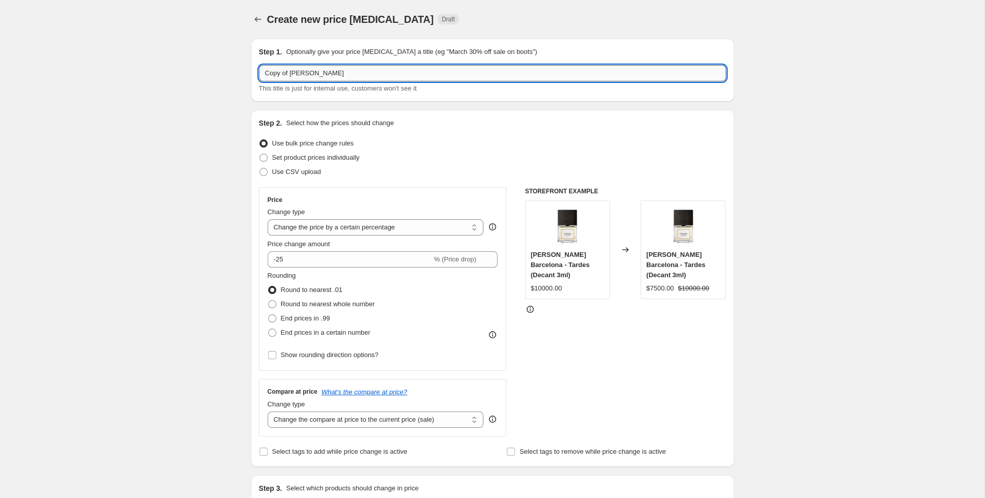
drag, startPoint x: 287, startPoint y: 75, endPoint x: 249, endPoint y: 72, distance: 37.8
click at [259, 72] on input "Copy of [PERSON_NAME]" at bounding box center [492, 73] width 467 height 16
paste input "yber"
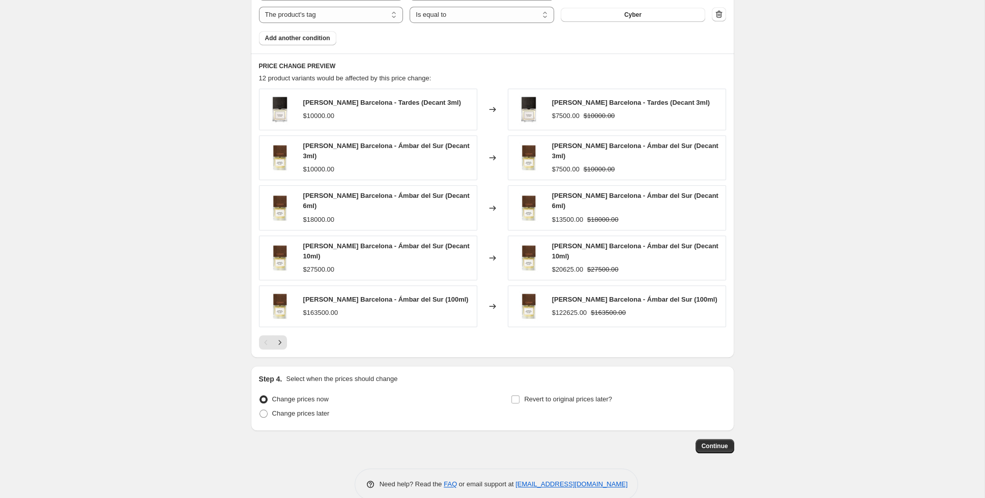
scroll to position [652, 0]
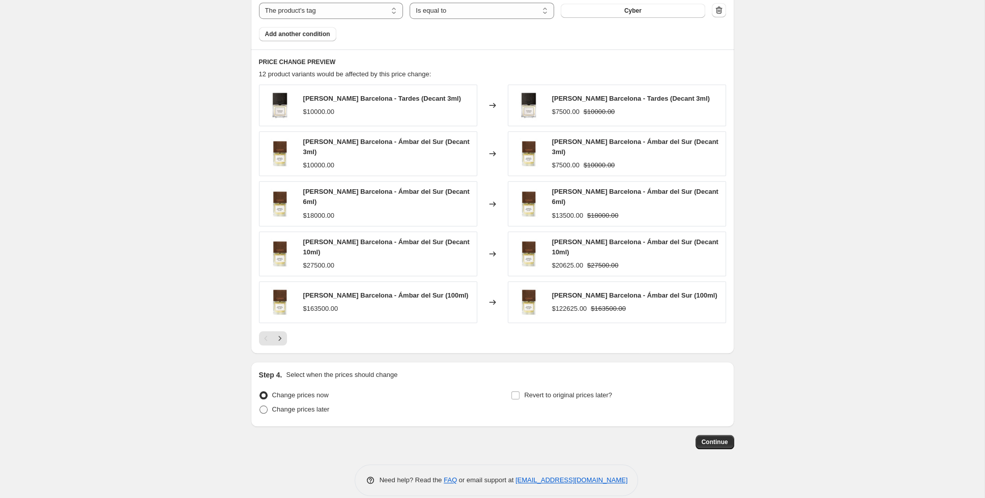
type input "Cyber [PERSON_NAME]"
click at [279, 405] on span "Change prices later" at bounding box center [300, 409] width 57 height 8
click at [260, 405] on input "Change prices later" at bounding box center [259, 405] width 1 height 1
radio input "true"
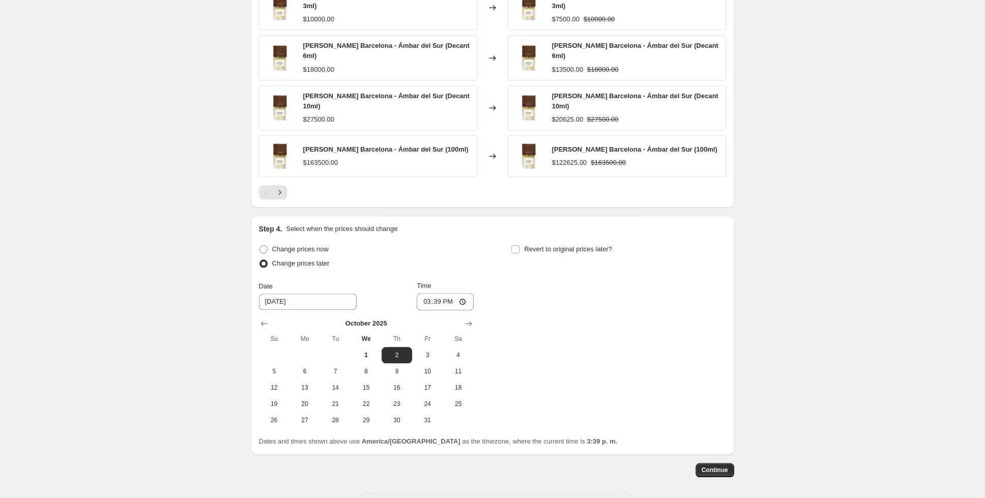
scroll to position [825, 0]
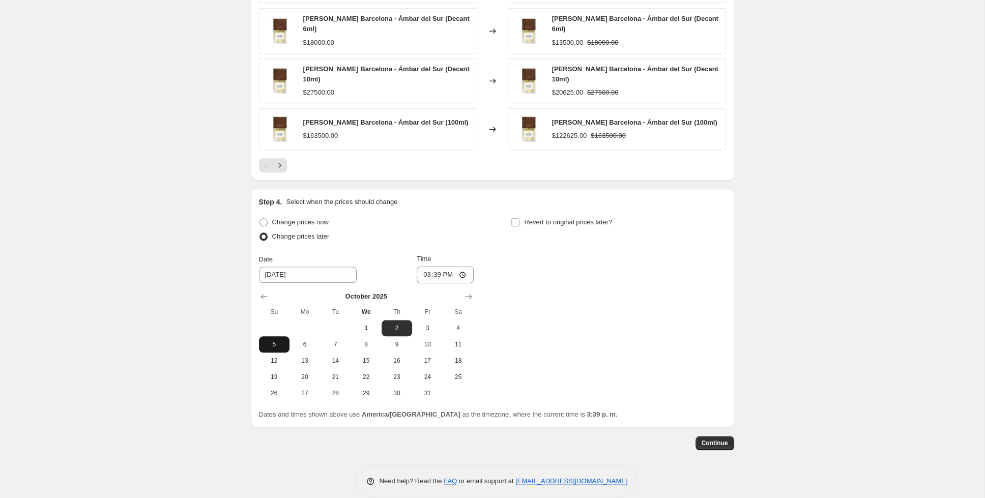
click at [264, 340] on span "5" at bounding box center [274, 344] width 22 height 8
type input "[DATE]"
click at [428, 266] on input "15:39" at bounding box center [445, 274] width 57 height 17
type input "23:00"
click at [515, 218] on input "Revert to original prices later?" at bounding box center [515, 222] width 8 height 8
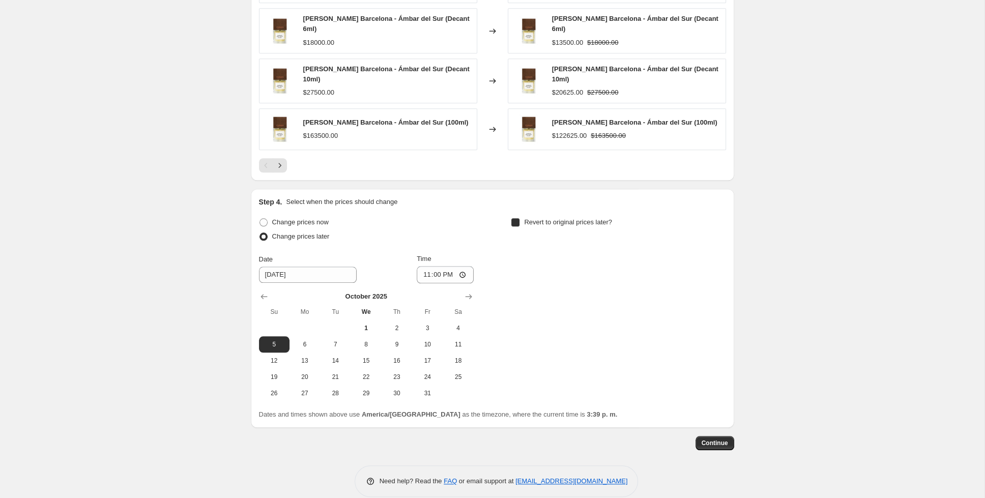
checkbox input "true"
click at [644, 340] on span "9" at bounding box center [648, 344] width 22 height 8
type input "[DATE]"
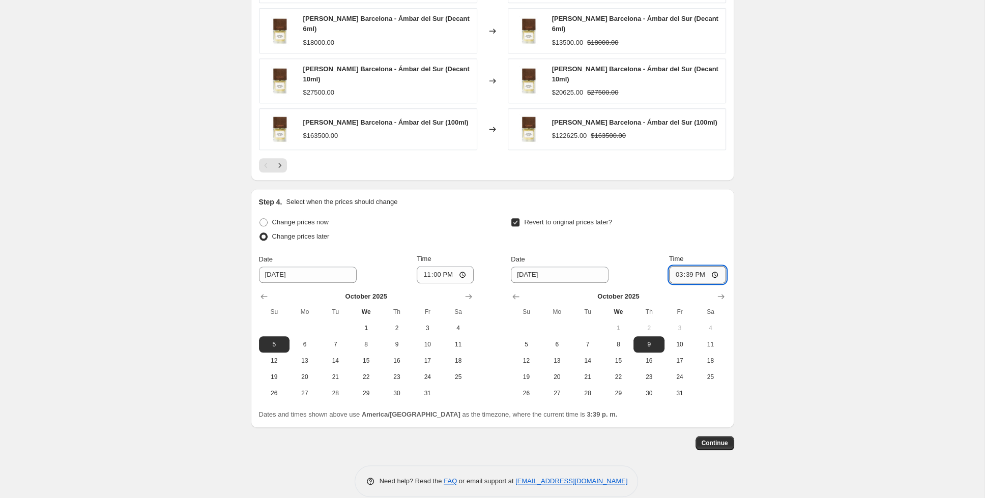
click at [683, 266] on input "15:39" at bounding box center [697, 274] width 57 height 17
click at [712, 266] on input "20:00" at bounding box center [697, 274] width 57 height 17
type input "08:00"
click at [716, 436] on button "Continue" at bounding box center [714, 443] width 39 height 14
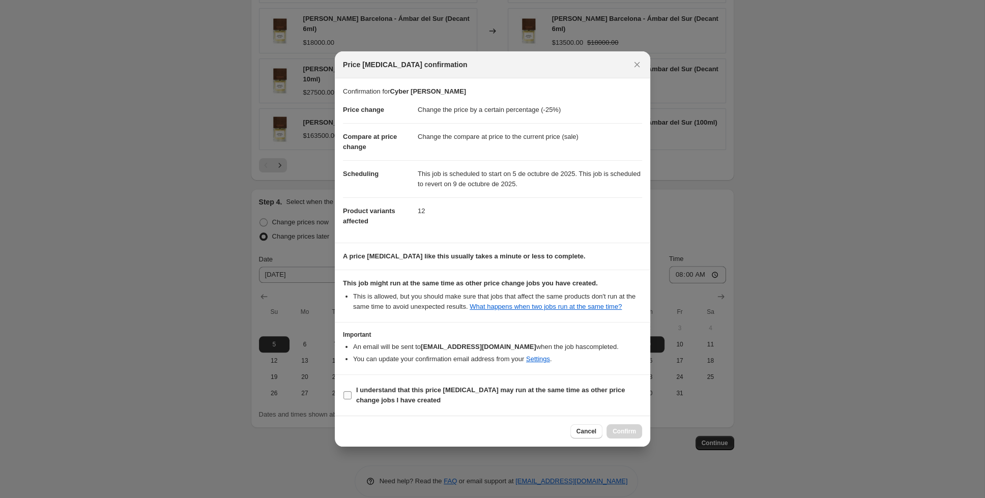
click at [351, 397] on input "I understand that this price [MEDICAL_DATA] may run at the same time as other p…" at bounding box center [347, 395] width 8 height 8
checkbox input "true"
click at [631, 435] on span "Confirm" at bounding box center [624, 431] width 23 height 8
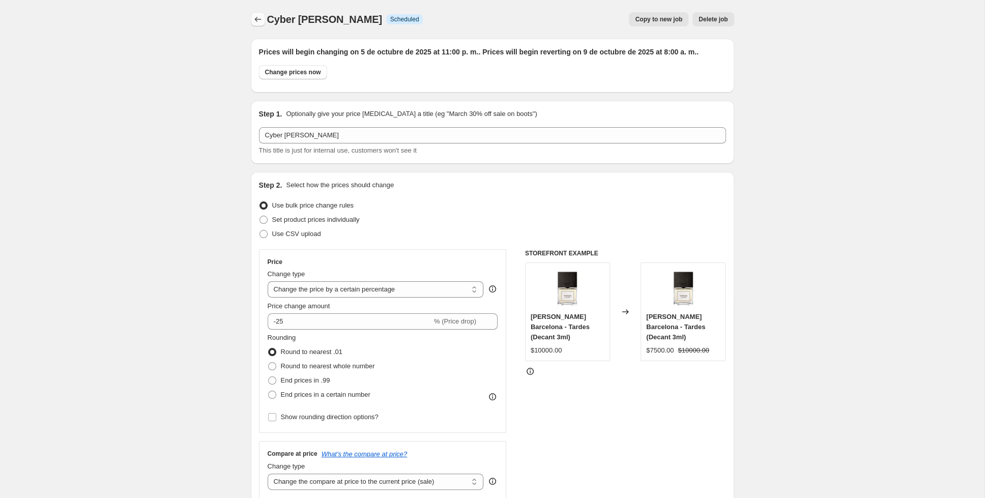
click at [254, 22] on icon "Price change jobs" at bounding box center [258, 19] width 10 height 10
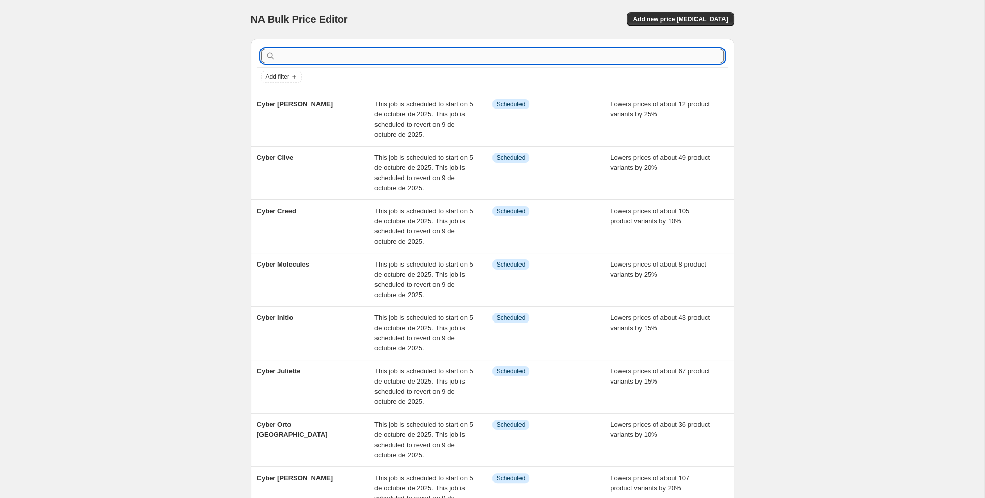
click at [385, 53] on input "text" at bounding box center [500, 56] width 447 height 14
type input "beaufo"
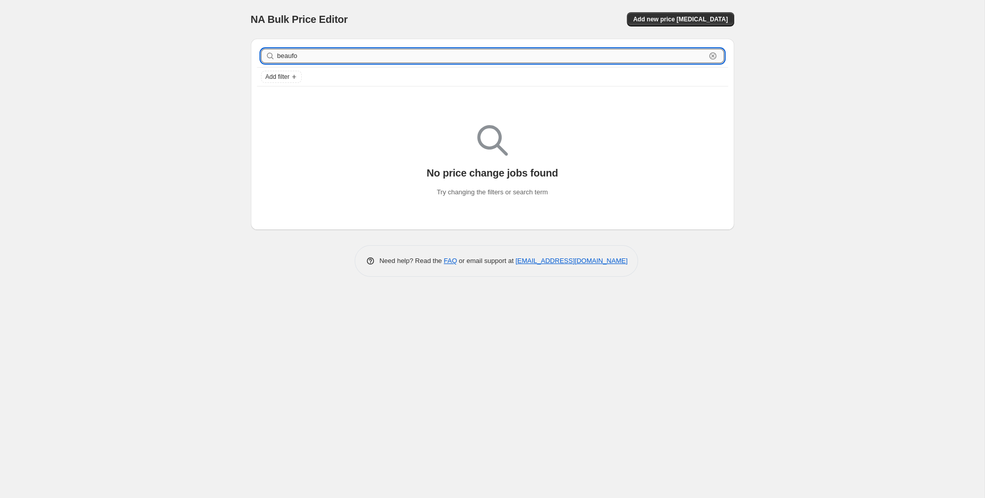
drag, startPoint x: 375, startPoint y: 54, endPoint x: 259, endPoint y: 44, distance: 117.0
click at [277, 49] on input "beaufo" at bounding box center [491, 56] width 428 height 14
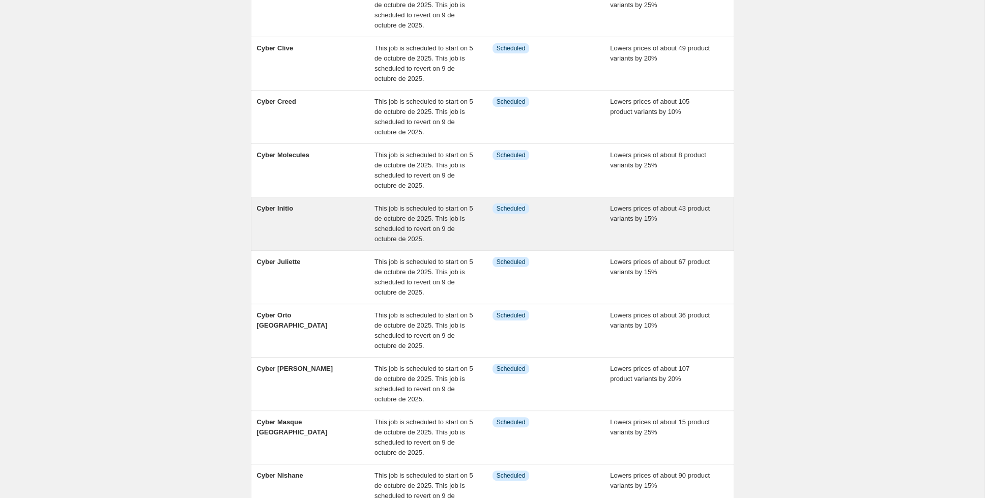
scroll to position [226, 0]
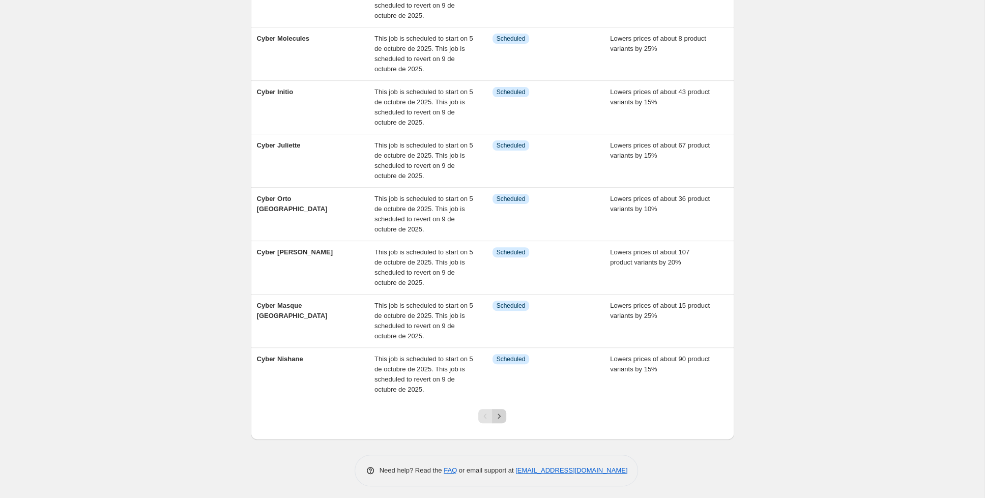
click at [506, 418] on button "Next" at bounding box center [499, 416] width 14 height 14
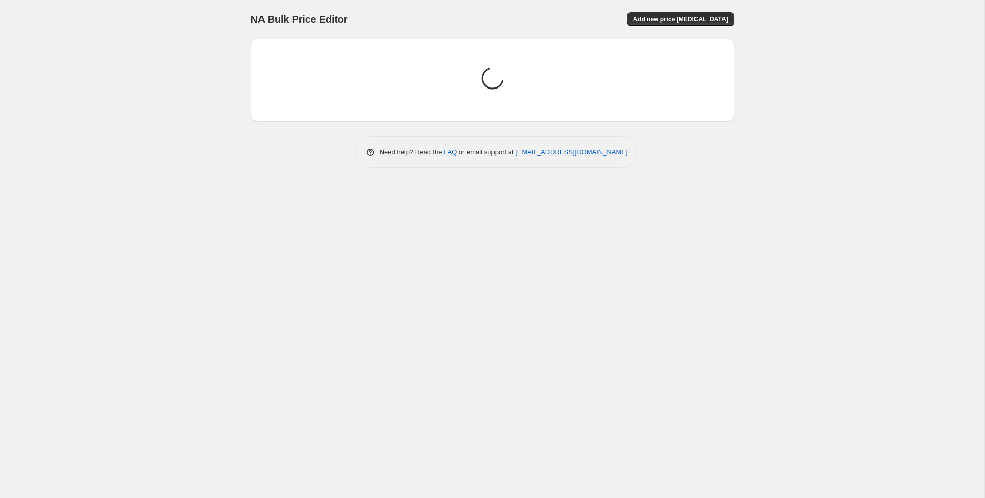
scroll to position [0, 0]
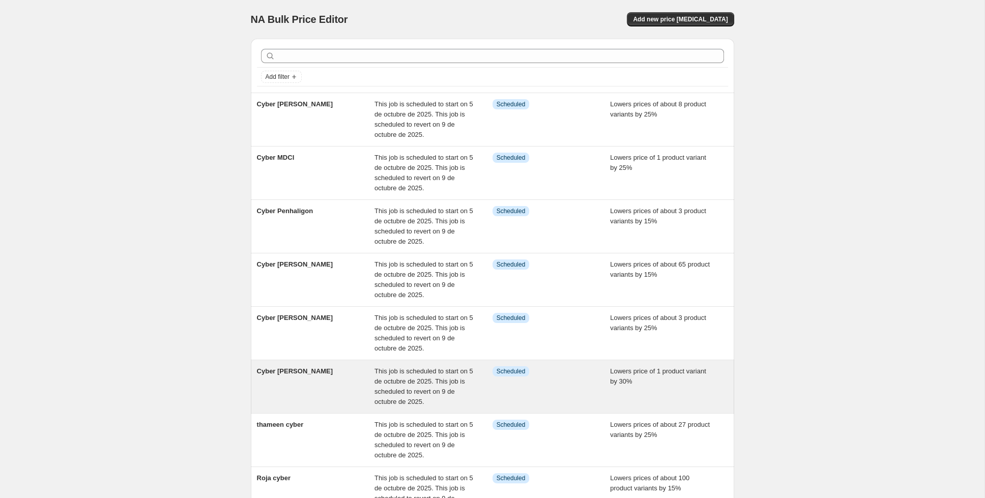
click at [310, 373] on div "Cyber [PERSON_NAME]" at bounding box center [316, 386] width 118 height 41
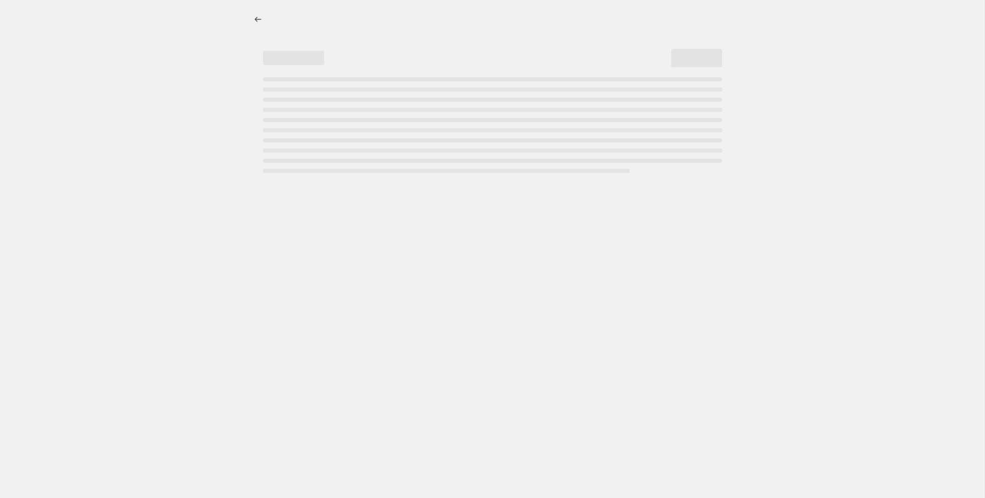
select select "percentage"
select select "collection"
select select "tag"
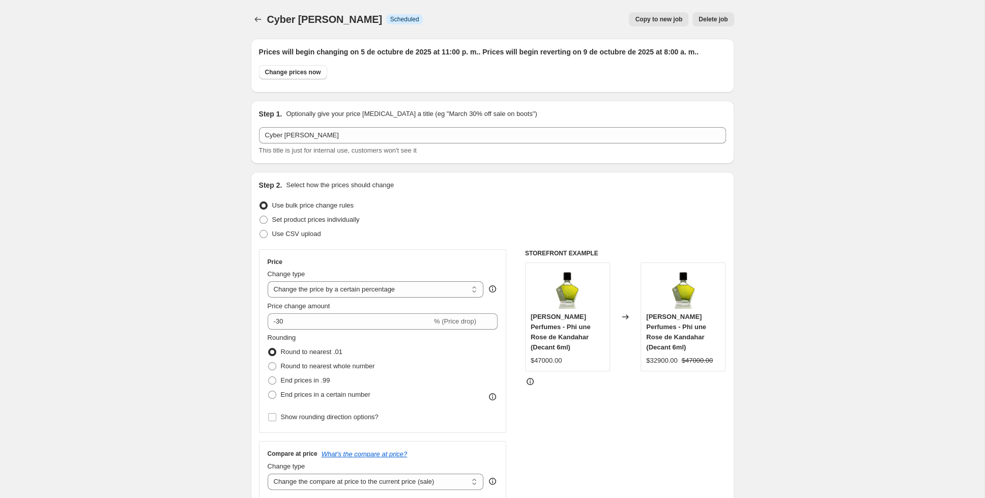
click at [647, 19] on span "Copy to new job" at bounding box center [658, 19] width 47 height 8
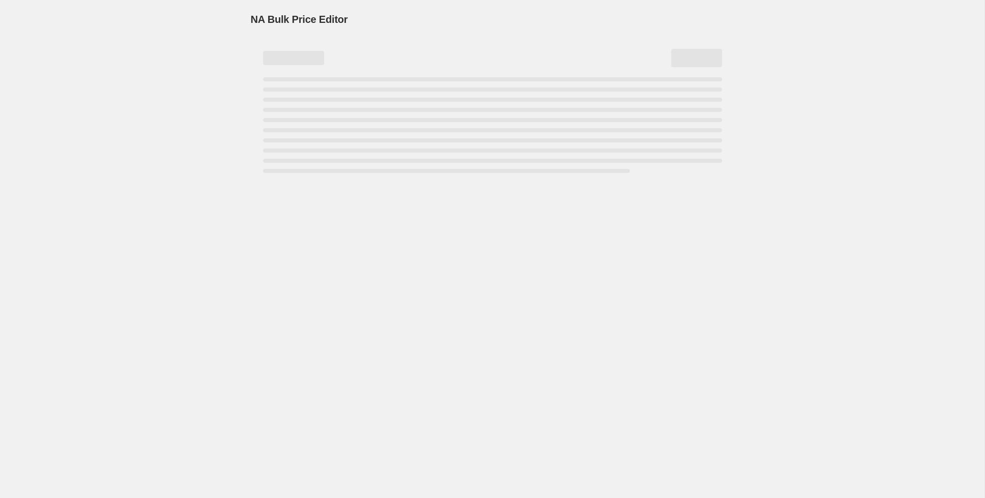
select select "percentage"
select select "collection"
select select "tag"
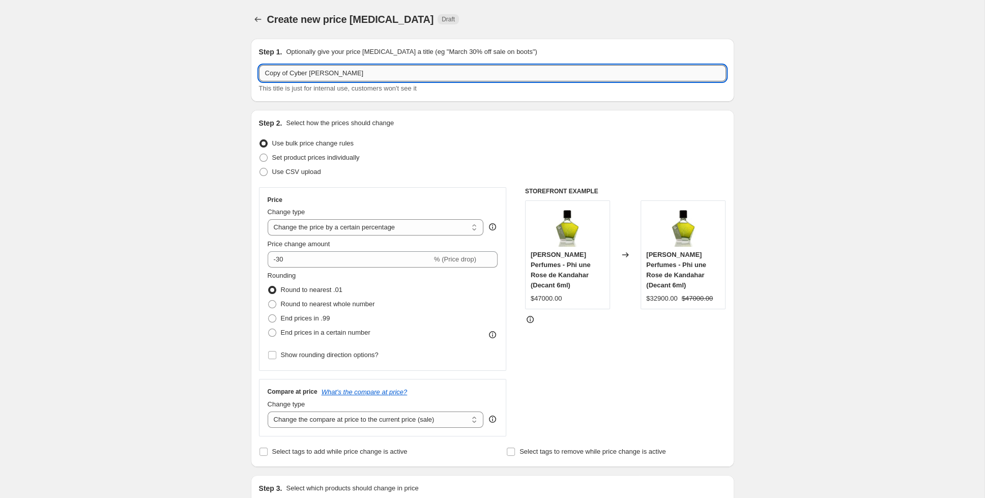
drag, startPoint x: 344, startPoint y: 73, endPoint x: 307, endPoint y: 76, distance: 37.8
click at [307, 76] on input "Copy of Cyber [PERSON_NAME]" at bounding box center [492, 73] width 467 height 16
drag, startPoint x: 290, startPoint y: 74, endPoint x: 254, endPoint y: 73, distance: 36.1
click at [259, 73] on input "Copy of Cyber Beaufort [GEOGRAPHIC_DATA]" at bounding box center [492, 73] width 467 height 16
type input "Cyber Beaufort [GEOGRAPHIC_DATA]"
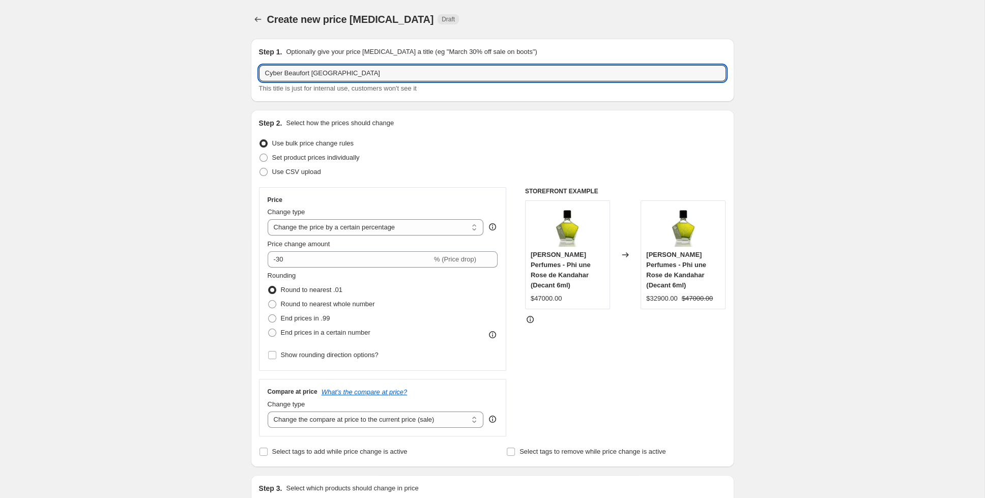
click at [205, 277] on div "Create new price [MEDICAL_DATA]. This page is ready Create new price [MEDICAL_D…" at bounding box center [492, 485] width 984 height 970
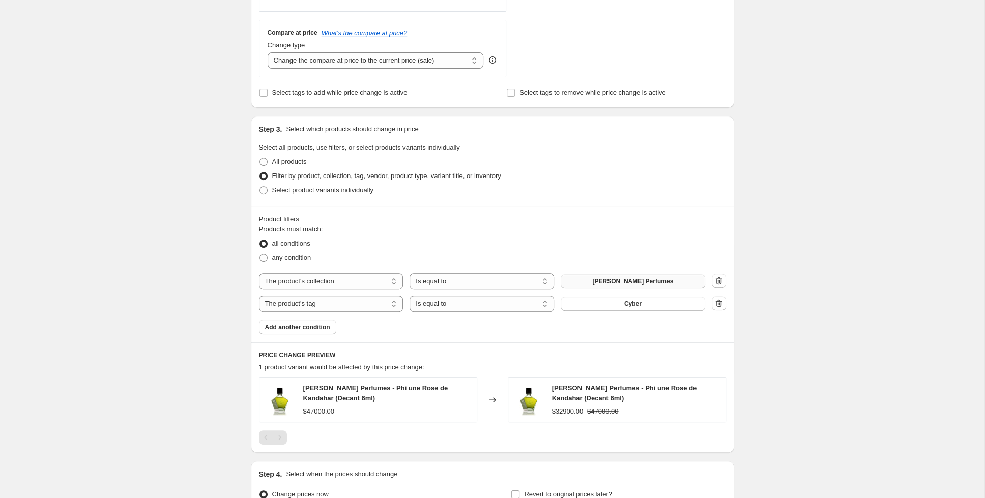
scroll to position [360, 0]
click at [647, 276] on button "[PERSON_NAME] Perfumes" at bounding box center [633, 281] width 144 height 14
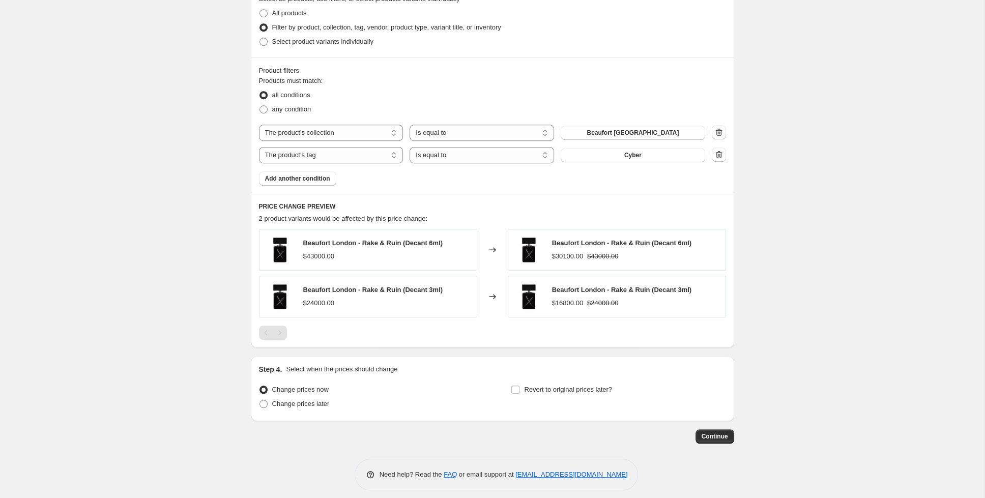
scroll to position [509, 0]
click at [290, 406] on label "Change prices later" at bounding box center [294, 402] width 71 height 14
click at [260, 399] on input "Change prices later" at bounding box center [259, 398] width 1 height 1
radio input "true"
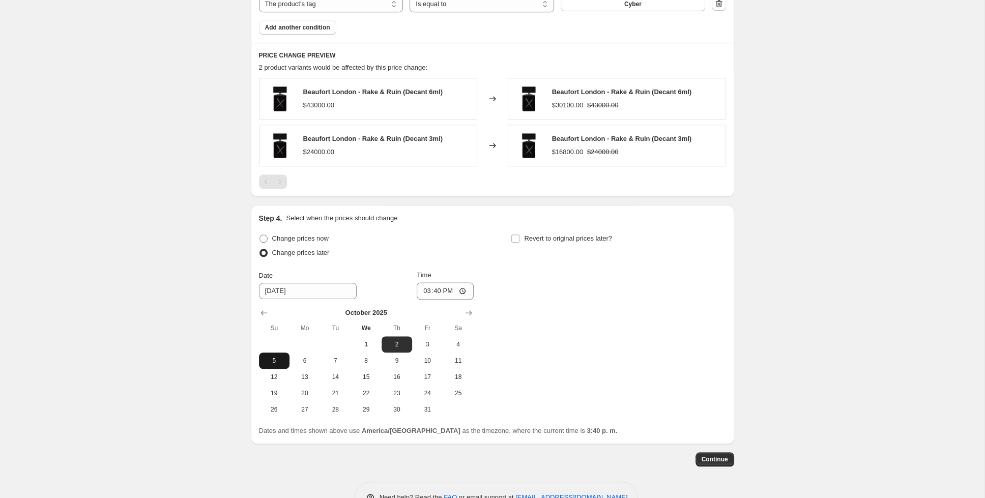
scroll to position [659, 0]
click at [269, 356] on span "5" at bounding box center [274, 360] width 22 height 8
type input "[DATE]"
click at [431, 292] on input "15:40" at bounding box center [445, 290] width 57 height 17
type input "23:00"
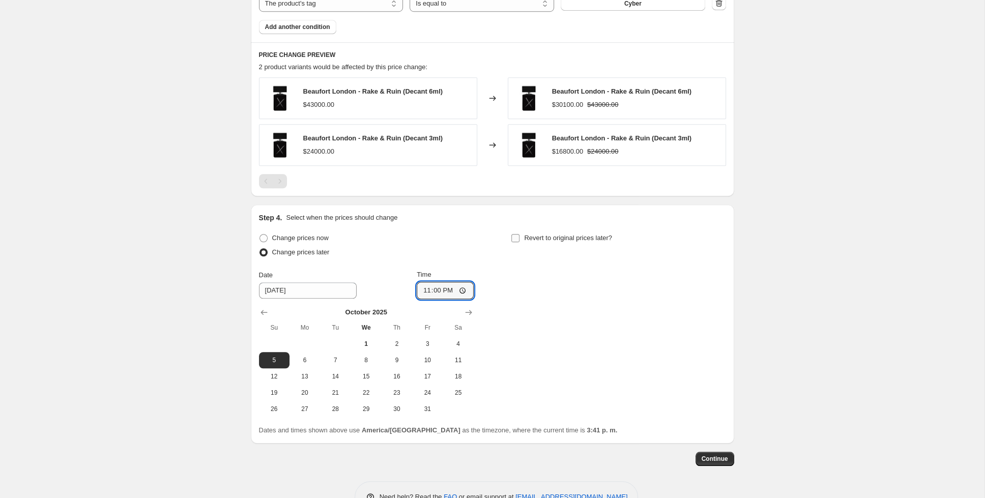
click at [515, 234] on input "Revert to original prices later?" at bounding box center [515, 238] width 8 height 8
checkbox input "true"
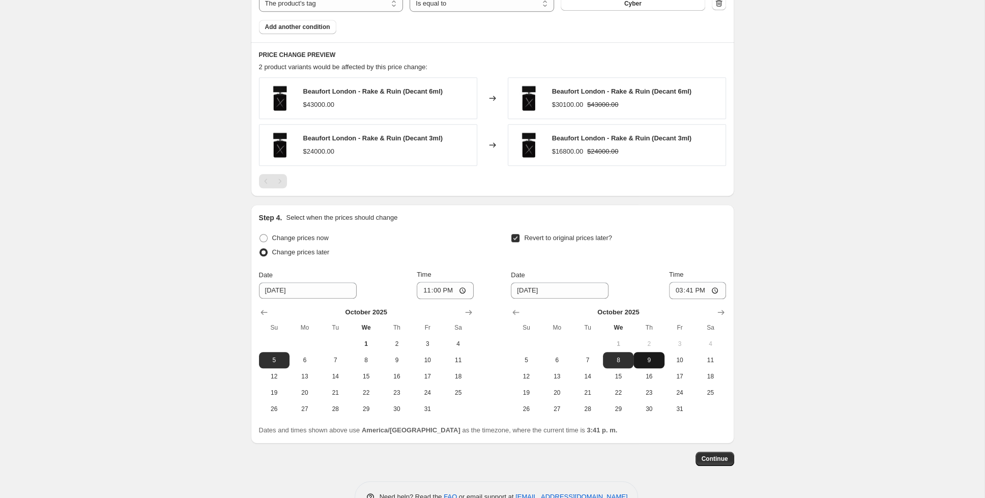
click at [652, 358] on span "9" at bounding box center [648, 360] width 22 height 8
type input "[DATE]"
click at [681, 286] on input "15:41" at bounding box center [697, 290] width 57 height 17
type input "08:00"
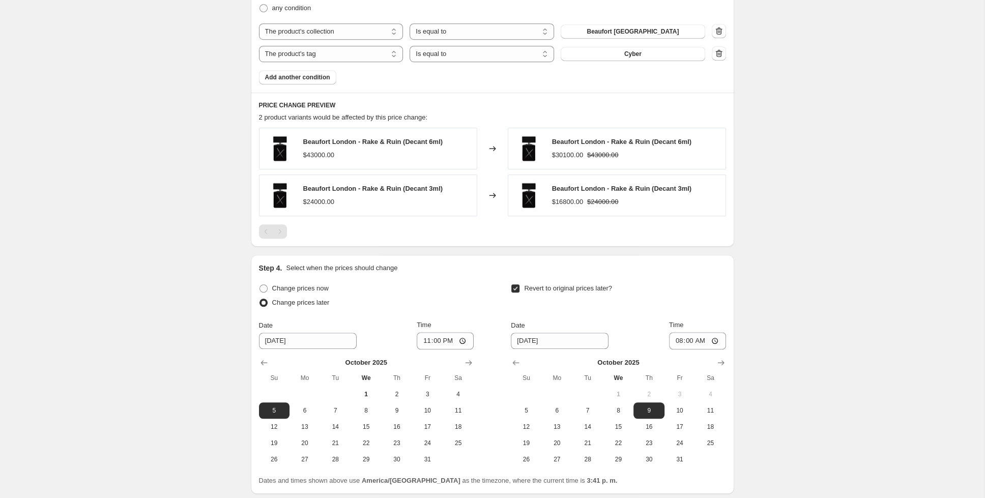
scroll to position [686, 0]
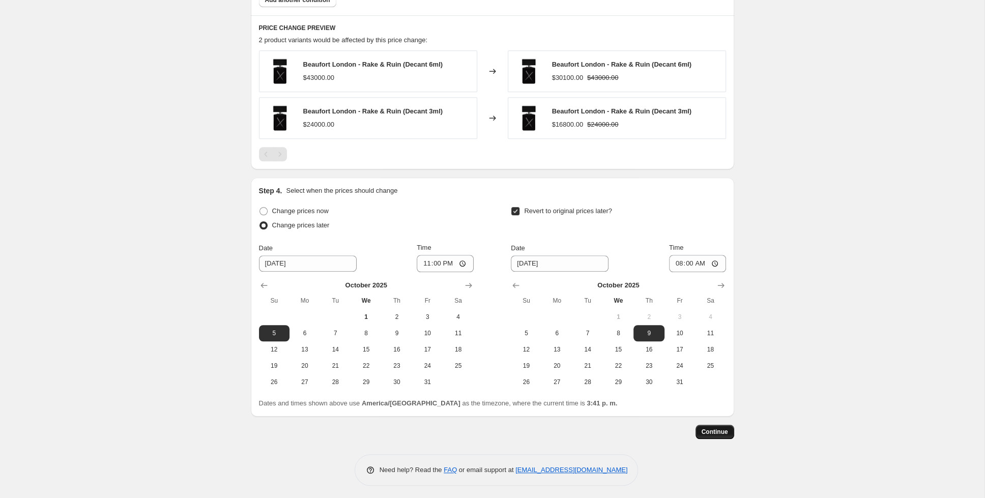
click at [722, 425] on button "Continue" at bounding box center [714, 432] width 39 height 14
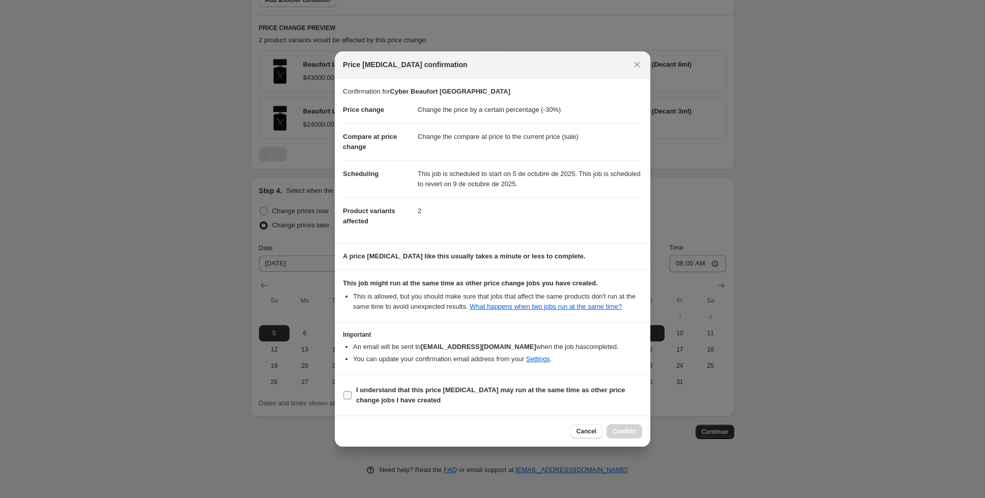
click at [352, 395] on input "I understand that this price [MEDICAL_DATA] may run at the same time as other p…" at bounding box center [347, 395] width 8 height 8
checkbox input "true"
click at [627, 431] on span "Confirm" at bounding box center [624, 431] width 23 height 8
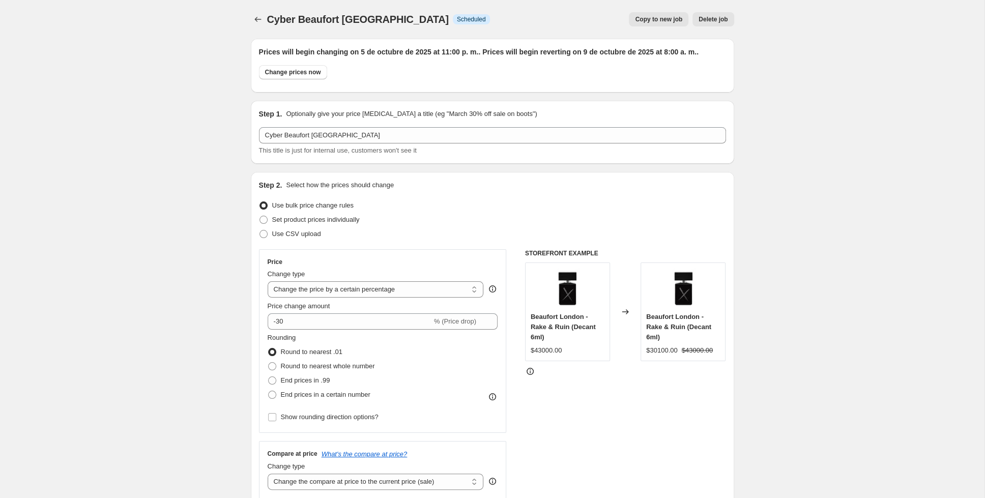
click at [267, 16] on div at bounding box center [259, 19] width 16 height 14
click at [258, 18] on icon "Price change jobs" at bounding box center [258, 19] width 10 height 10
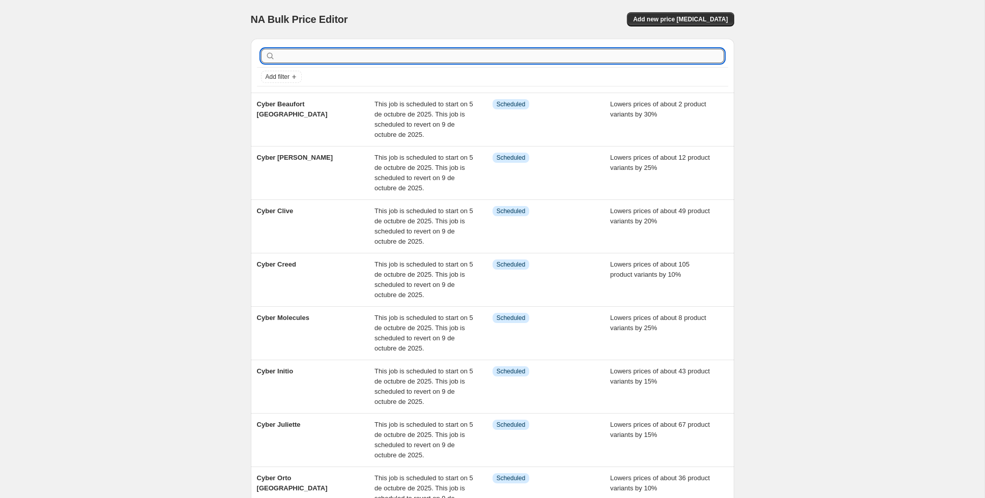
click at [473, 52] on input "text" at bounding box center [500, 56] width 447 height 14
type input "bdk"
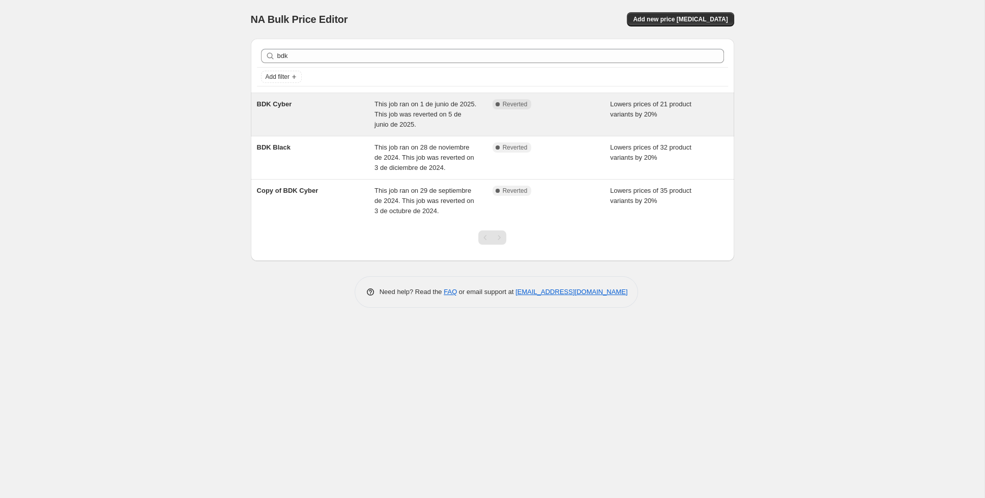
click at [325, 111] on div "BDK Cyber" at bounding box center [316, 114] width 118 height 31
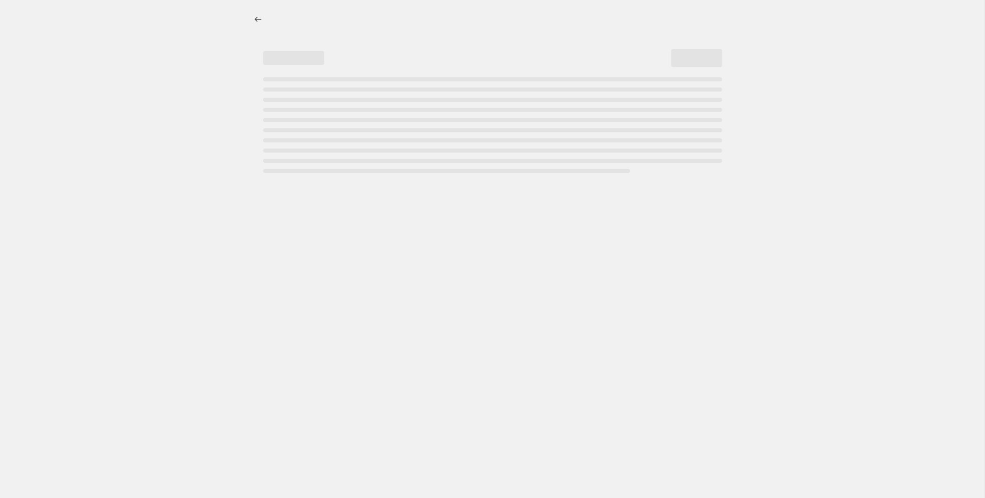
select select "percentage"
select select "collection"
select select "tag"
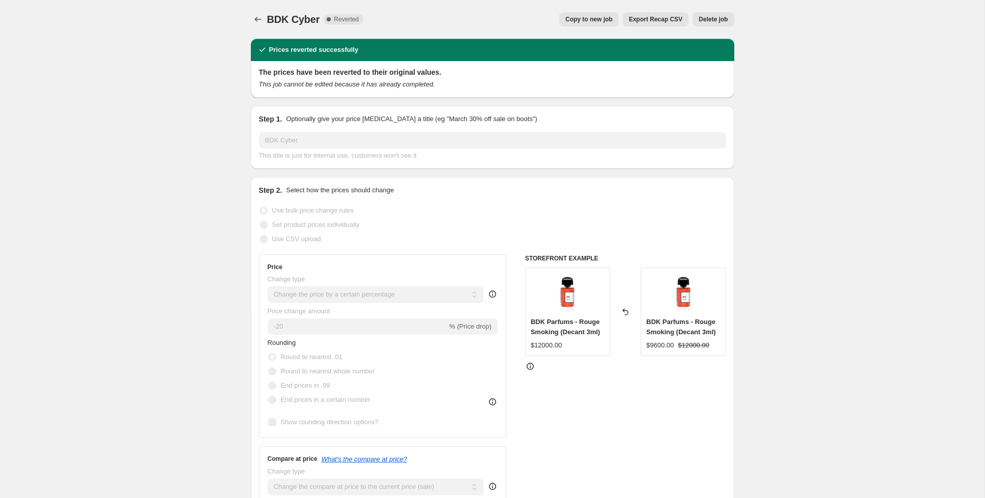
click at [585, 16] on span "Copy to new job" at bounding box center [588, 19] width 47 height 8
select select "percentage"
select select "collection"
select select "tag"
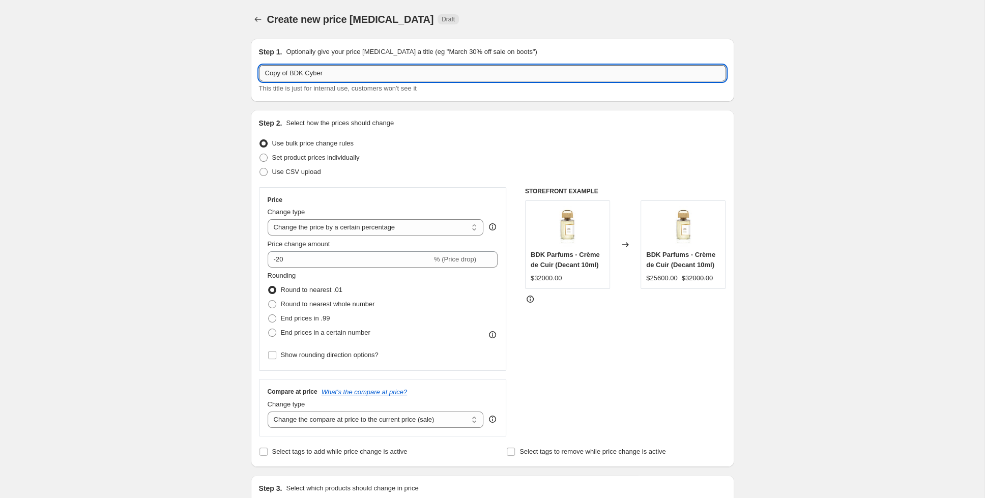
drag, startPoint x: 325, startPoint y: 73, endPoint x: 302, endPoint y: 75, distance: 23.0
click at [302, 75] on input "Copy of BDK Cyber" at bounding box center [492, 73] width 467 height 16
click at [290, 72] on input "Copy of BDK" at bounding box center [492, 73] width 467 height 16
drag, startPoint x: 289, startPoint y: 75, endPoint x: 239, endPoint y: 77, distance: 49.9
click at [259, 77] on input "Copy of BDK" at bounding box center [492, 73] width 467 height 16
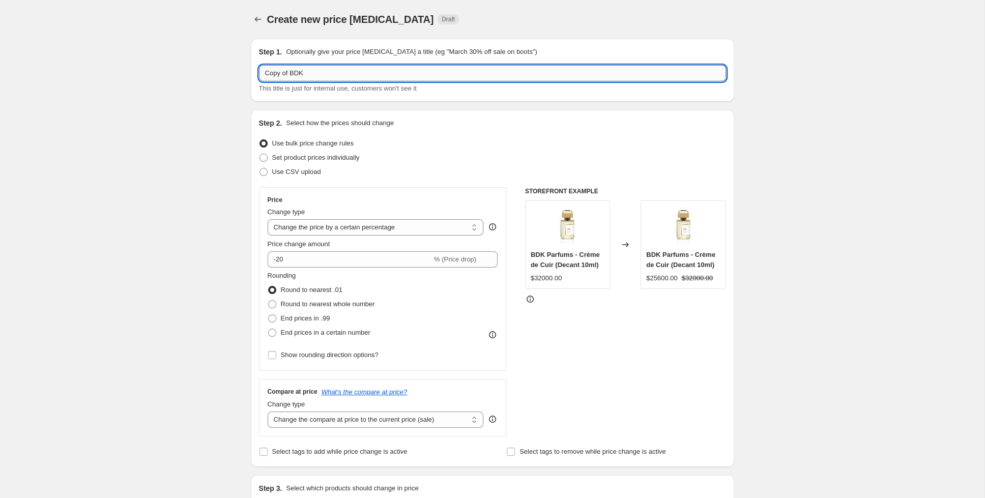
paste input "Cyber"
click at [264, 74] on input "Cyber BDK" at bounding box center [492, 73] width 467 height 16
click at [267, 74] on input "Cyber BDK" at bounding box center [492, 73] width 467 height 16
type input "Cyber BDK"
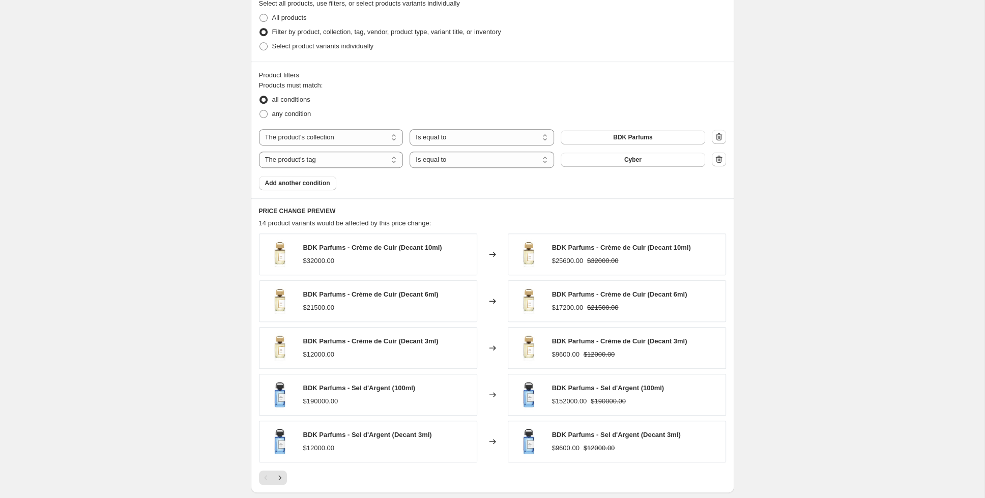
scroll to position [652, 0]
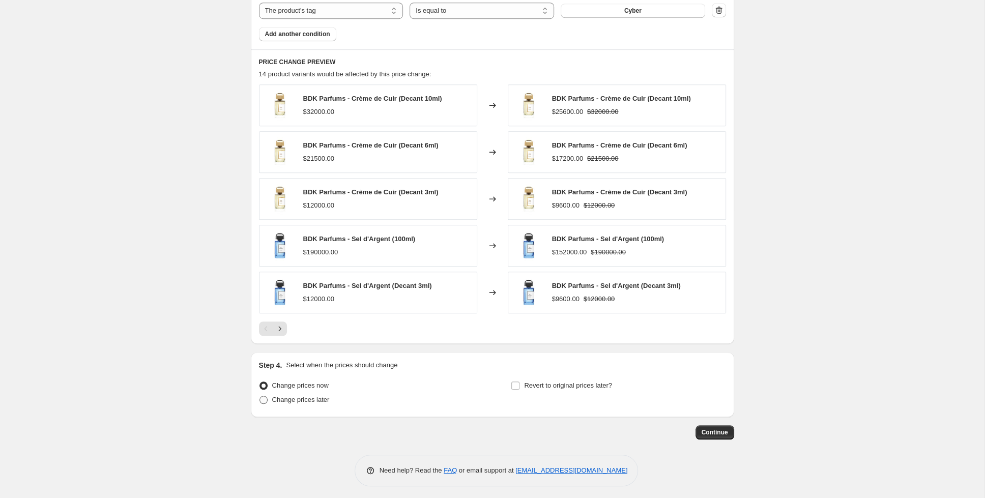
click at [299, 399] on span "Change prices later" at bounding box center [300, 400] width 57 height 8
click at [260, 396] on input "Change prices later" at bounding box center [259, 396] width 1 height 1
radio input "true"
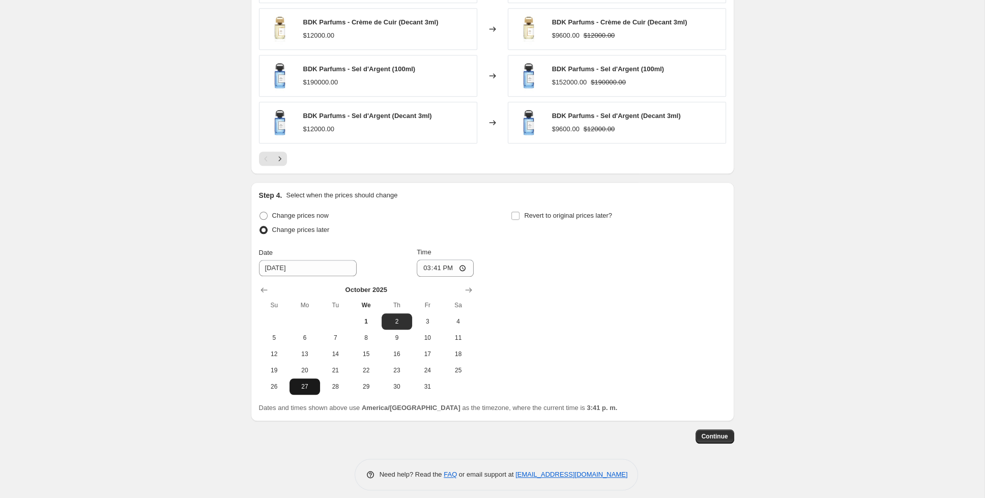
scroll to position [825, 0]
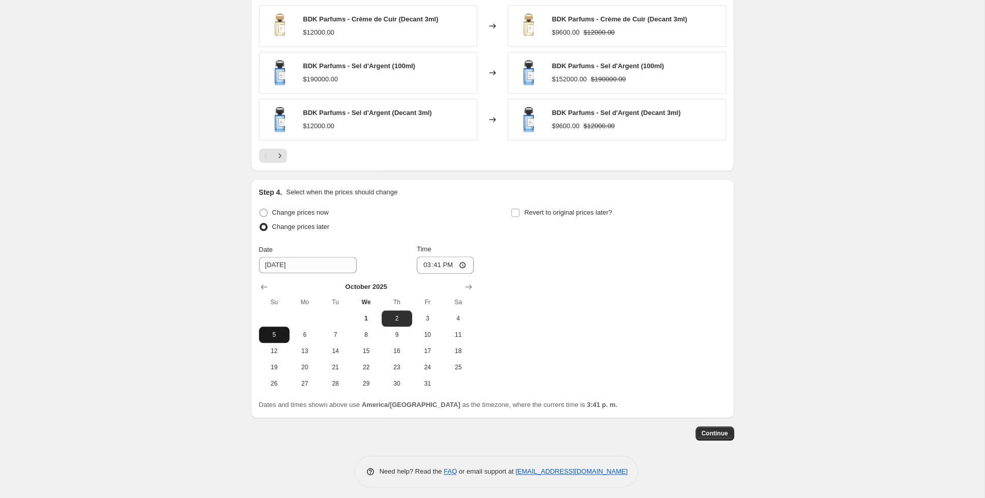
click at [264, 331] on span "5" at bounding box center [274, 335] width 22 height 8
type input "[DATE]"
click at [430, 257] on input "15:41" at bounding box center [445, 264] width 57 height 17
type input "23:00"
click at [513, 210] on input "Revert to original prices later?" at bounding box center [515, 213] width 8 height 8
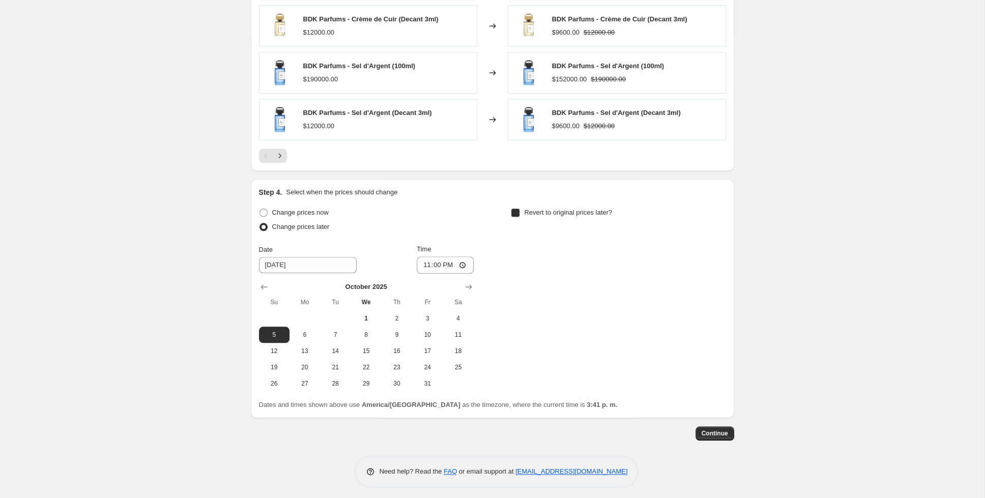
checkbox input "true"
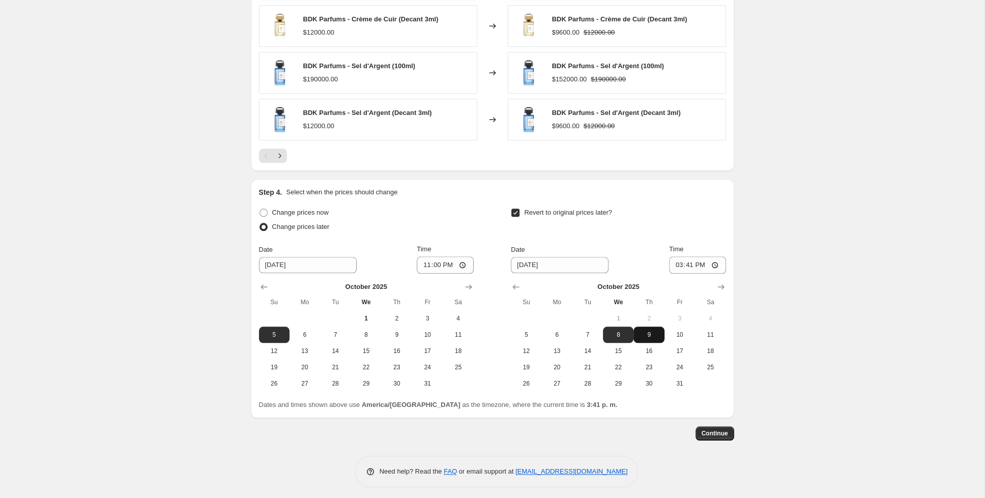
click at [654, 331] on span "9" at bounding box center [648, 335] width 22 height 8
type input "[DATE]"
click at [686, 261] on input "15:41" at bounding box center [697, 264] width 57 height 17
type input "08:00"
click at [719, 429] on span "Continue" at bounding box center [715, 433] width 26 height 8
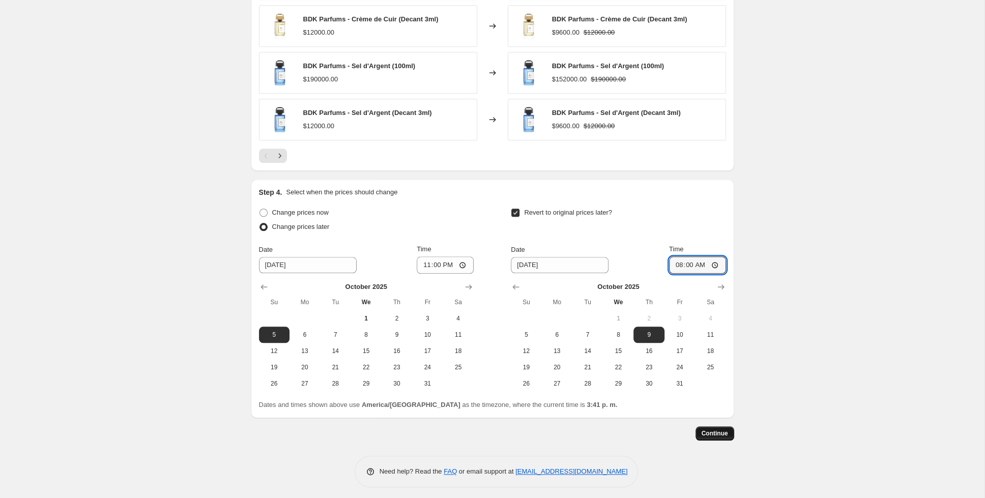
scroll to position [0, 0]
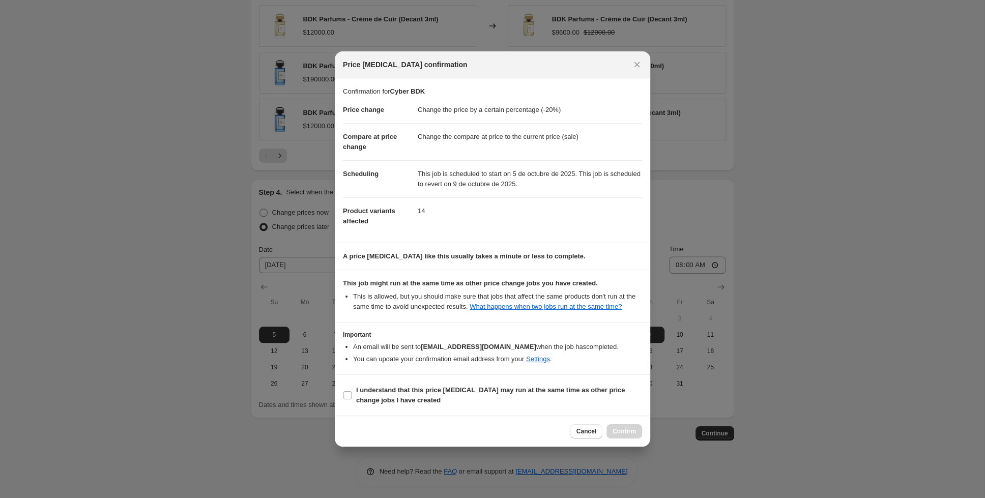
click at [343, 393] on section "I understand that this price [MEDICAL_DATA] may run at the same time as other p…" at bounding box center [492, 395] width 315 height 41
click at [344, 394] on input "I understand that this price [MEDICAL_DATA] may run at the same time as other p…" at bounding box center [347, 395] width 8 height 8
checkbox input "true"
click at [625, 427] on button "Confirm" at bounding box center [624, 431] width 36 height 14
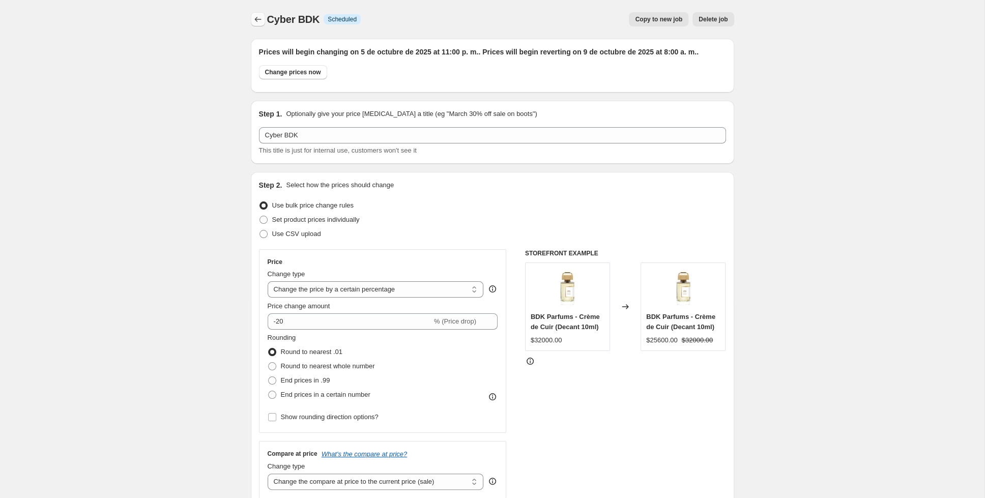
click at [259, 18] on icon "Price change jobs" at bounding box center [258, 19] width 10 height 10
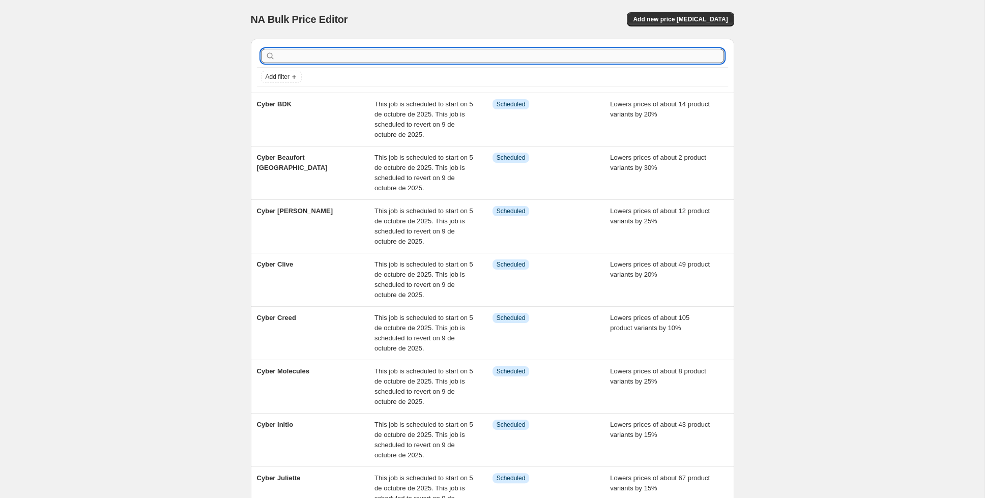
click at [455, 52] on input "text" at bounding box center [500, 56] width 447 height 14
type input "atelier"
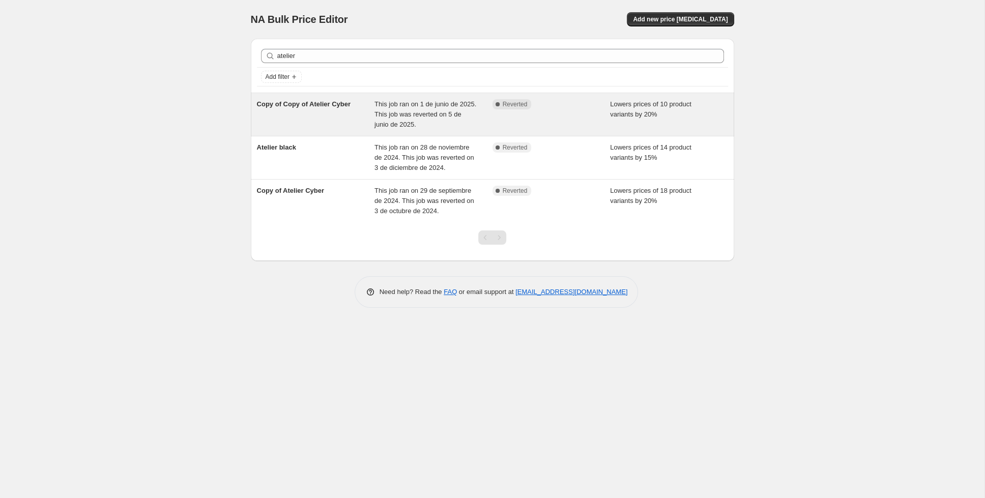
click at [325, 123] on div "Copy of Copy of Atelier Cyber" at bounding box center [316, 114] width 118 height 31
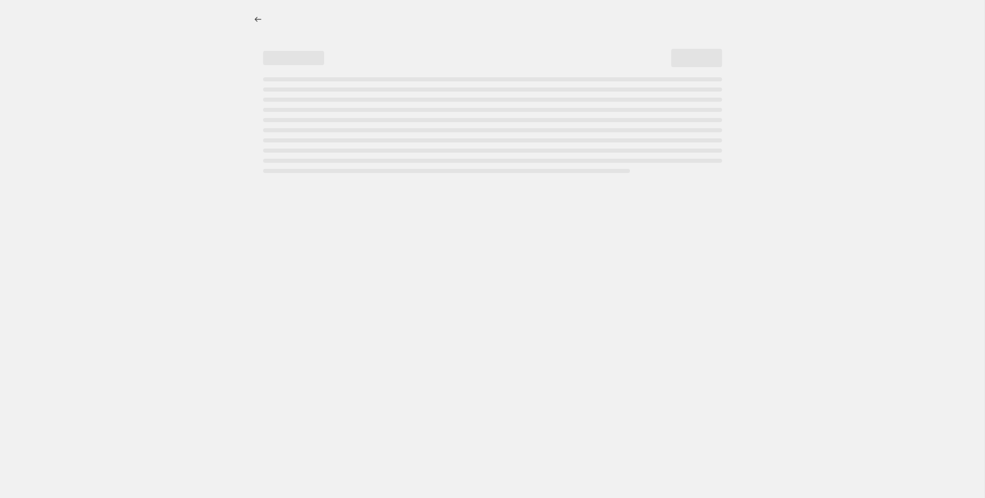
select select "percentage"
select select "collection"
select select "tag"
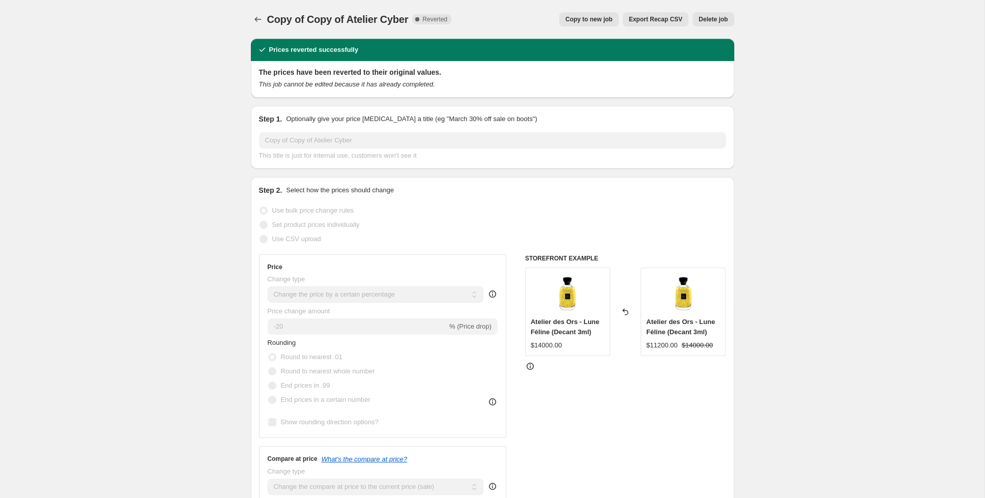
click at [582, 27] on div "Copy of Copy of Atelier Cyber. This page is ready Copy of Copy of Atelier Cyber…" at bounding box center [492, 19] width 483 height 39
click at [587, 18] on span "Copy to new job" at bounding box center [588, 19] width 47 height 8
select select "percentage"
select select "collection"
select select "tag"
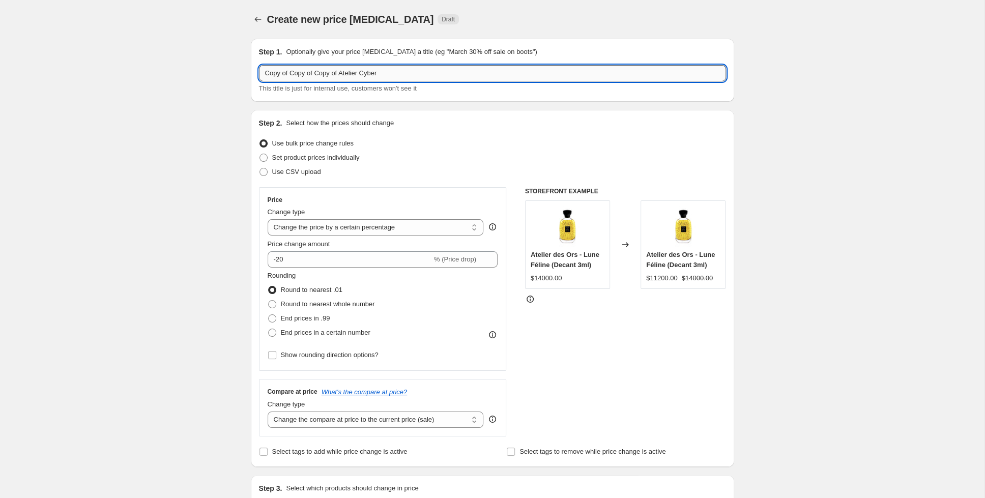
click at [337, 74] on input "Copy of Copy of Copy of Atelier Cyber" at bounding box center [492, 73] width 467 height 16
drag, startPoint x: 376, startPoint y: 72, endPoint x: 360, endPoint y: 72, distance: 16.3
click at [360, 72] on input "Copy of Copy of Copy of Atelier Cyber" at bounding box center [492, 73] width 467 height 16
drag, startPoint x: 338, startPoint y: 74, endPoint x: 258, endPoint y: 77, distance: 79.9
click at [259, 77] on input "Copy of Copy of Copy of Atelier" at bounding box center [492, 73] width 467 height 16
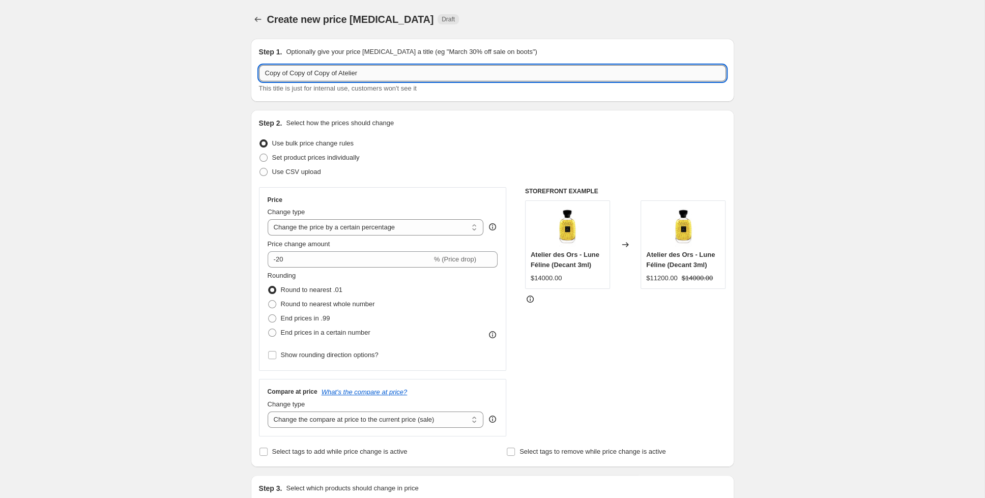
paste input "yber"
click at [309, 73] on input "Cyber Atelier" at bounding box center [492, 73] width 467 height 16
type input "Cyber Atelier Des Ors"
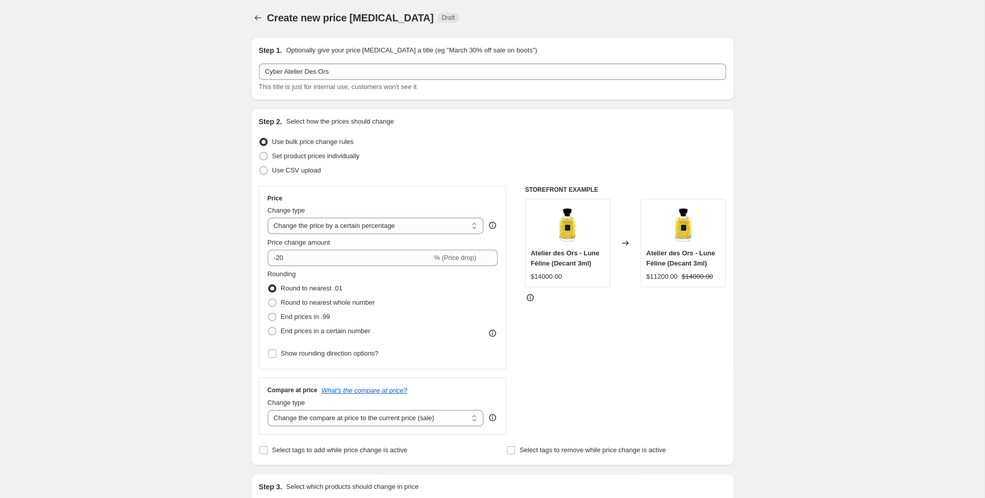
scroll to position [3, 0]
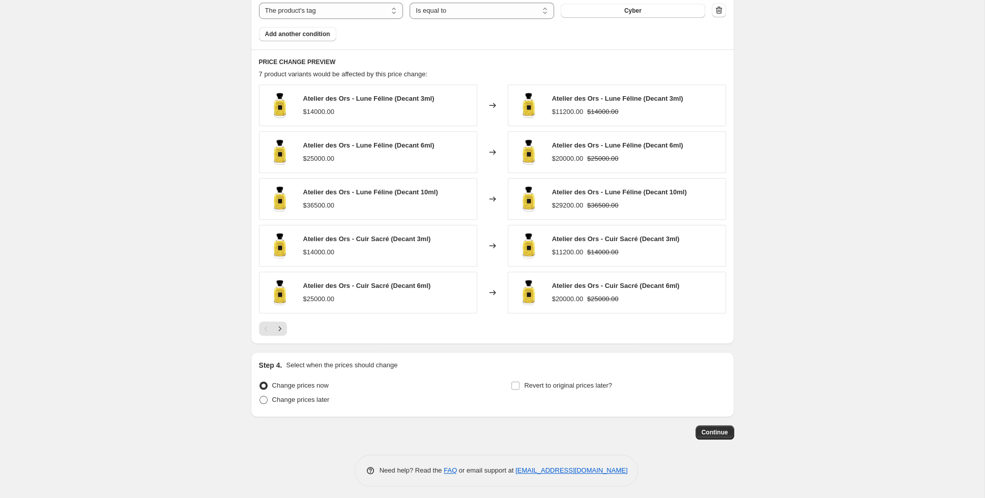
click at [292, 401] on span "Change prices later" at bounding box center [300, 400] width 57 height 10
click at [260, 396] on input "Change prices later" at bounding box center [259, 396] width 1 height 1
radio input "true"
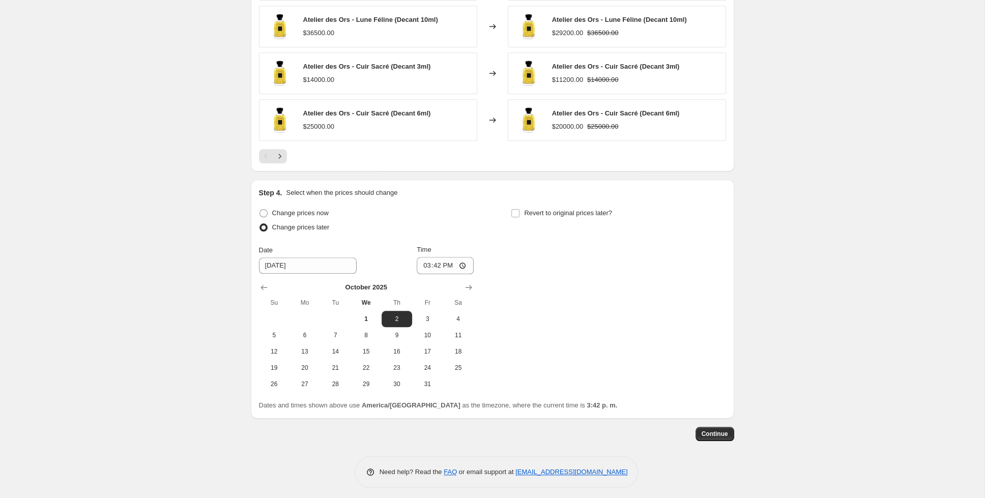
scroll to position [825, 0]
click at [274, 335] on button "5" at bounding box center [274, 335] width 31 height 16
type input "[DATE]"
click at [427, 265] on input "15:42" at bounding box center [445, 264] width 57 height 17
type input "23:00"
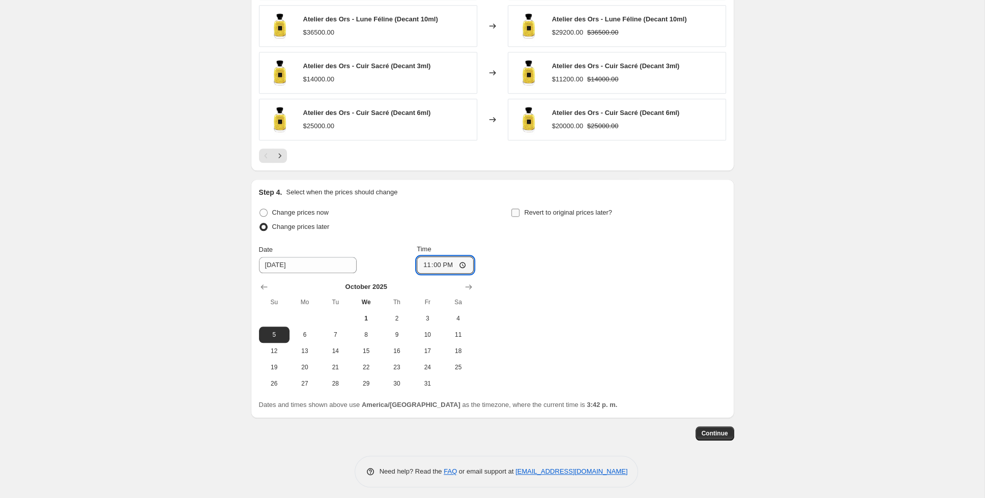
click at [515, 211] on input "Revert to original prices later?" at bounding box center [515, 213] width 8 height 8
checkbox input "true"
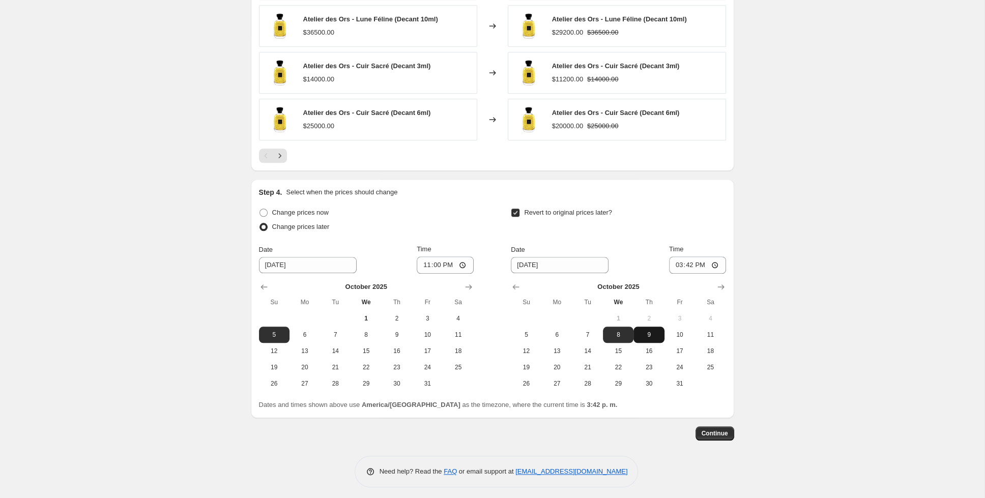
click at [648, 331] on span "9" at bounding box center [648, 335] width 22 height 8
type input "[DATE]"
click at [680, 258] on input "15:42" at bounding box center [697, 264] width 57 height 17
drag, startPoint x: 702, startPoint y: 267, endPoint x: 709, endPoint y: 262, distance: 8.8
click at [703, 267] on input "20:00" at bounding box center [697, 264] width 57 height 17
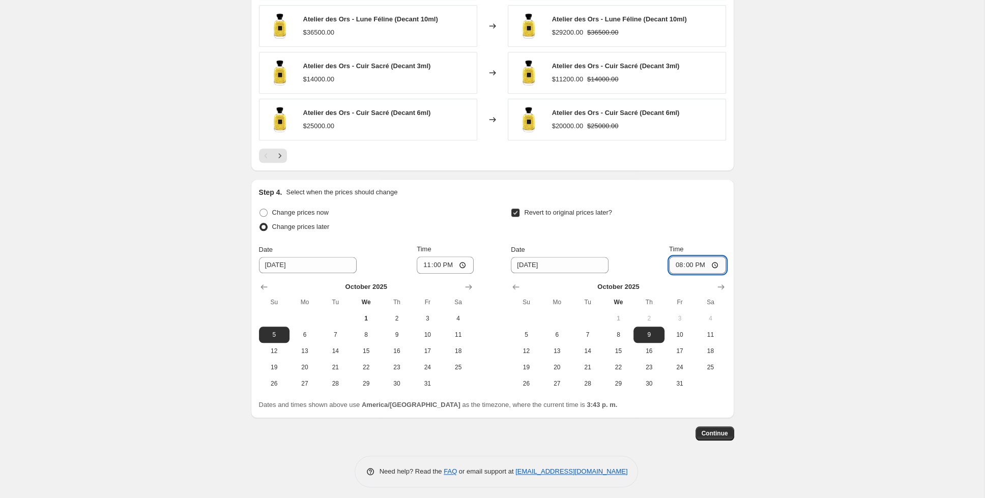
click at [709, 262] on input "20:00" at bounding box center [697, 264] width 57 height 17
type input "08:00"
click at [713, 429] on span "Continue" at bounding box center [715, 433] width 26 height 8
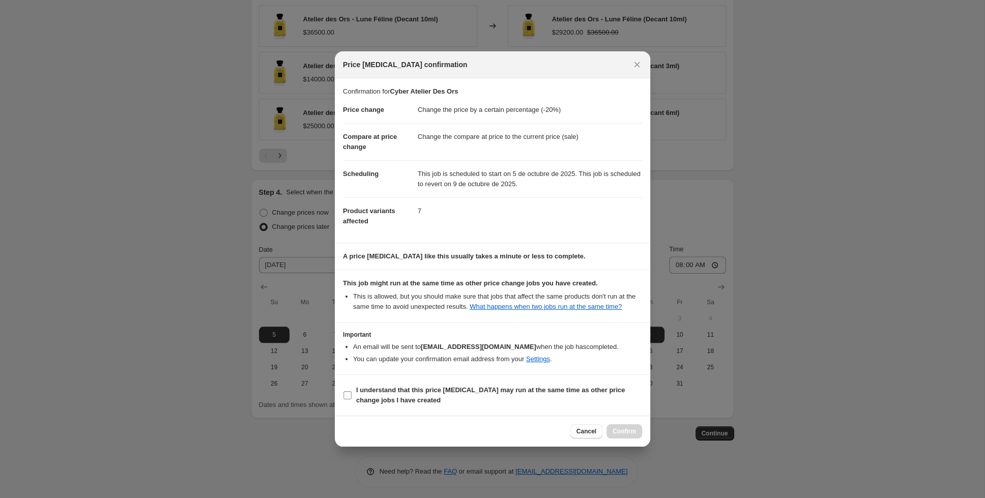
click at [345, 396] on input "I understand that this price [MEDICAL_DATA] may run at the same time as other p…" at bounding box center [347, 395] width 8 height 8
checkbox input "true"
click at [632, 429] on span "Confirm" at bounding box center [624, 431] width 23 height 8
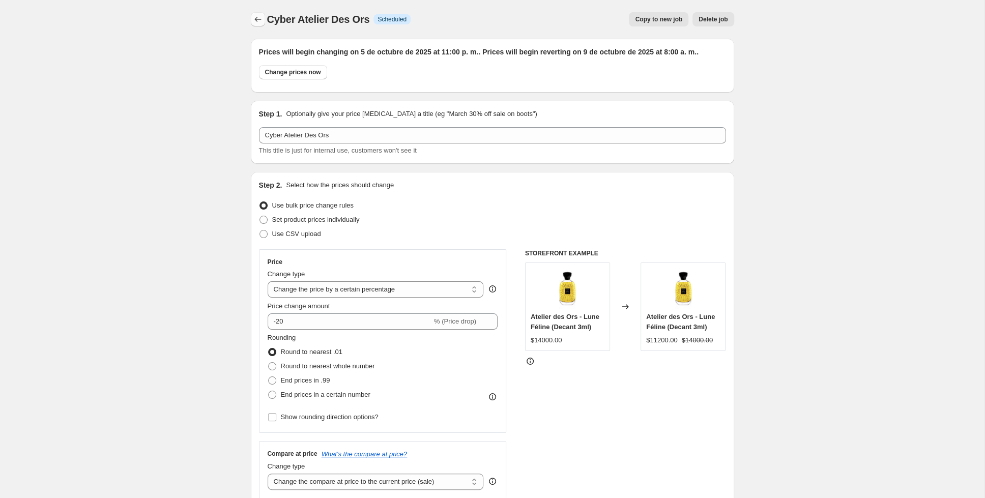
click at [258, 14] on button "Price change jobs" at bounding box center [258, 19] width 14 height 14
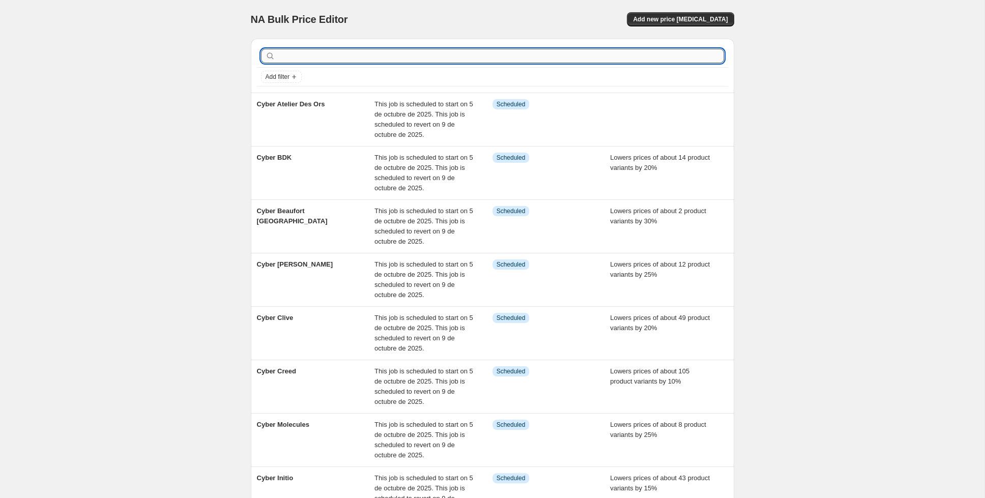
click at [660, 62] on input "text" at bounding box center [500, 56] width 447 height 14
type input "amouage"
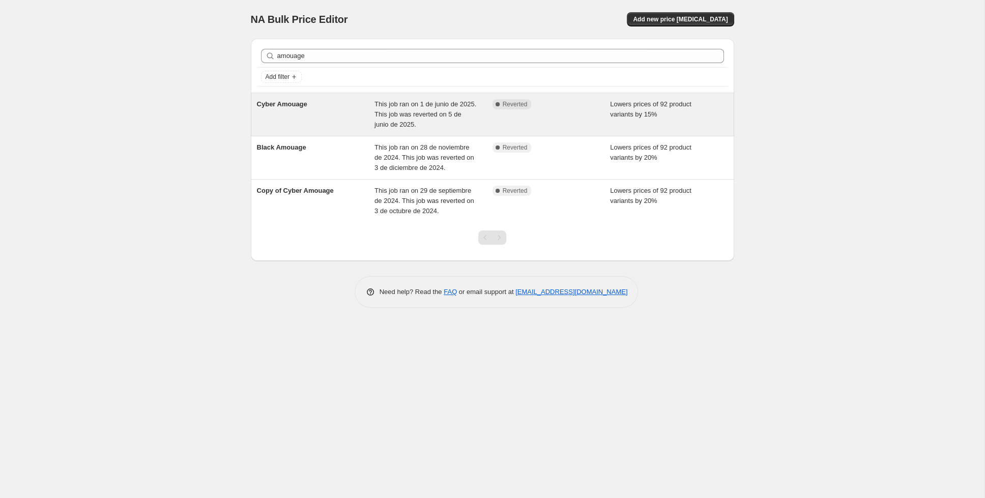
click at [303, 101] on span "Cyber Amouage" at bounding box center [282, 104] width 50 height 8
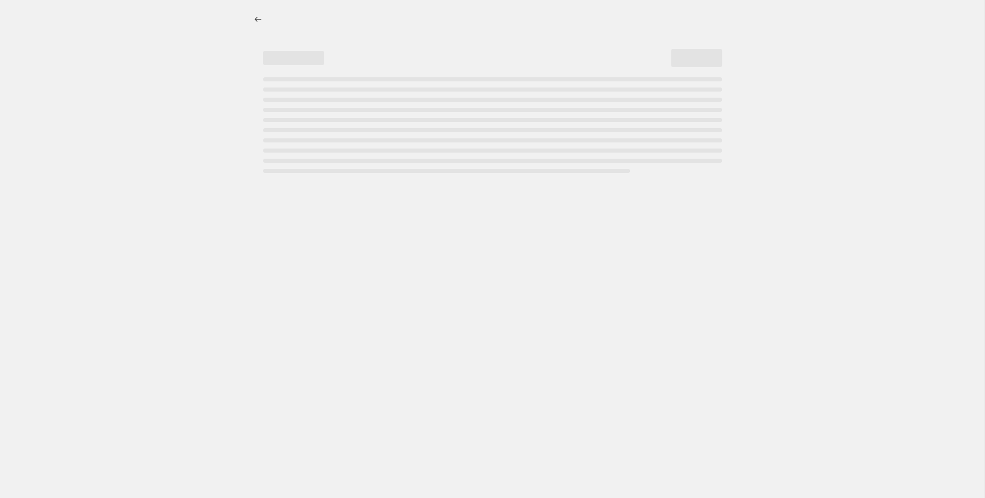
select select "percentage"
select select "collection"
select select "tag"
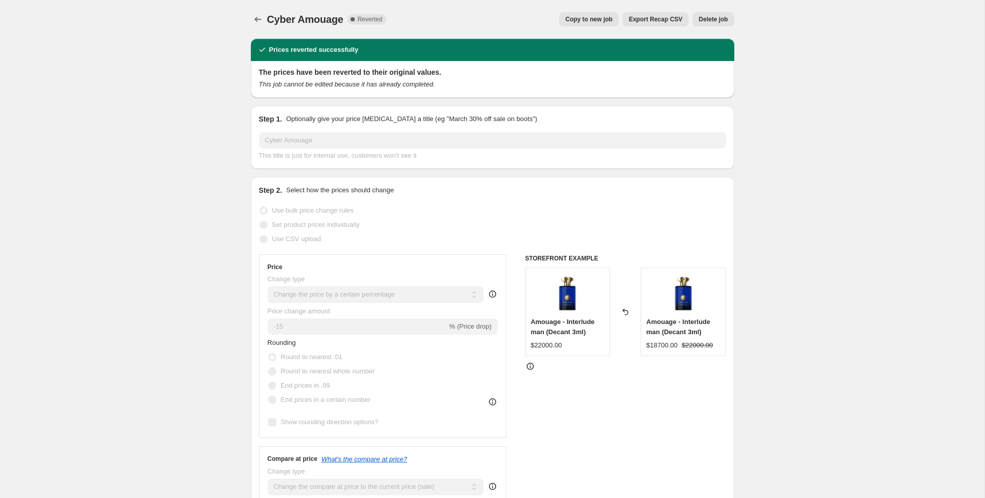
click at [604, 17] on span "Copy to new job" at bounding box center [588, 19] width 47 height 8
select select "percentage"
select select "collection"
select select "tag"
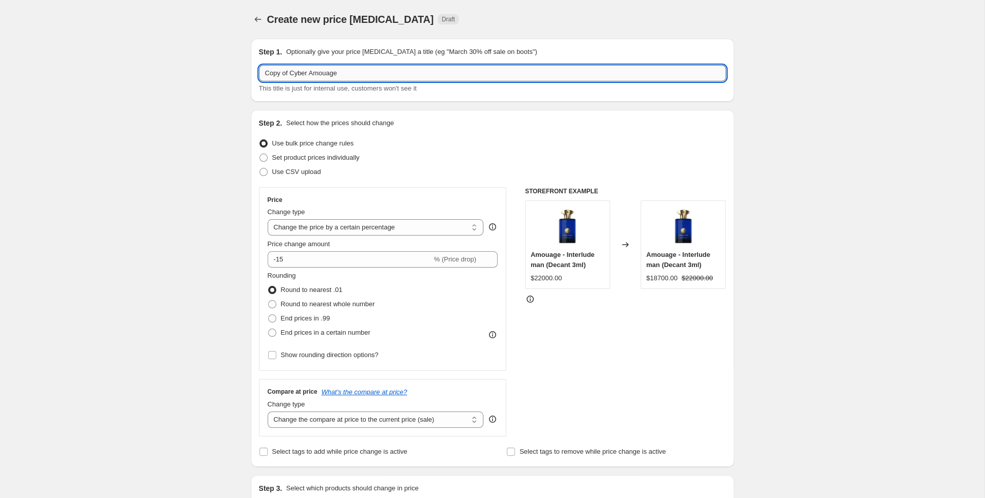
drag, startPoint x: 290, startPoint y: 73, endPoint x: 229, endPoint y: 72, distance: 61.1
click at [259, 72] on input "Copy of Cyber Amouage" at bounding box center [492, 73] width 467 height 16
type input "Cyber Amouage"
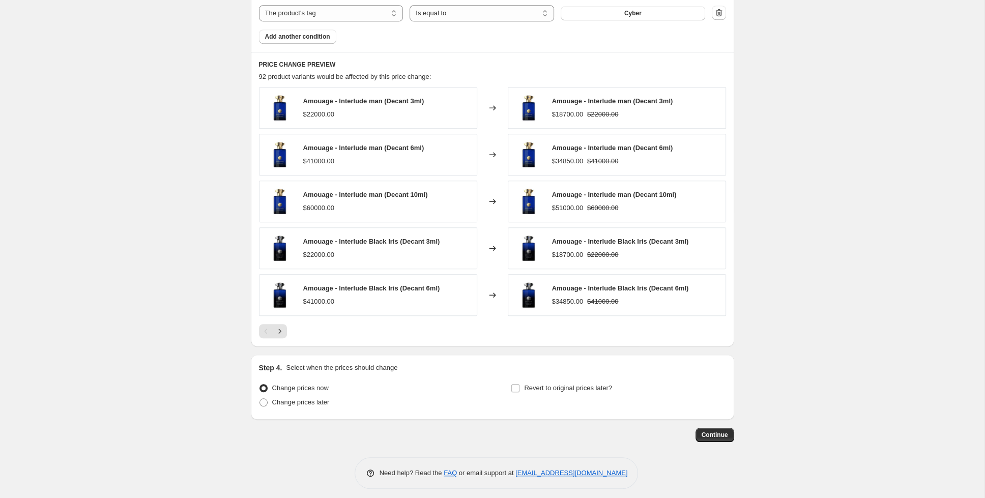
scroll to position [652, 0]
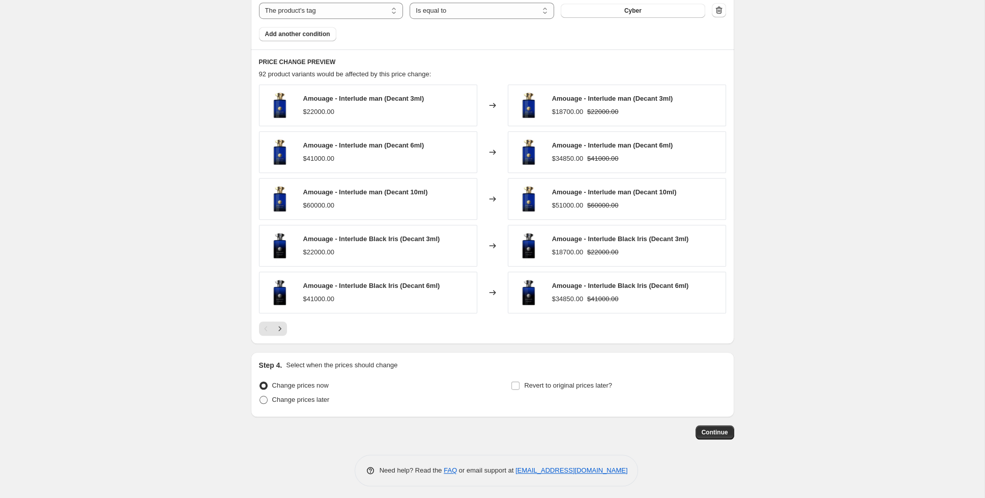
click at [282, 399] on span "Change prices later" at bounding box center [300, 400] width 57 height 8
click at [260, 396] on input "Change prices later" at bounding box center [259, 396] width 1 height 1
radio input "true"
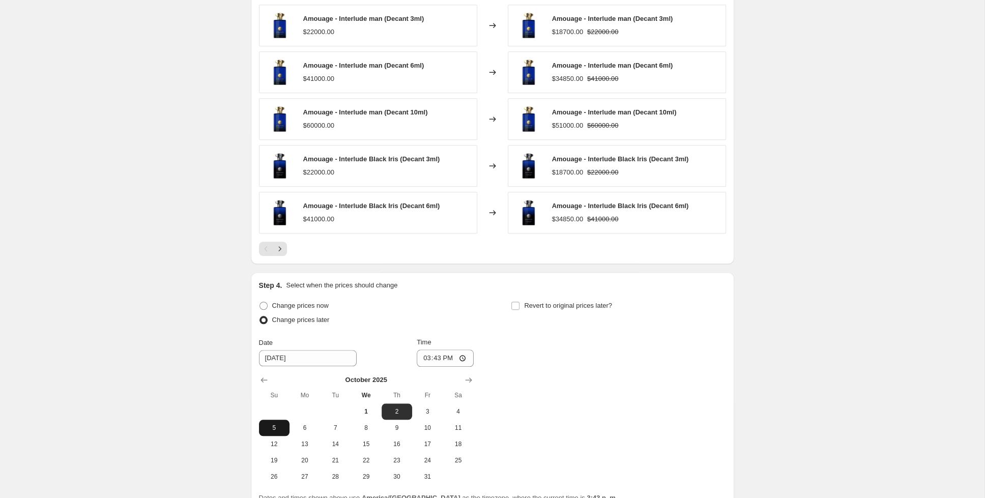
scroll to position [733, 0]
click at [275, 419] on button "5" at bounding box center [274, 427] width 31 height 16
type input "[DATE]"
click at [435, 353] on input "15:43" at bounding box center [445, 356] width 57 height 17
type input "23:00"
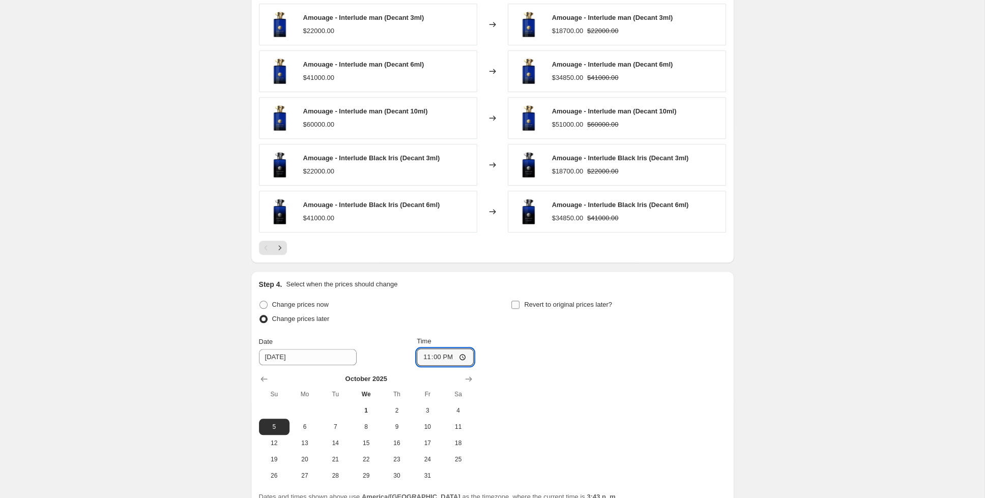
click at [527, 298] on label "Revert to original prices later?" at bounding box center [561, 305] width 101 height 14
click at [520, 303] on label "Revert to original prices later?" at bounding box center [561, 305] width 101 height 14
click at [515, 303] on input "Revert to original prices later?" at bounding box center [515, 305] width 8 height 8
checkbox input "true"
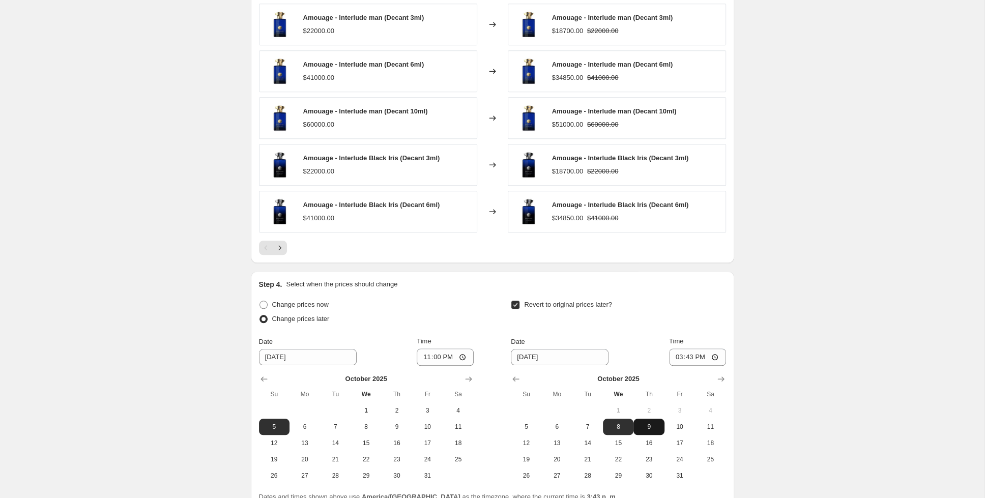
click at [643, 423] on span "9" at bounding box center [648, 427] width 22 height 8
type input "[DATE]"
click at [682, 352] on input "15:43" at bounding box center [697, 356] width 57 height 17
type input "01:00"
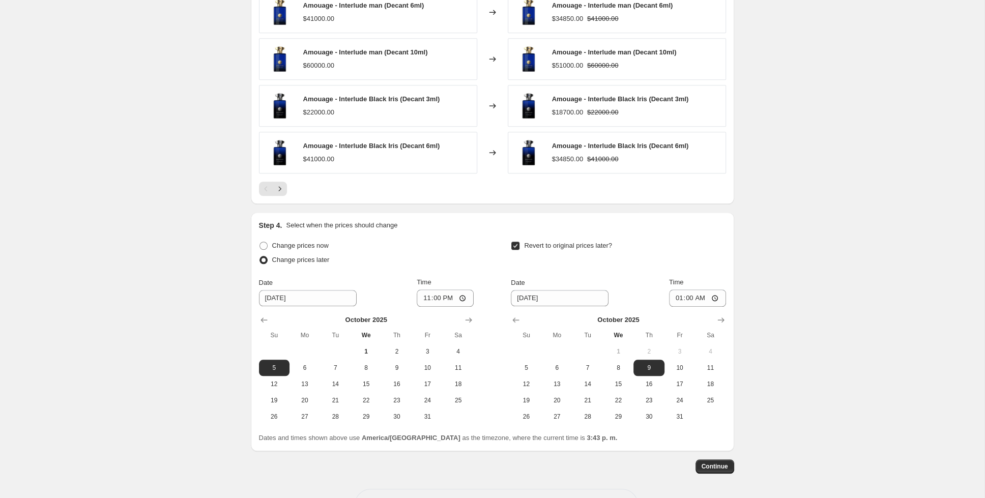
scroll to position [825, 0]
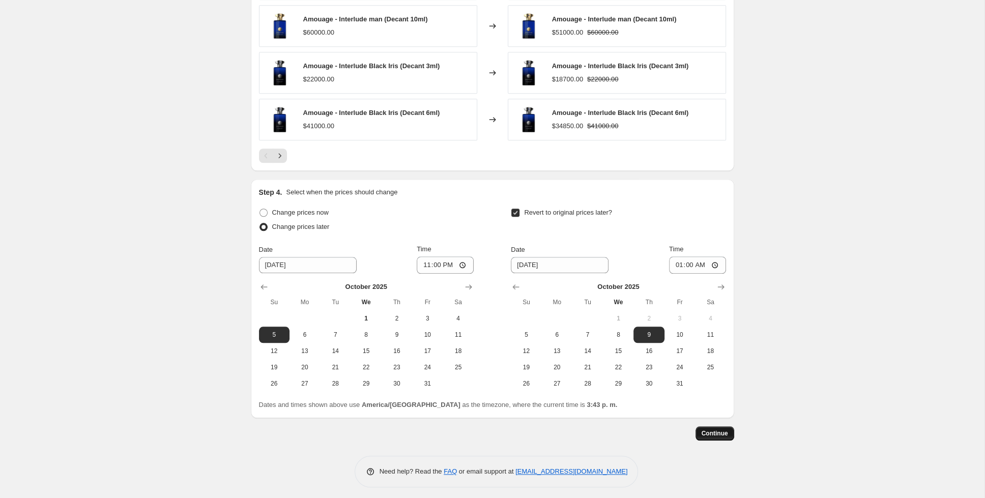
click at [719, 431] on span "Continue" at bounding box center [715, 433] width 26 height 8
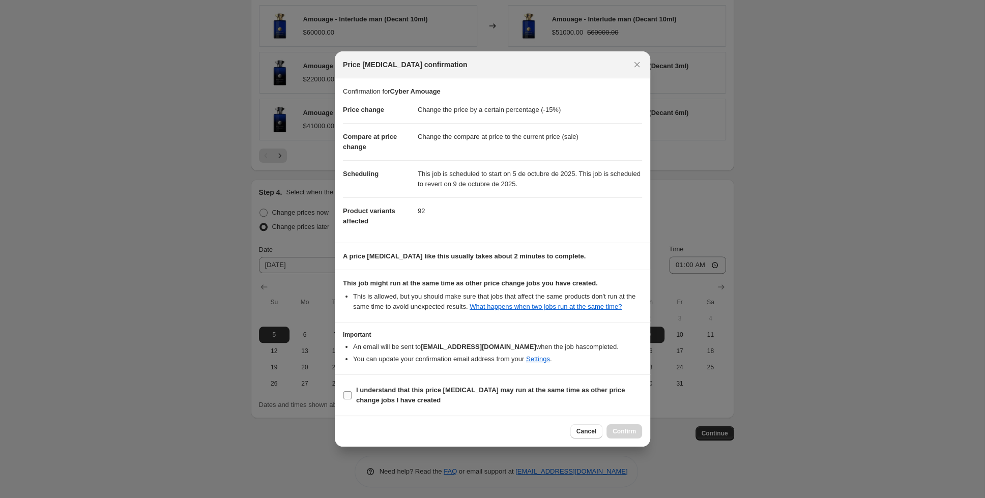
click at [352, 399] on label "I understand that this price [MEDICAL_DATA] may run at the same time as other p…" at bounding box center [492, 395] width 299 height 24
click at [352, 399] on input "I understand that this price [MEDICAL_DATA] may run at the same time as other p…" at bounding box center [347, 395] width 8 height 8
checkbox input "true"
click at [633, 429] on span "Confirm" at bounding box center [624, 431] width 23 height 8
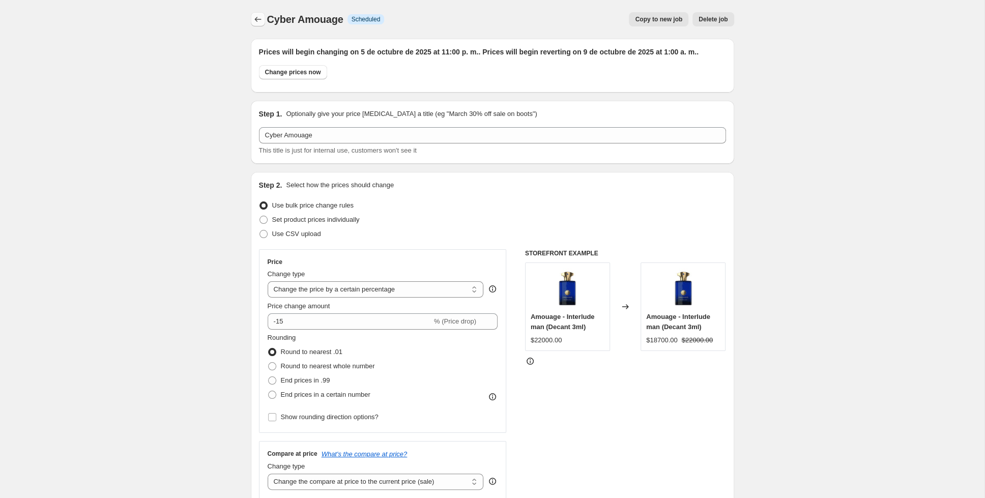
click at [259, 20] on icon "Price change jobs" at bounding box center [258, 19] width 10 height 10
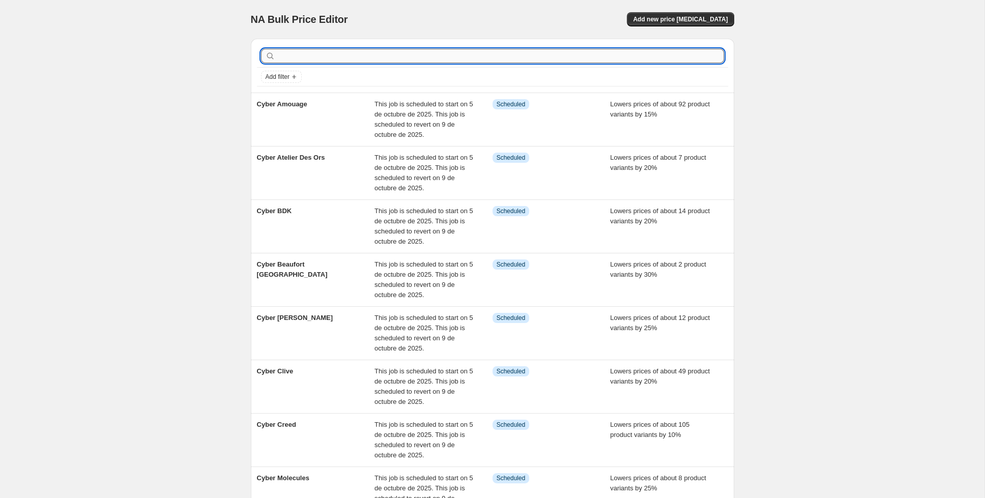
click at [447, 55] on input "text" at bounding box center [500, 56] width 447 height 14
type input "agatho"
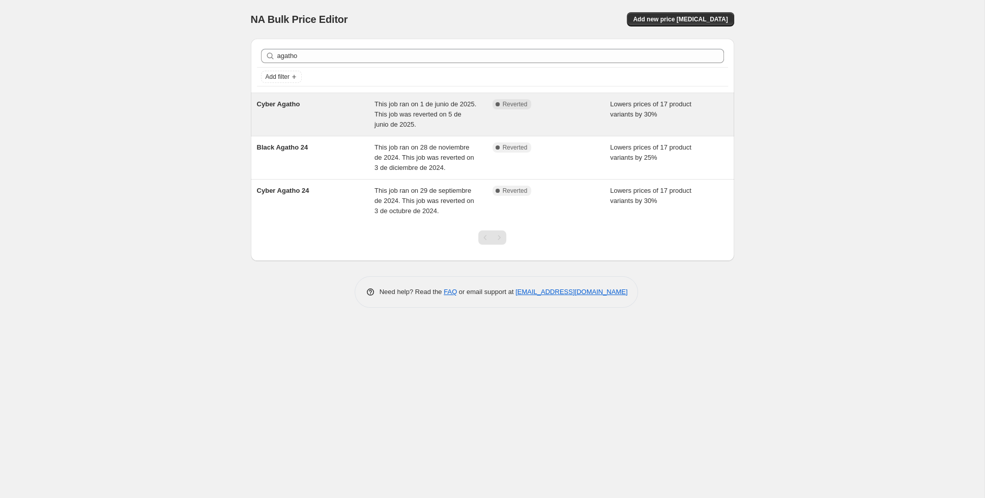
click at [316, 110] on div "Cyber Agatho" at bounding box center [316, 114] width 118 height 31
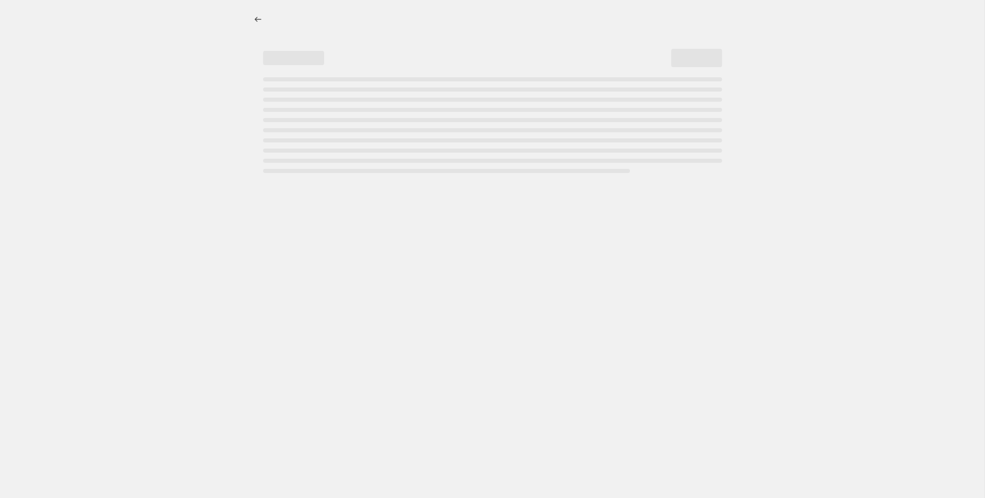
select select "percentage"
select select "collection"
select select "tag"
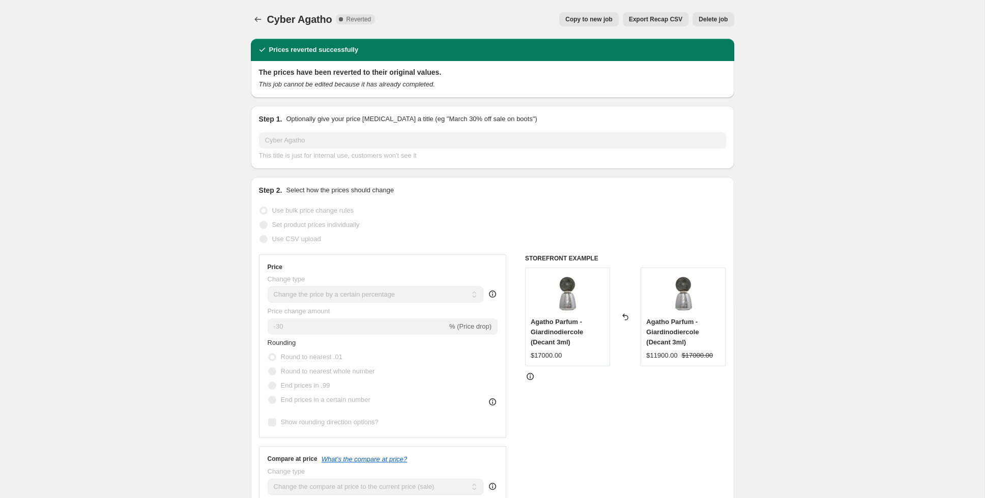
click at [606, 23] on span "Copy to new job" at bounding box center [588, 19] width 47 height 8
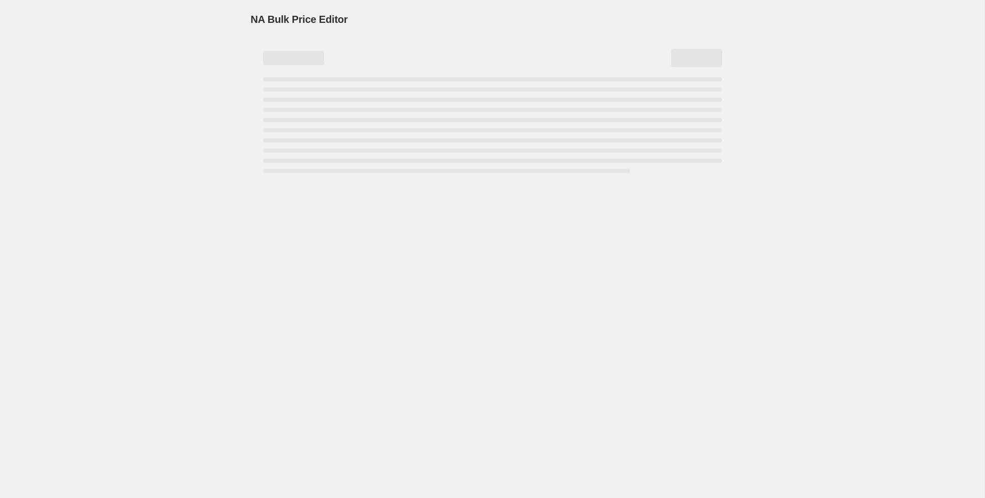
select select "percentage"
select select "collection"
select select "tag"
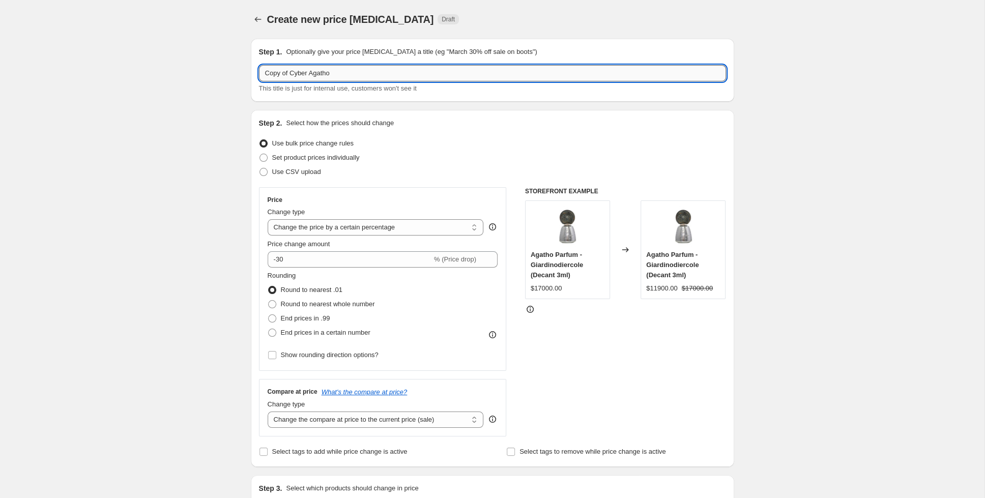
drag, startPoint x: 290, startPoint y: 74, endPoint x: 230, endPoint y: 74, distance: 59.5
click at [259, 74] on input "Copy of Cyber Agatho" at bounding box center [492, 73] width 467 height 16
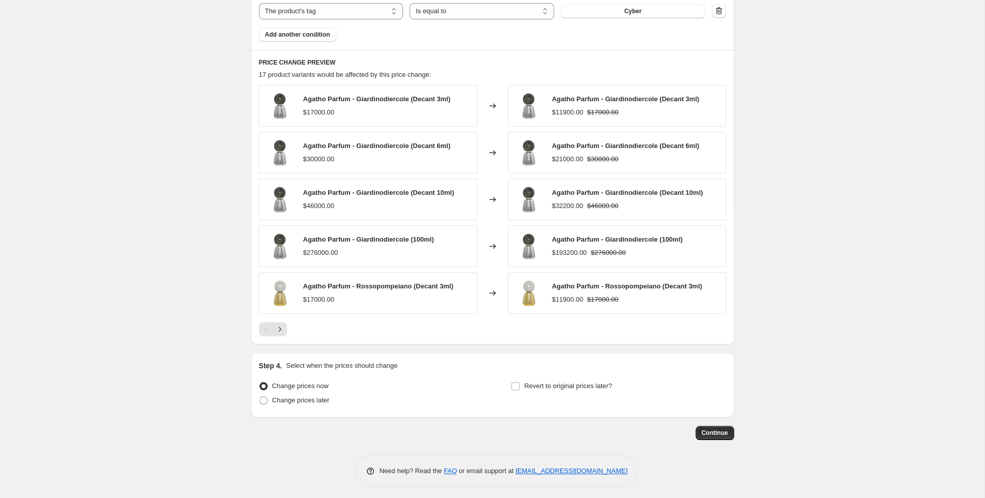
scroll to position [652, 0]
click at [284, 396] on span "Change prices later" at bounding box center [300, 400] width 57 height 8
click at [260, 396] on input "Change prices later" at bounding box center [259, 396] width 1 height 1
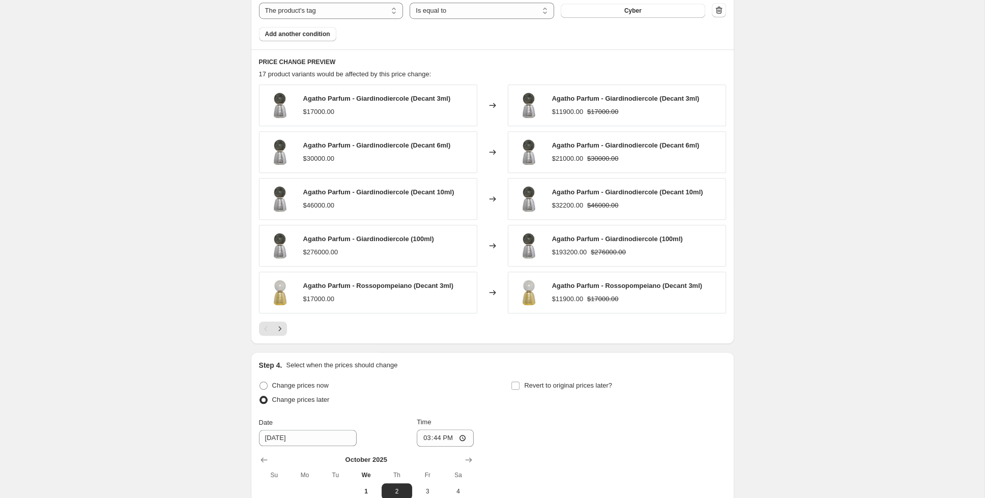
scroll to position [825, 0]
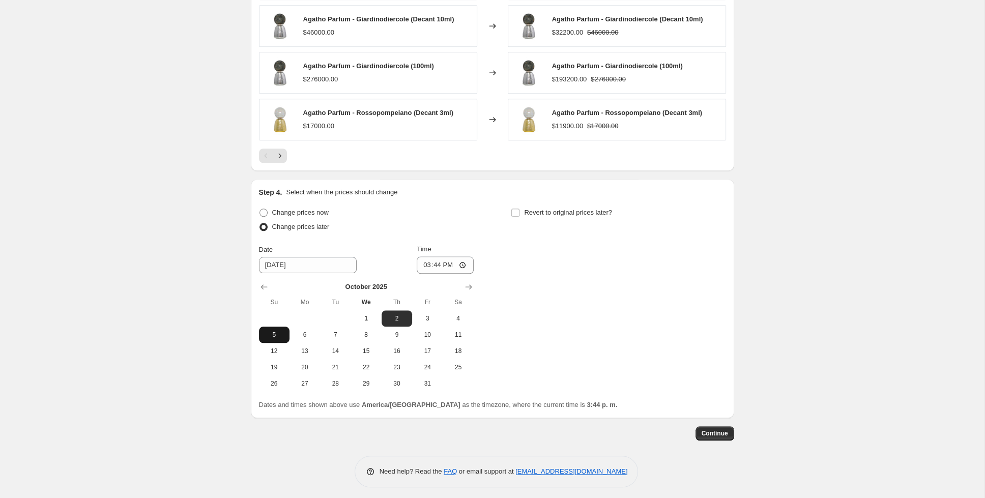
click at [271, 331] on span "5" at bounding box center [274, 335] width 22 height 8
click at [429, 262] on input "15:44" at bounding box center [445, 264] width 57 height 17
click at [515, 209] on input "Revert to original prices later?" at bounding box center [515, 213] width 8 height 8
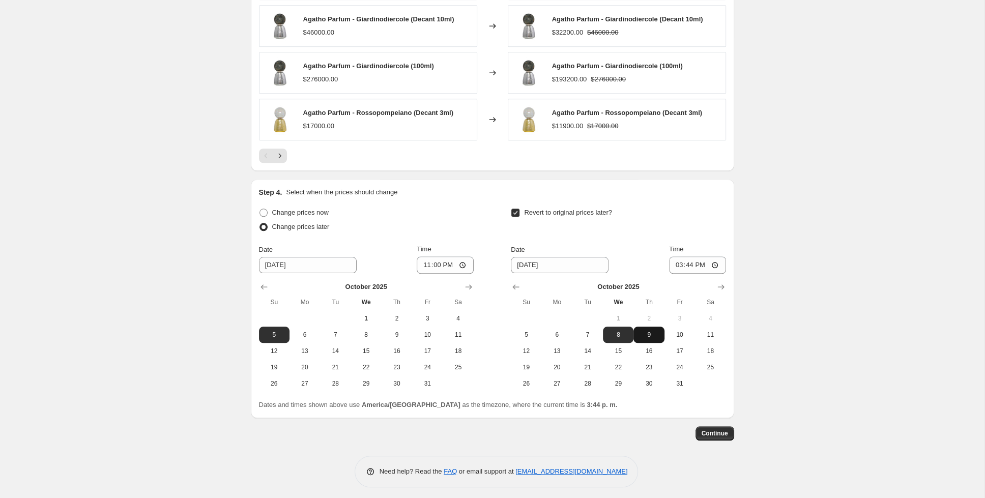
click at [659, 331] on span "9" at bounding box center [648, 335] width 22 height 8
click at [683, 263] on input "15:44" at bounding box center [697, 264] width 57 height 17
click at [723, 434] on button "Continue" at bounding box center [714, 433] width 39 height 14
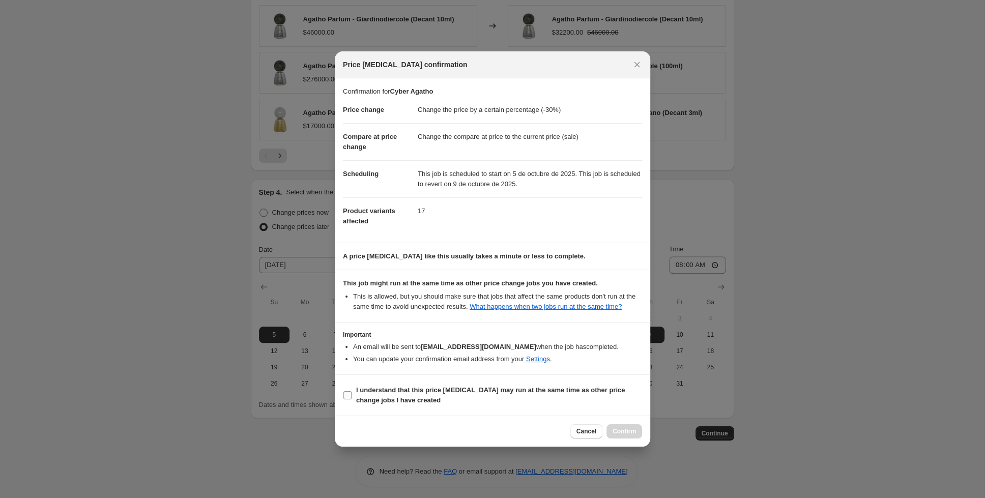
click at [346, 394] on input "I understand that this price [MEDICAL_DATA] may run at the same time as other p…" at bounding box center [347, 395] width 8 height 8
click at [622, 430] on span "Confirm" at bounding box center [624, 431] width 23 height 8
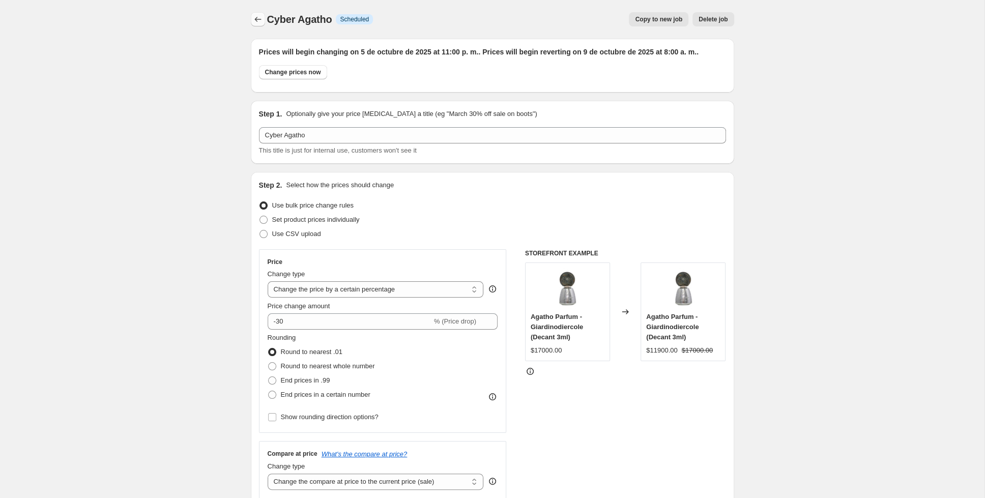
click at [252, 21] on button "Price change jobs" at bounding box center [258, 19] width 14 height 14
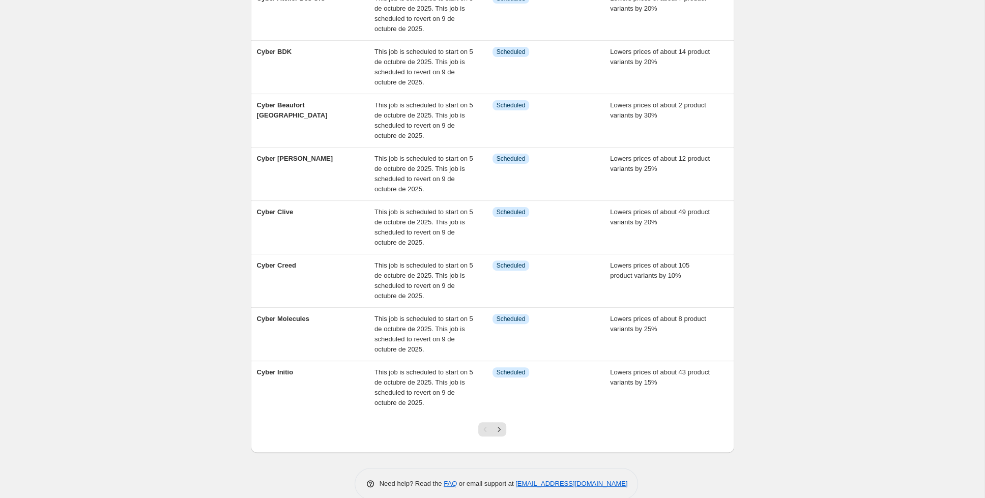
scroll to position [226, 0]
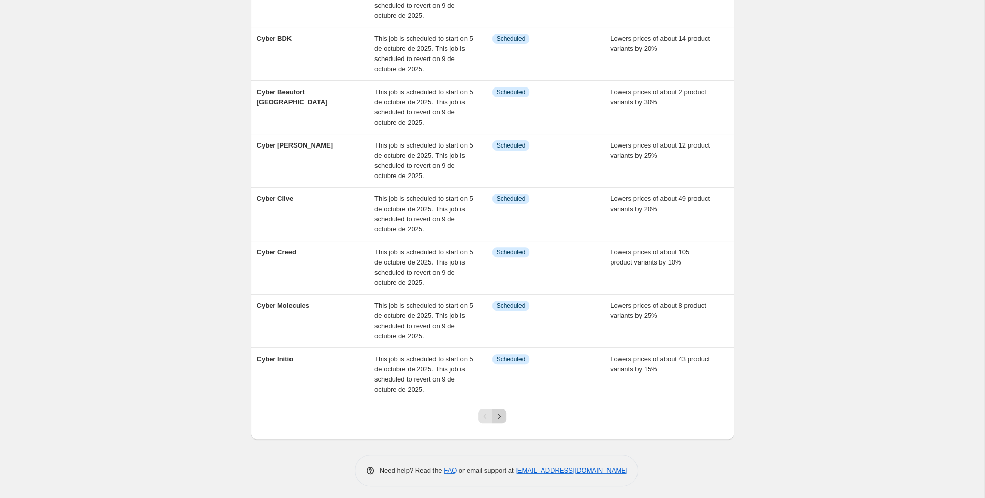
click at [500, 414] on icon "Next" at bounding box center [499, 416] width 3 height 5
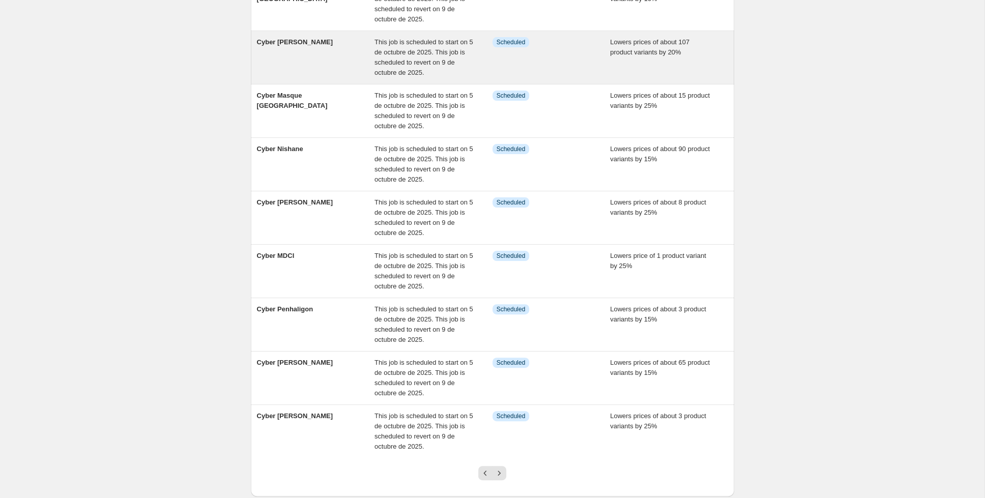
scroll to position [0, 0]
